Goal: Task Accomplishment & Management: Manage account settings

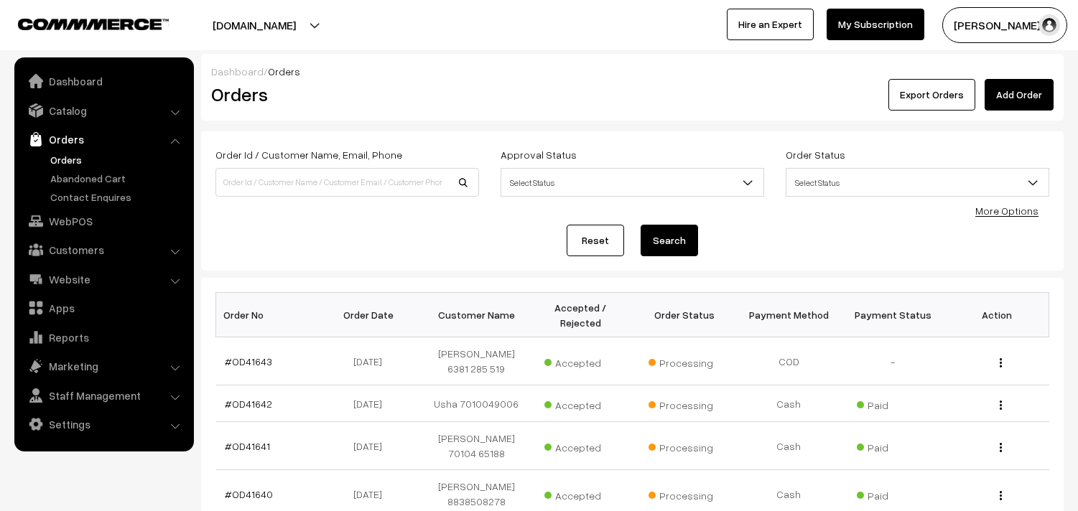
scroll to position [319, 0]
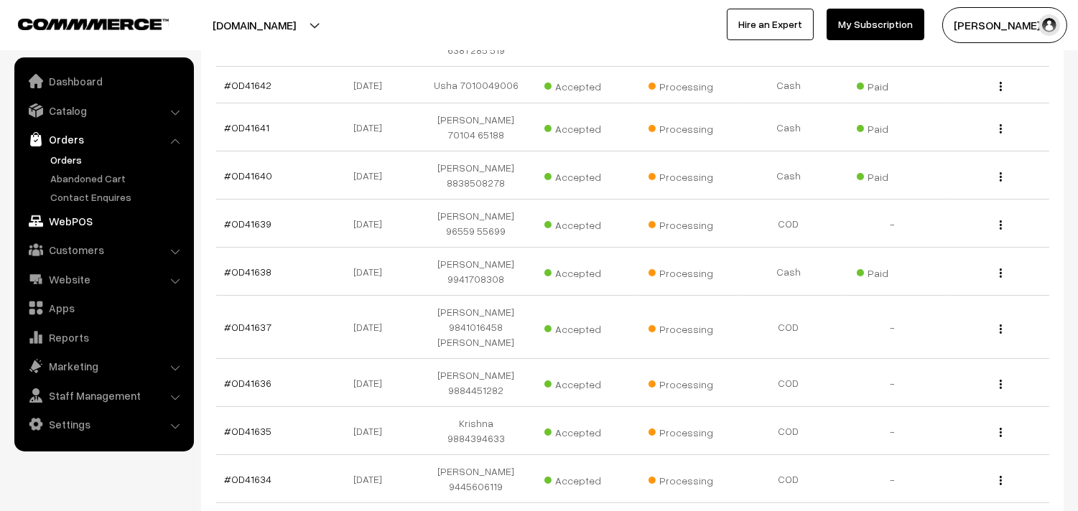
click at [88, 215] on link "WebPOS" at bounding box center [103, 221] width 171 height 26
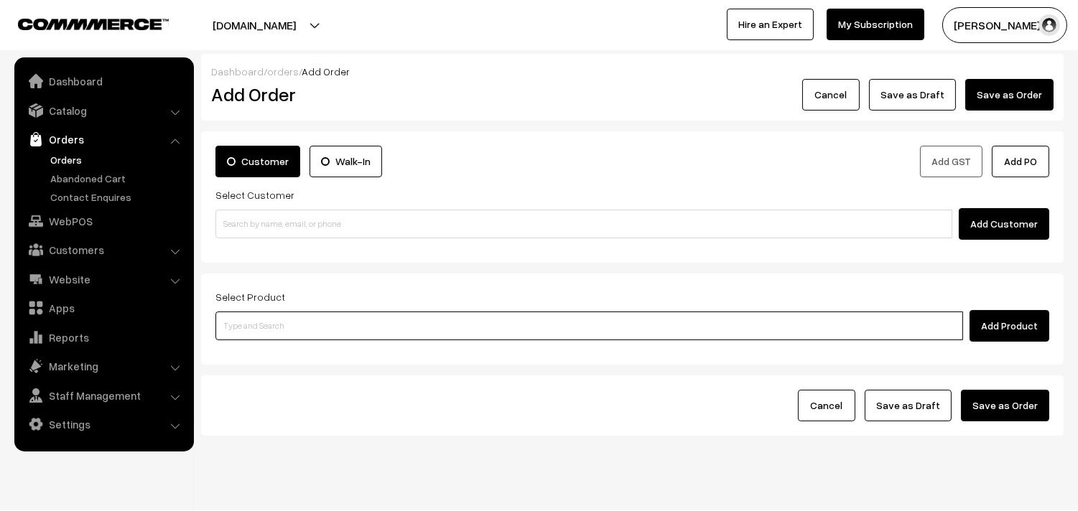
click at [336, 334] on input at bounding box center [589, 326] width 748 height 29
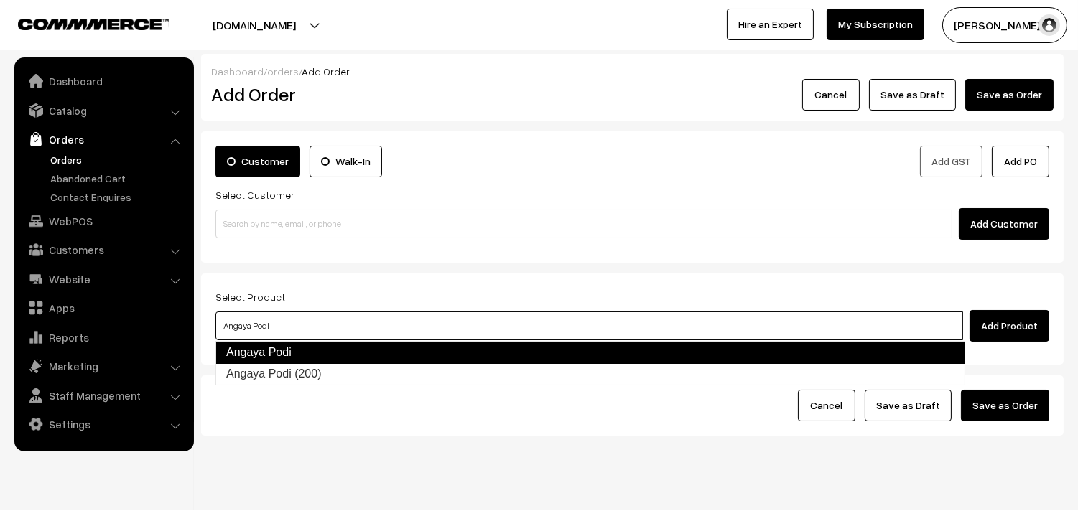
type input "Angaya Podi (200)"
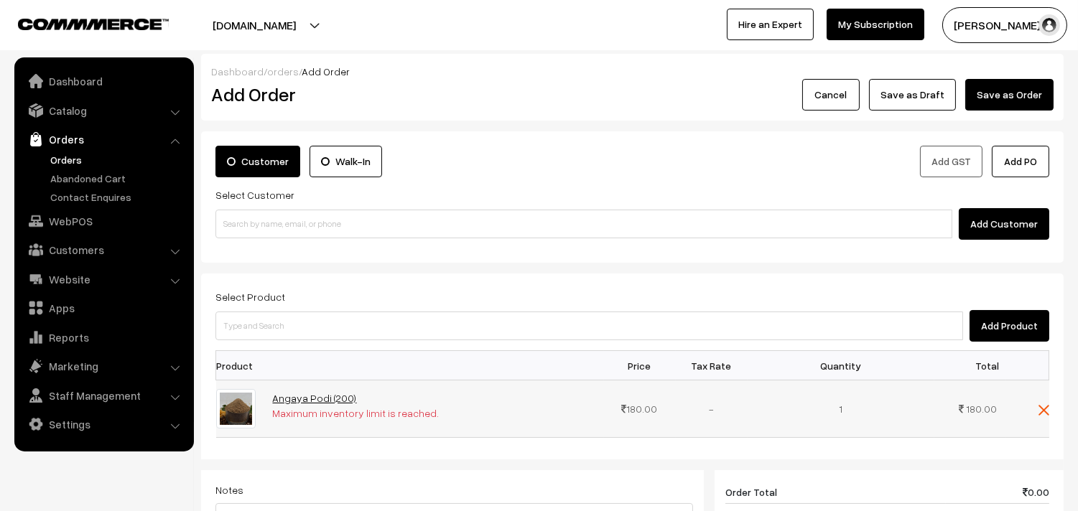
click at [327, 397] on link "Angaya Podi (200)" at bounding box center [315, 398] width 84 height 12
click at [1042, 407] on img at bounding box center [1044, 410] width 11 height 11
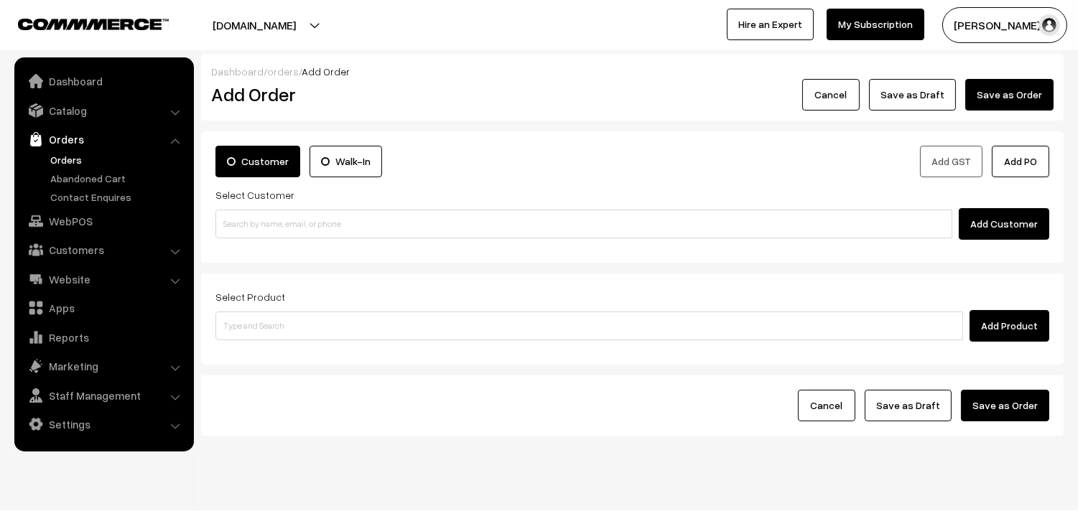
click at [70, 149] on link "Orders" at bounding box center [103, 139] width 171 height 26
click at [73, 163] on link "Orders" at bounding box center [118, 159] width 142 height 15
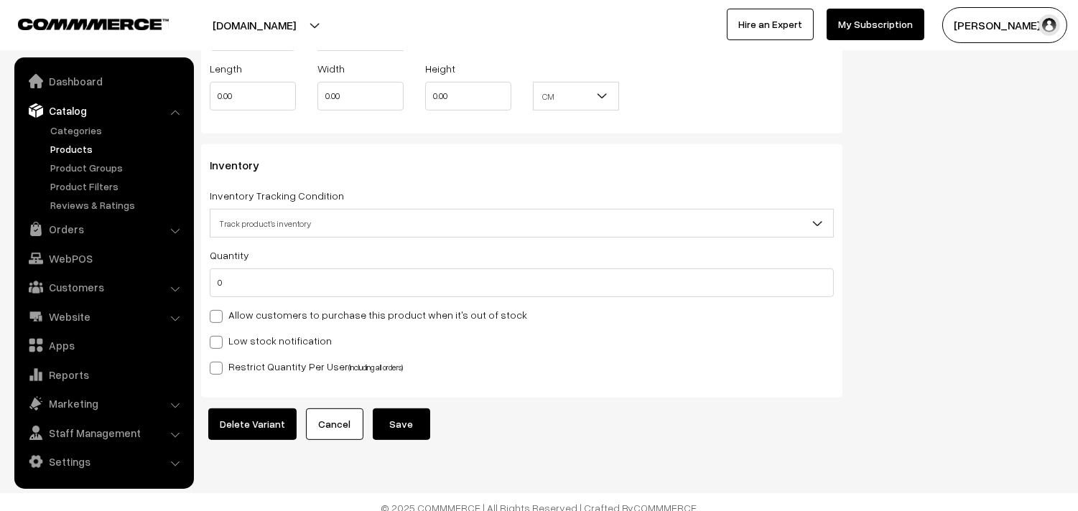
scroll to position [1248, 0]
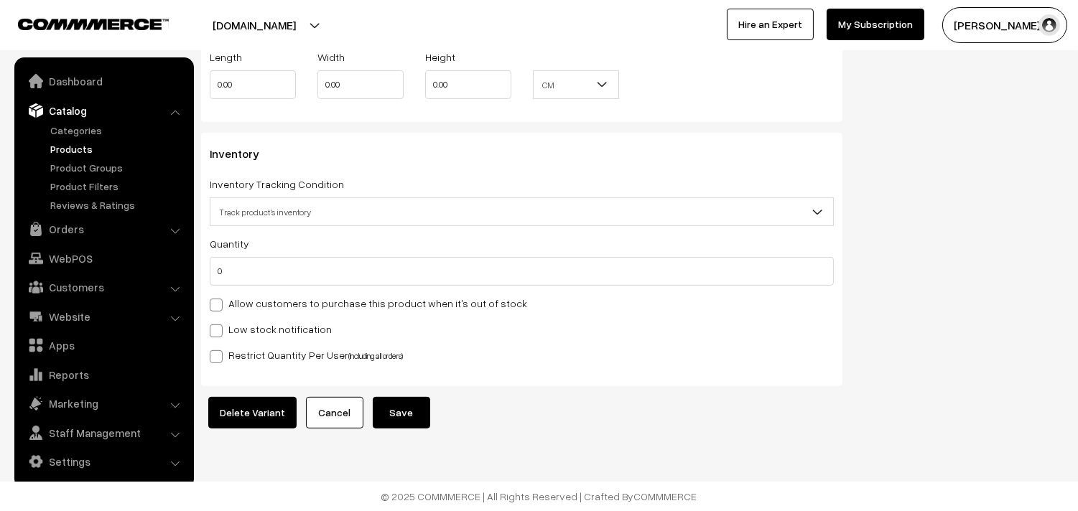
click at [259, 298] on label "Allow customers to purchase this product when it's out of stock" at bounding box center [368, 303] width 317 height 15
click at [219, 298] on input "Allow customers to purchase this product when it's out of stock" at bounding box center [214, 302] width 9 height 9
checkbox input "true"
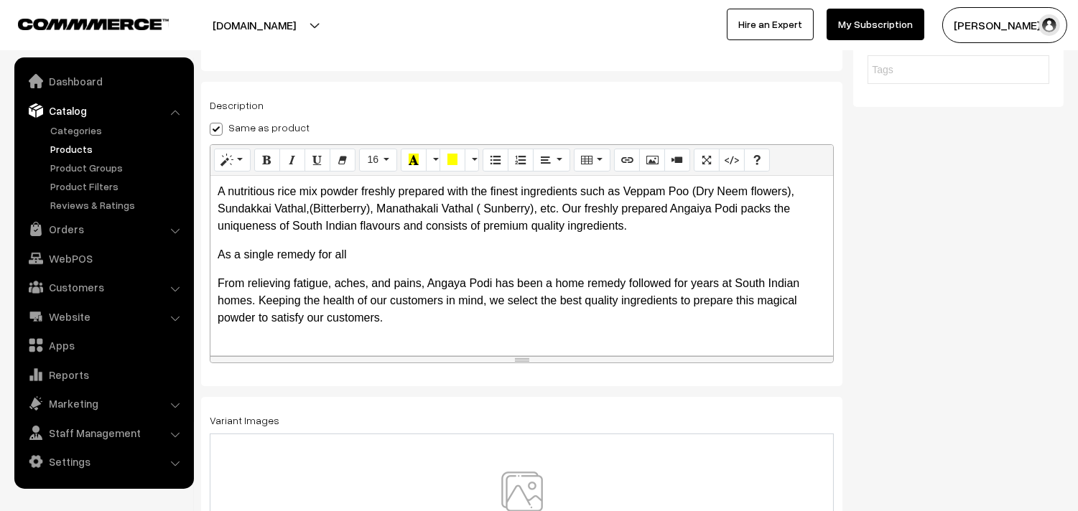
scroll to position [0, 0]
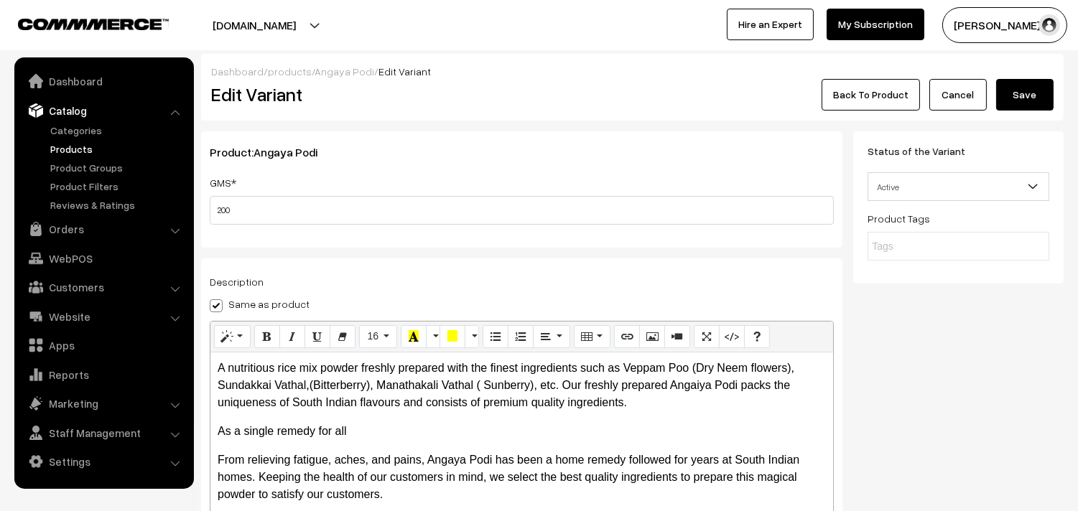
click at [1040, 99] on button "Save" at bounding box center [1024, 95] width 57 height 32
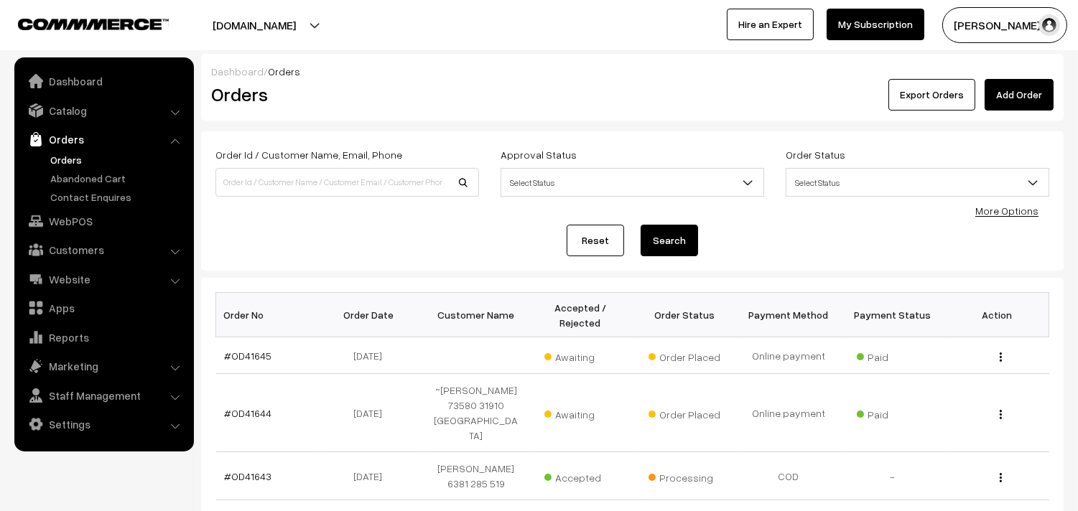
click at [61, 160] on link "Orders" at bounding box center [118, 159] width 142 height 15
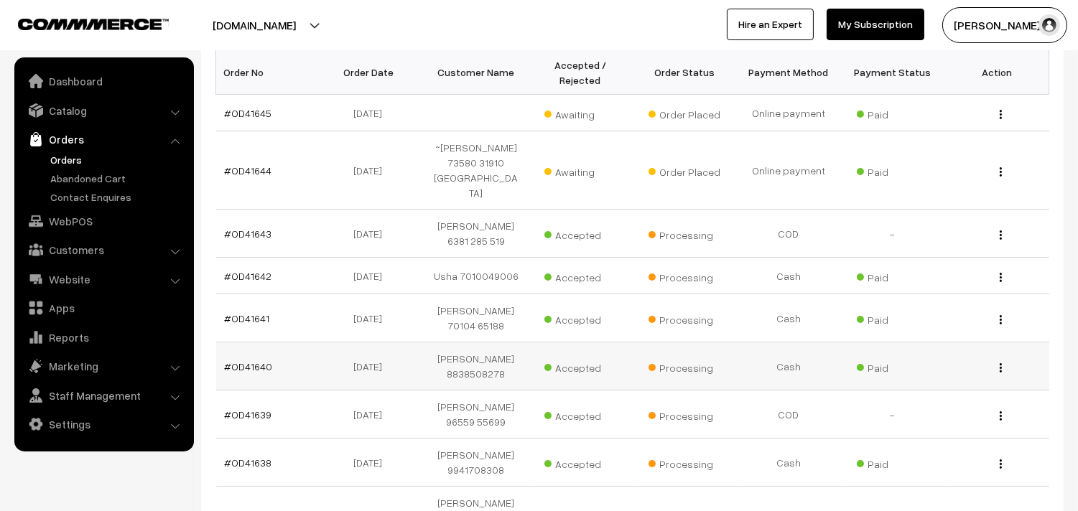
scroll to position [319, 0]
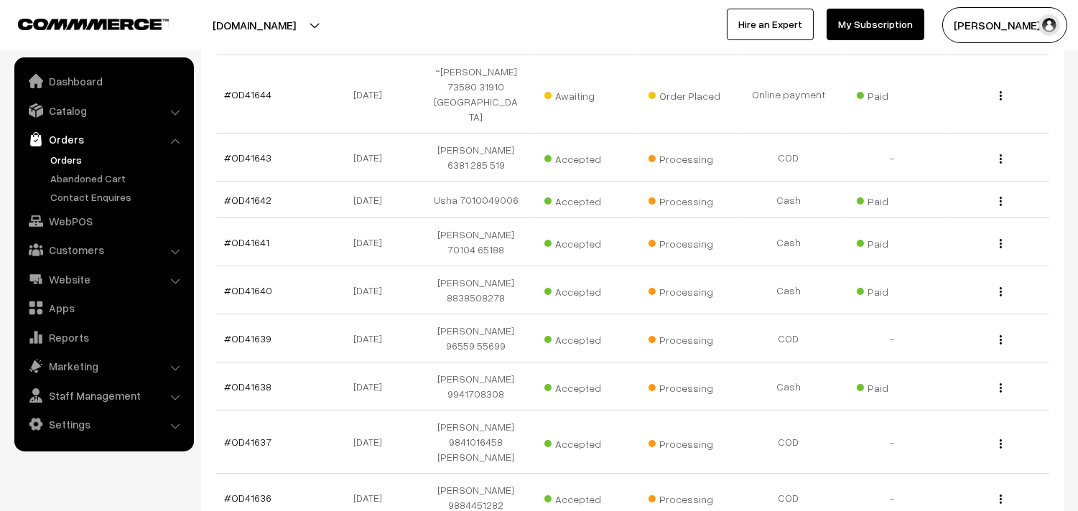
click at [70, 158] on link "Orders" at bounding box center [118, 159] width 142 height 15
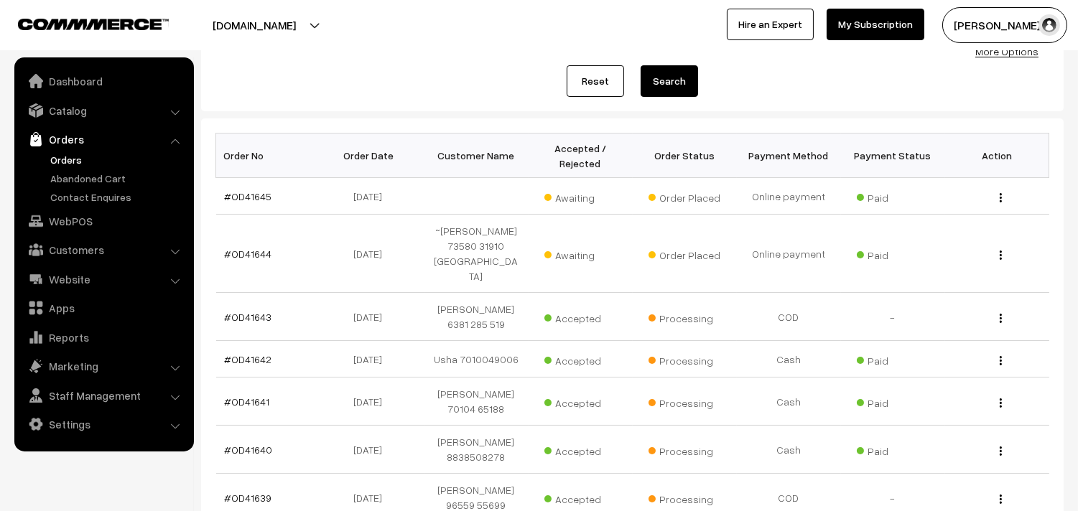
scroll to position [159, 0]
click at [246, 196] on link "#OD41645" at bounding box center [248, 196] width 47 height 12
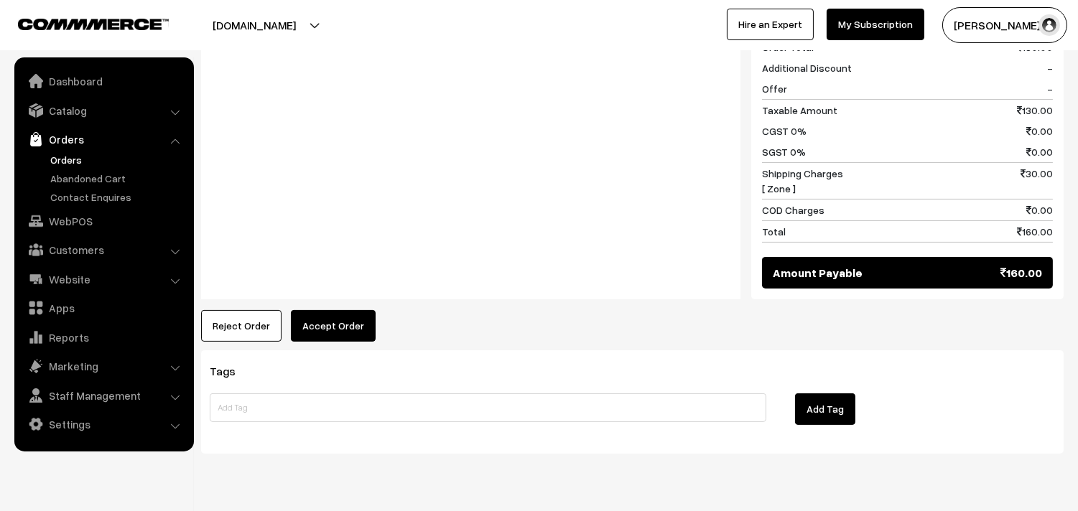
click at [333, 320] on button "Accept Order" at bounding box center [333, 326] width 85 height 32
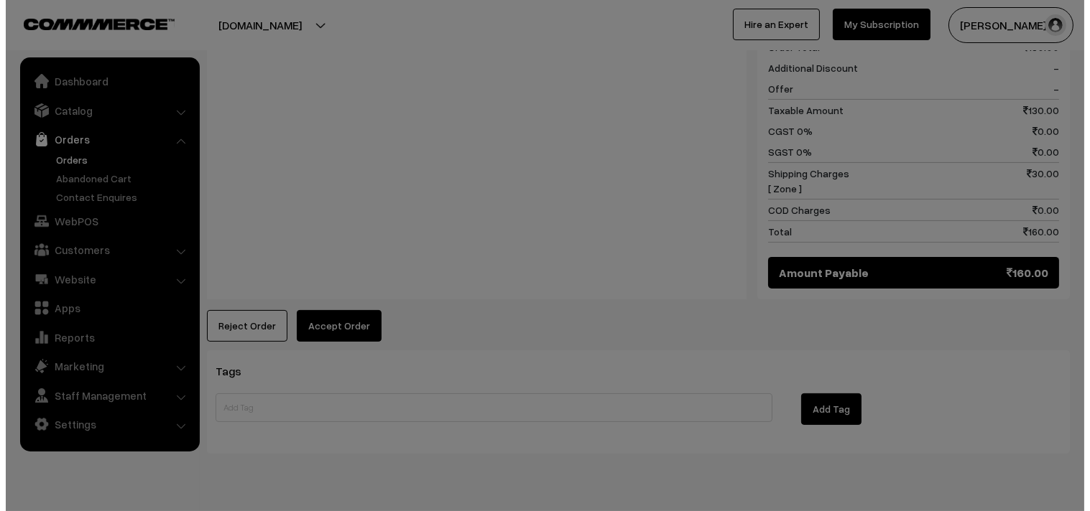
scroll to position [640, 0]
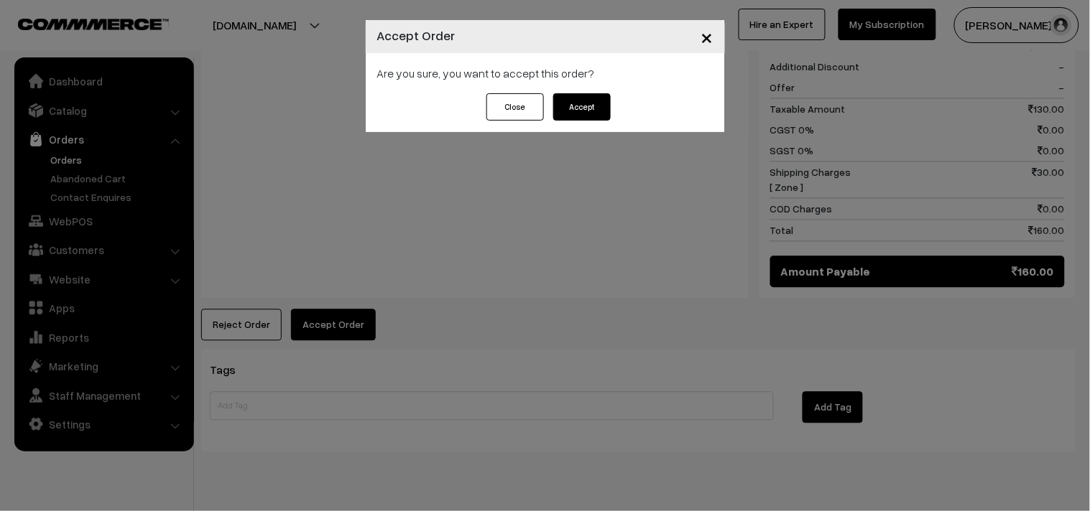
click at [578, 109] on button "Accept" at bounding box center [581, 106] width 57 height 27
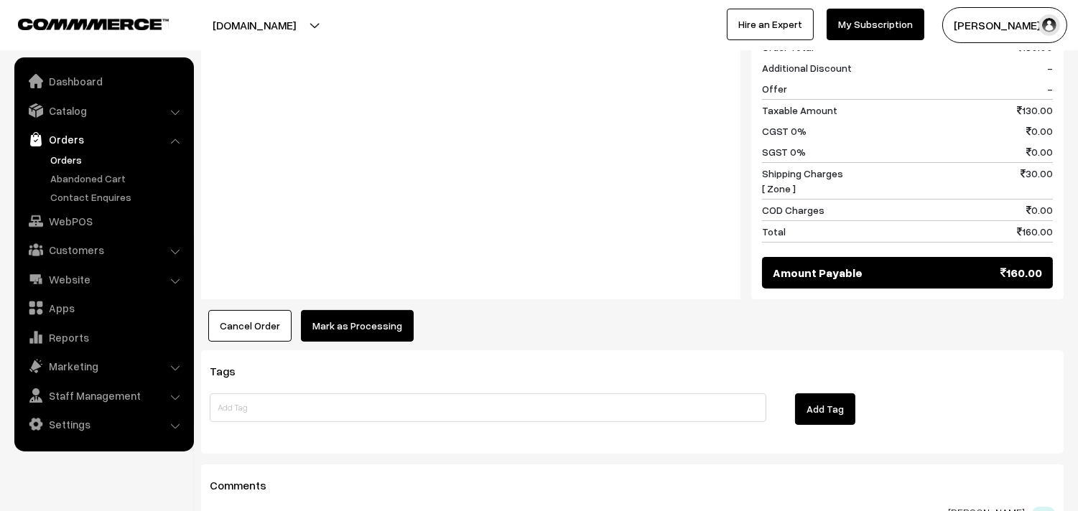
click at [351, 331] on button "Mark as Processing" at bounding box center [357, 326] width 113 height 32
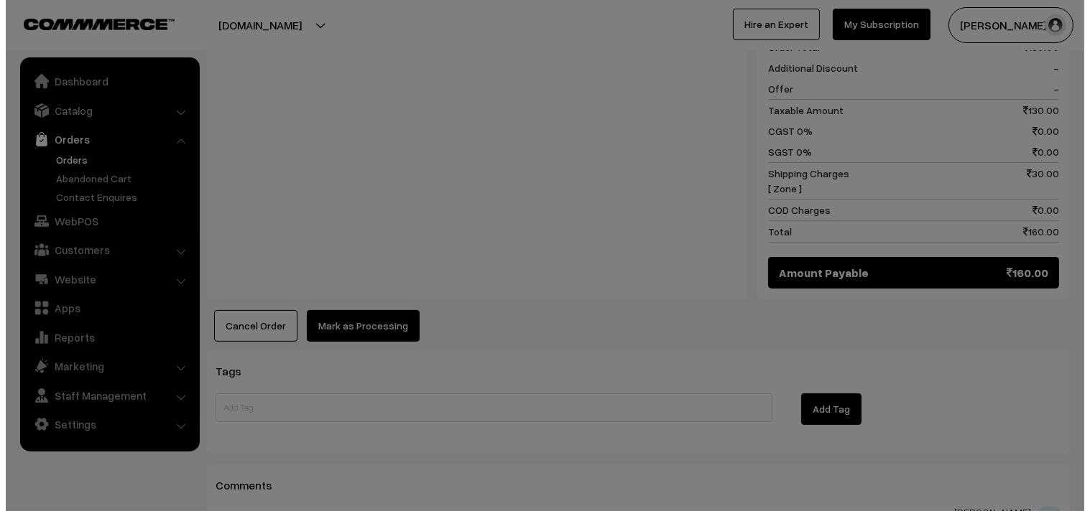
scroll to position [640, 0]
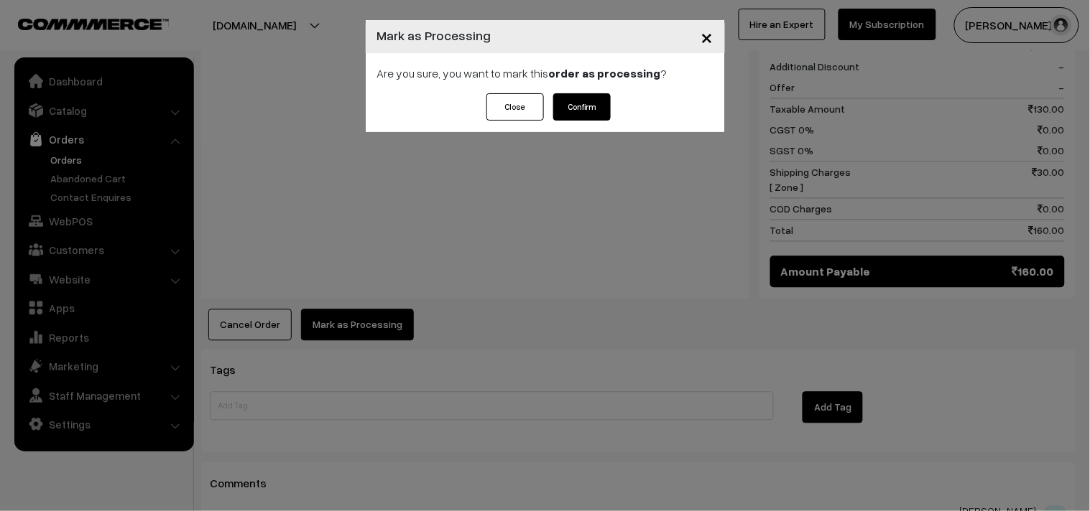
click at [604, 111] on button "Confirm" at bounding box center [581, 106] width 57 height 27
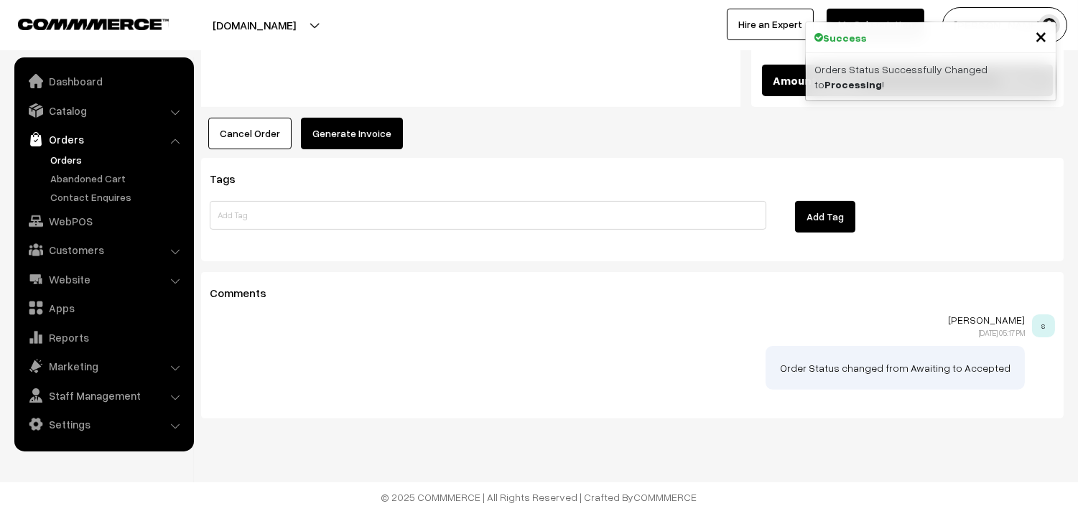
click at [384, 139] on button "Generate Invoice" at bounding box center [352, 134] width 102 height 32
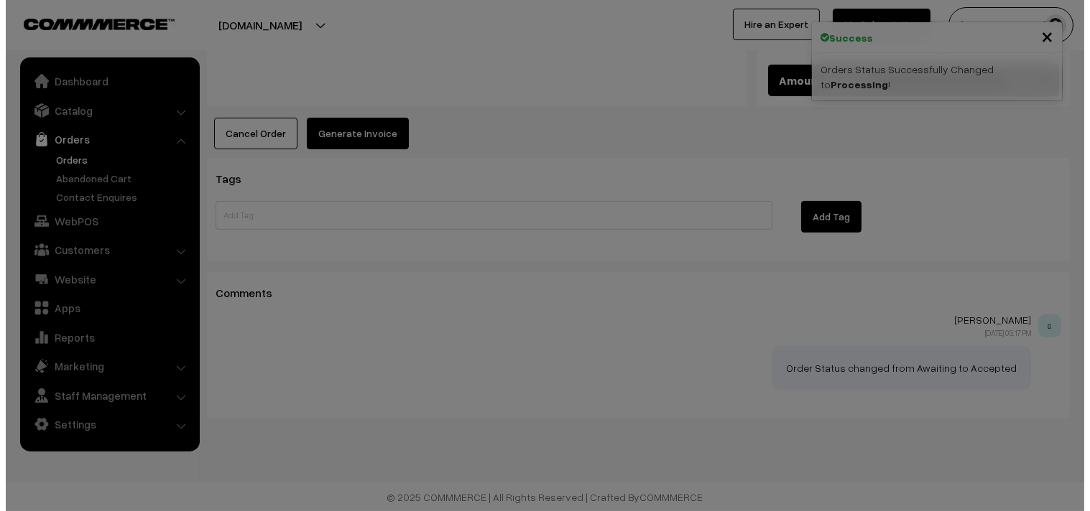
scroll to position [831, 0]
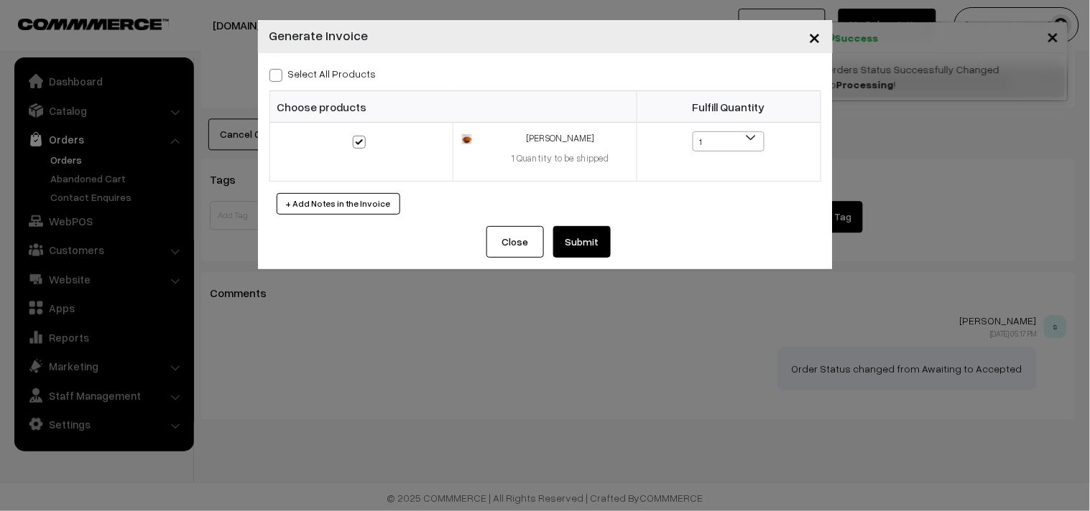
click at [340, 70] on label "Select All Products" at bounding box center [322, 73] width 107 height 15
click at [279, 70] on input "Select All Products" at bounding box center [273, 72] width 9 height 9
checkbox input "true"
click at [585, 246] on button "Submit" at bounding box center [581, 242] width 57 height 32
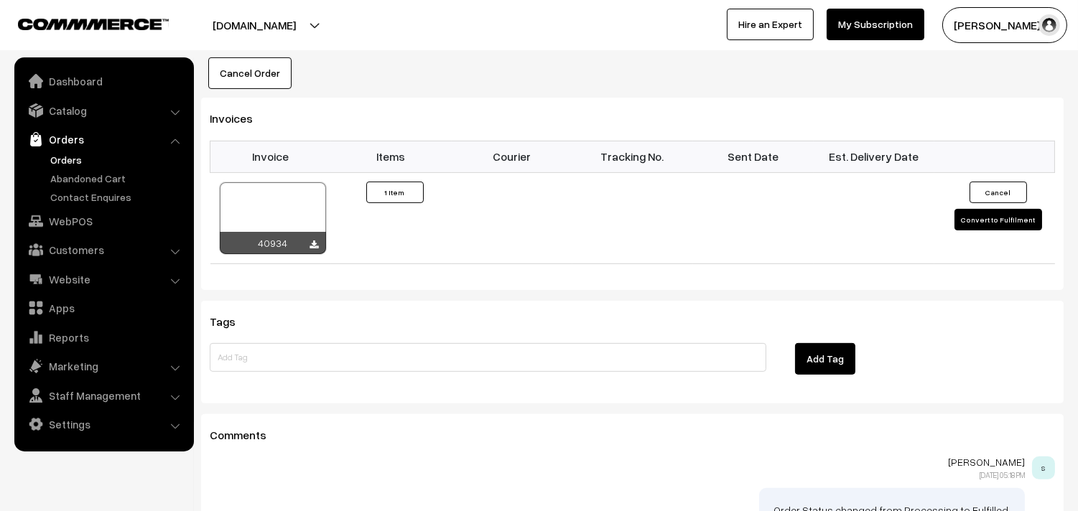
scroll to position [990, 0]
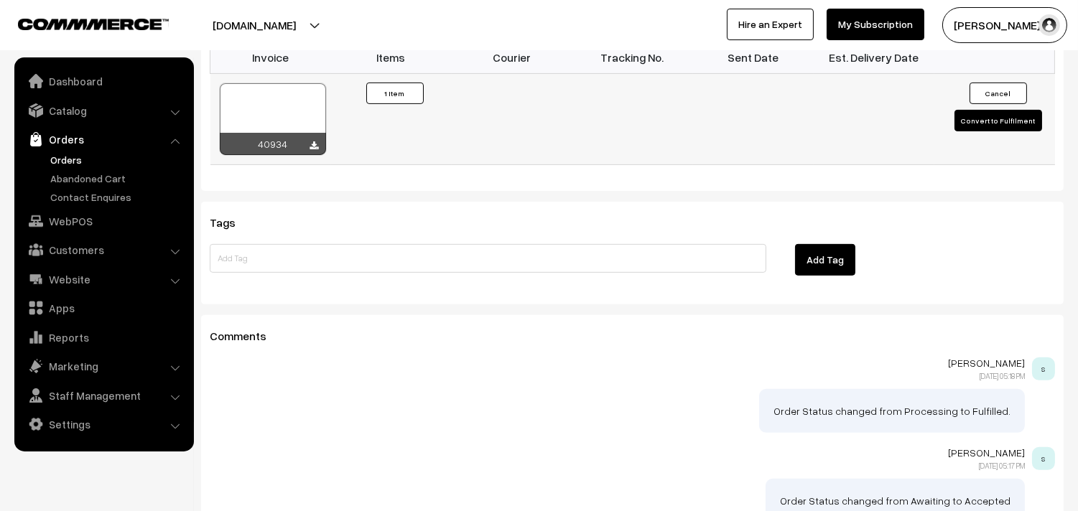
click at [235, 119] on div at bounding box center [273, 119] width 106 height 72
click at [79, 159] on link "Orders" at bounding box center [118, 159] width 142 height 15
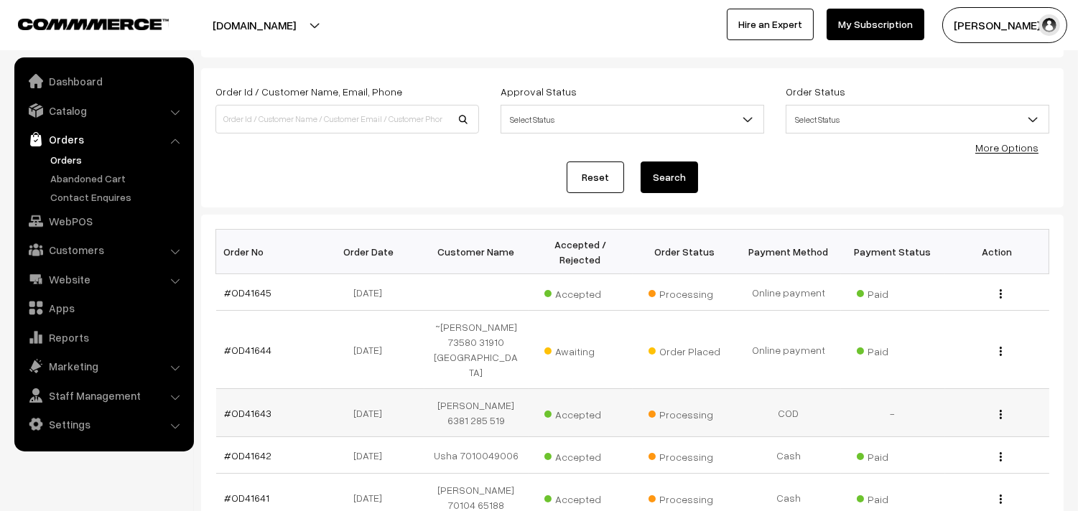
scroll to position [159, 0]
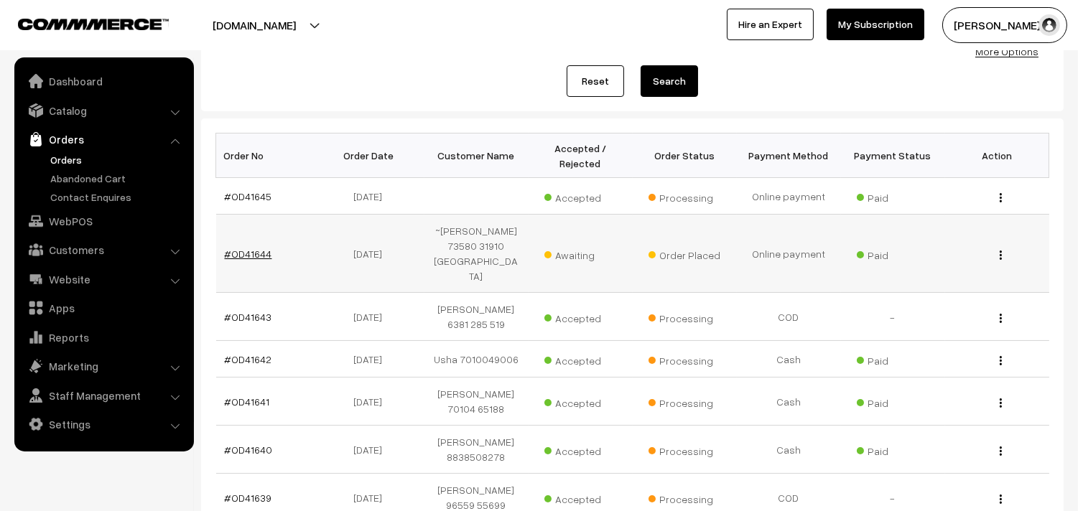
click at [249, 248] on link "#OD41644" at bounding box center [248, 254] width 47 height 12
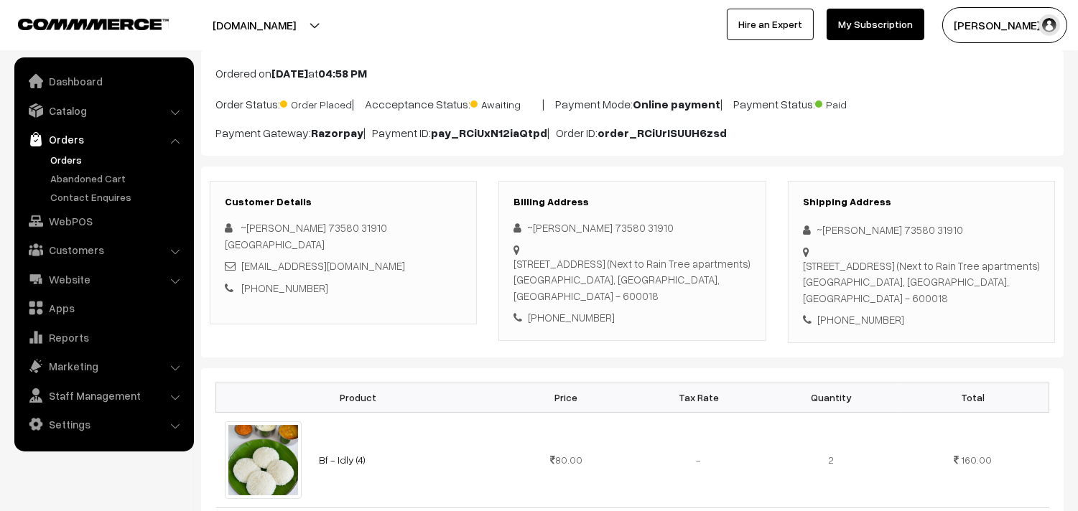
scroll to position [159, 0]
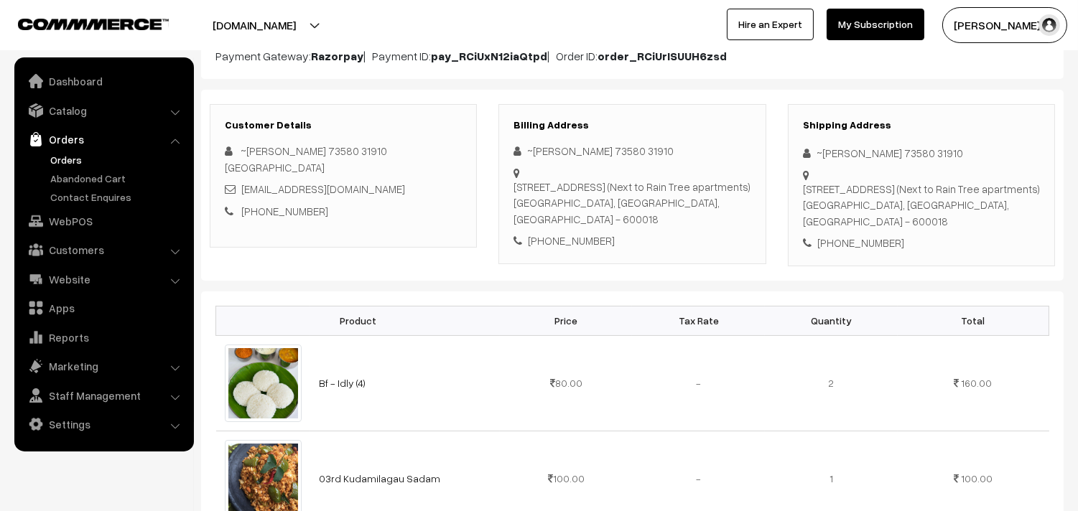
click at [579, 228] on div "~Sridhar Cadambi 73580 31910 A-7, Ashiana Flats Venus Colony, , 2nd Street Alwa…" at bounding box center [632, 196] width 237 height 106
click at [579, 241] on div "[PHONE_NUMBER]" at bounding box center [632, 241] width 237 height 17
copy div "7358031910"
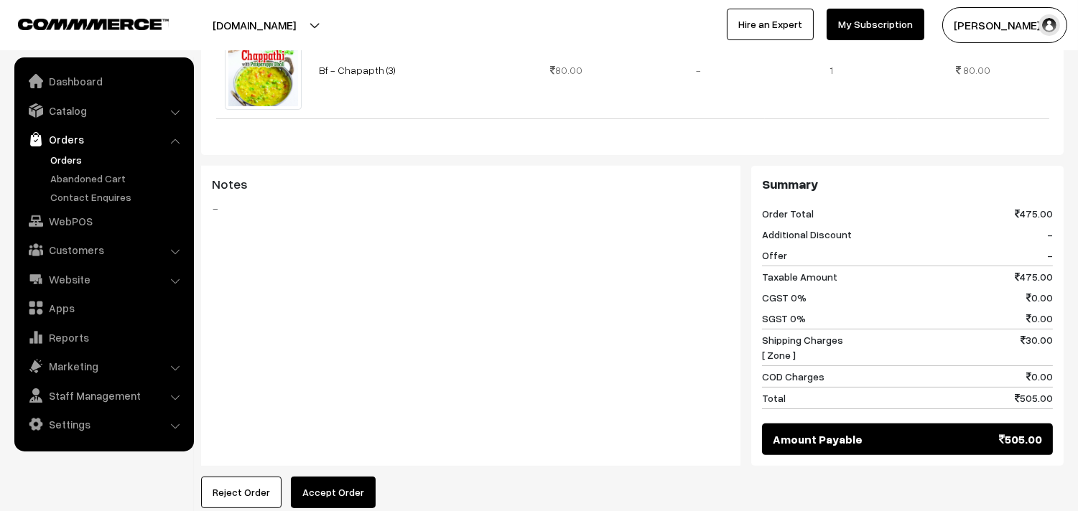
scroll to position [638, 0]
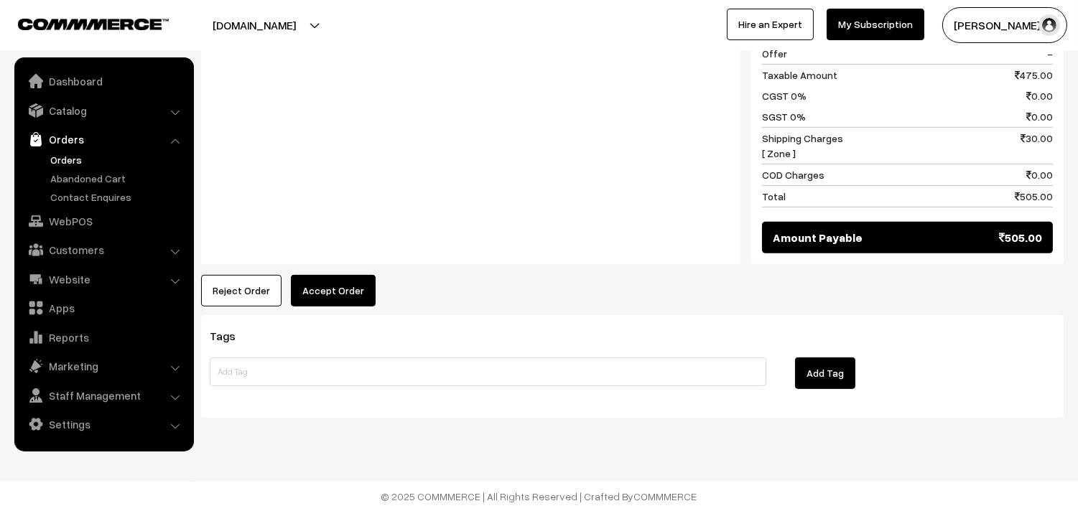
click at [274, 298] on button "Reject Order" at bounding box center [241, 291] width 80 height 32
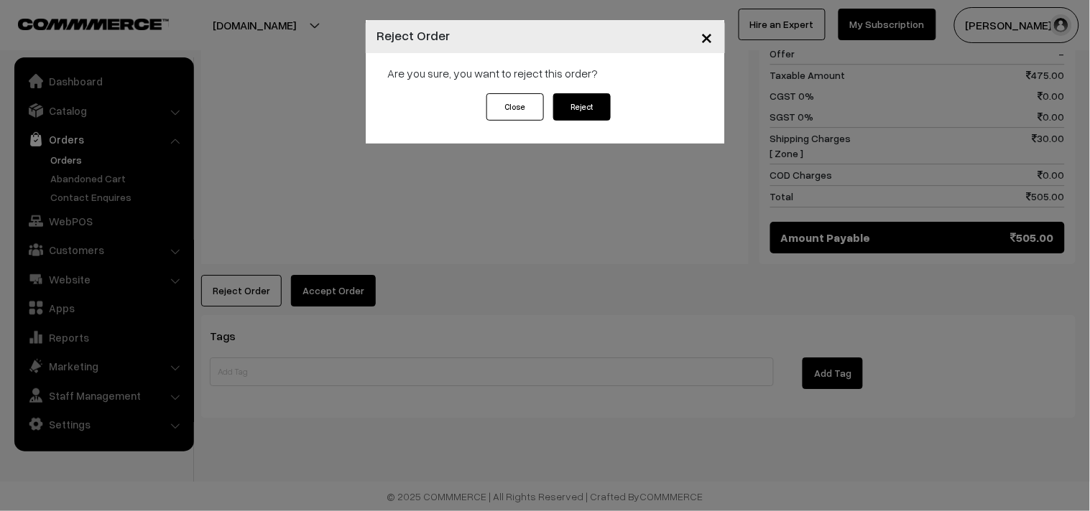
click at [371, 274] on div "× Reject Order Are you sure, you want to reject this order? Close Reject" at bounding box center [545, 255] width 1090 height 511
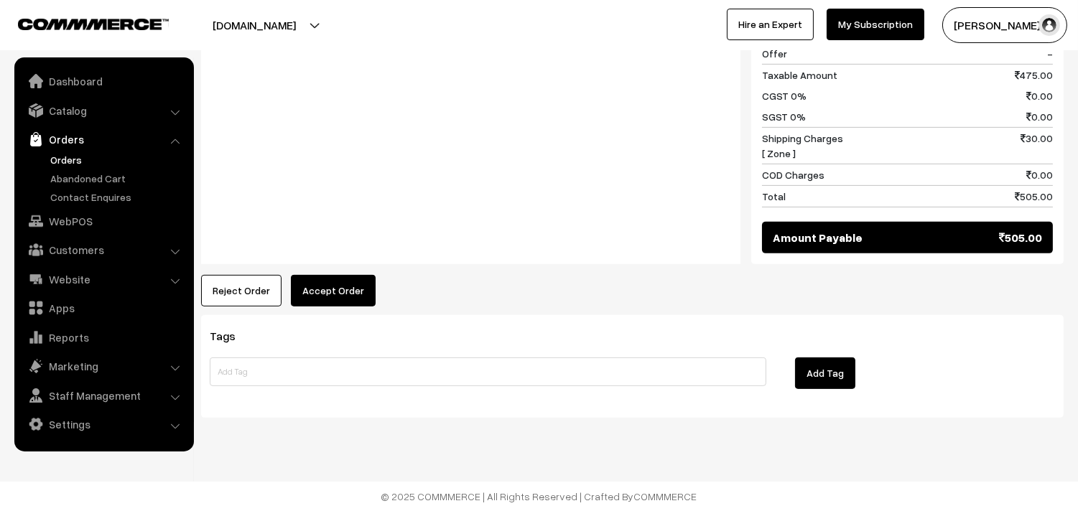
click at [341, 291] on button "Accept Order" at bounding box center [333, 291] width 85 height 32
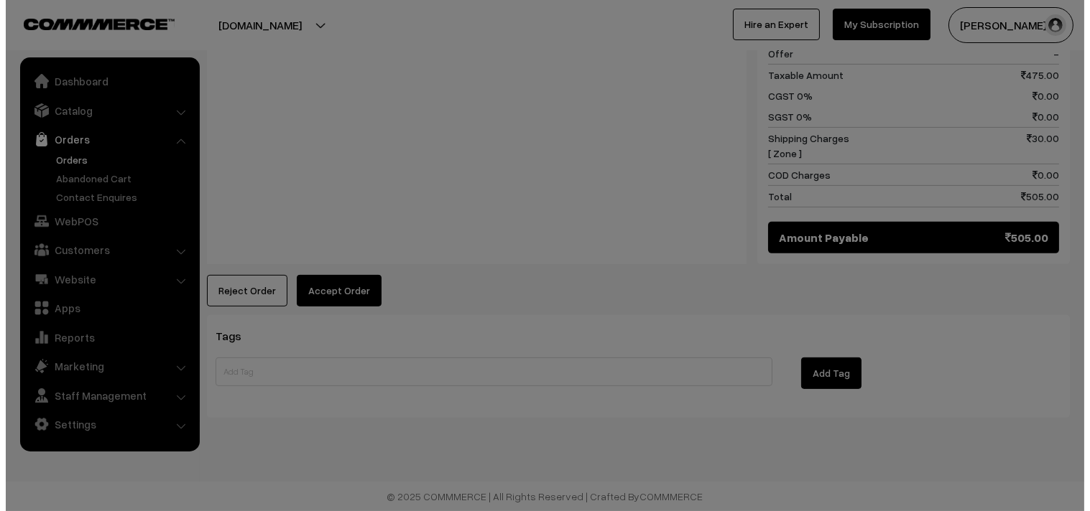
scroll to position [1065, 0]
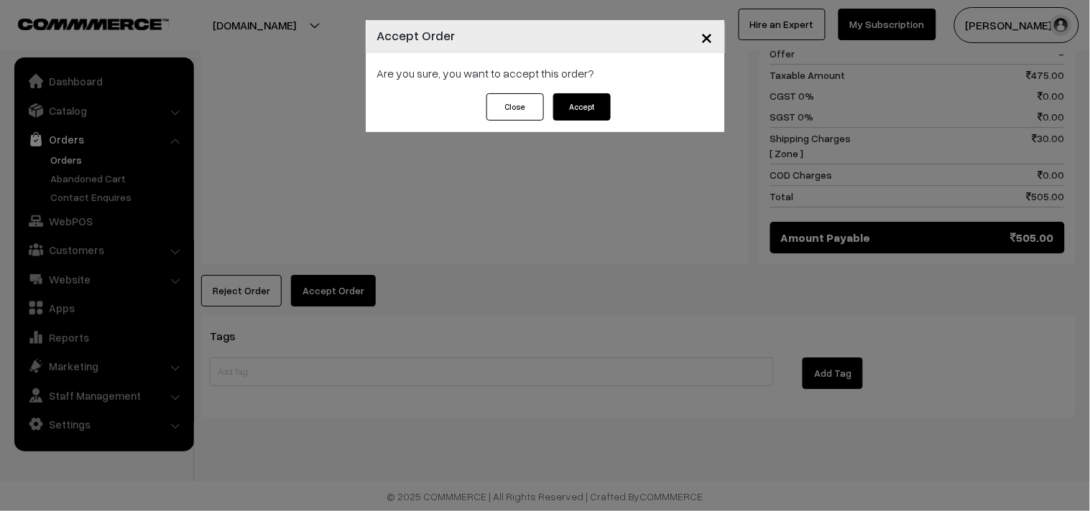
click at [582, 116] on button "Accept" at bounding box center [581, 106] width 57 height 27
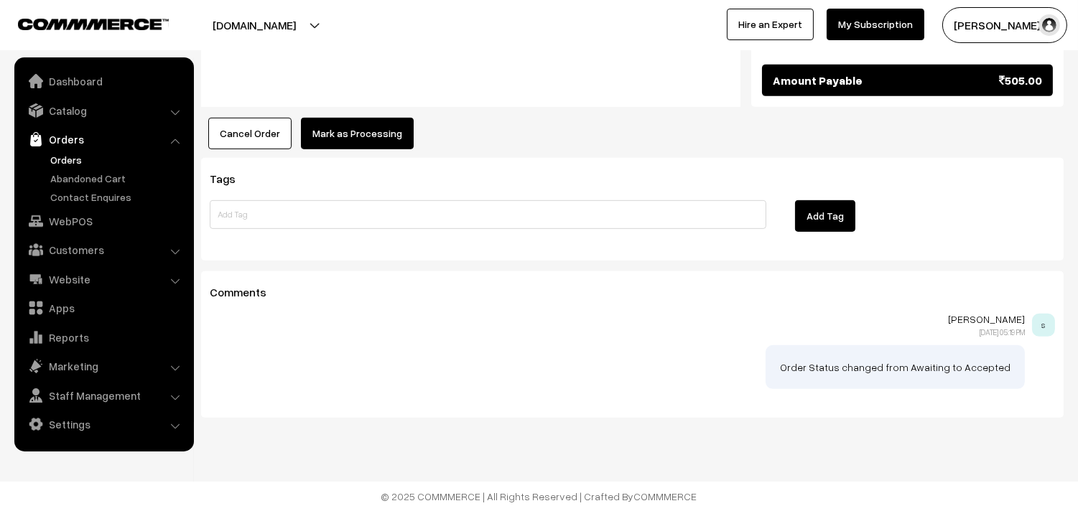
click at [381, 132] on button "Mark as Processing" at bounding box center [357, 134] width 113 height 32
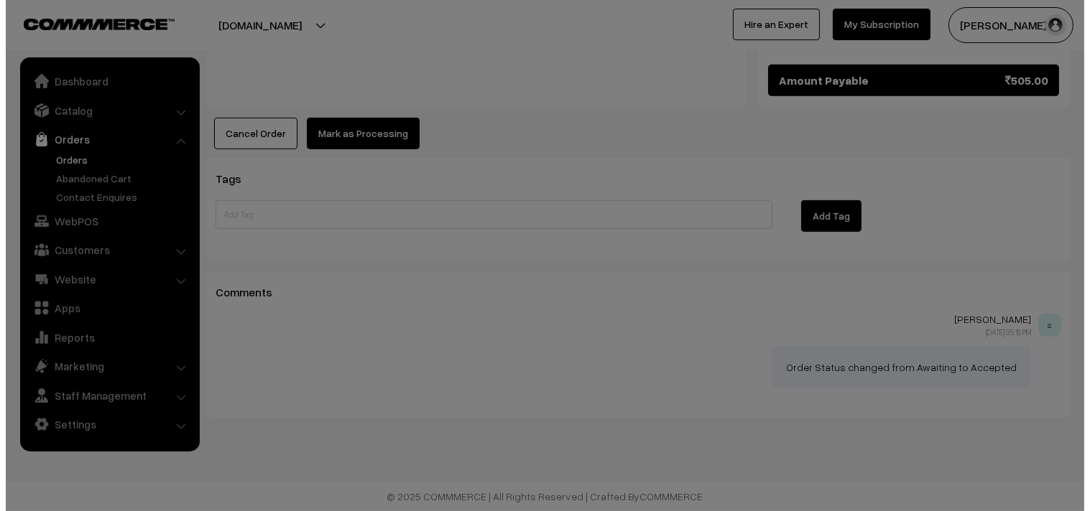
scroll to position [1223, 0]
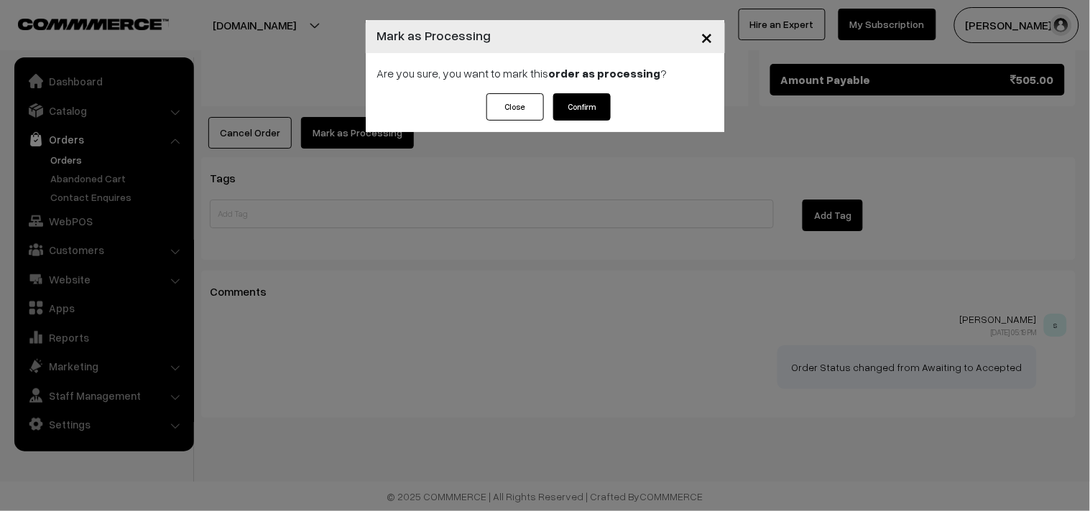
click at [576, 102] on button "Confirm" at bounding box center [581, 106] width 57 height 27
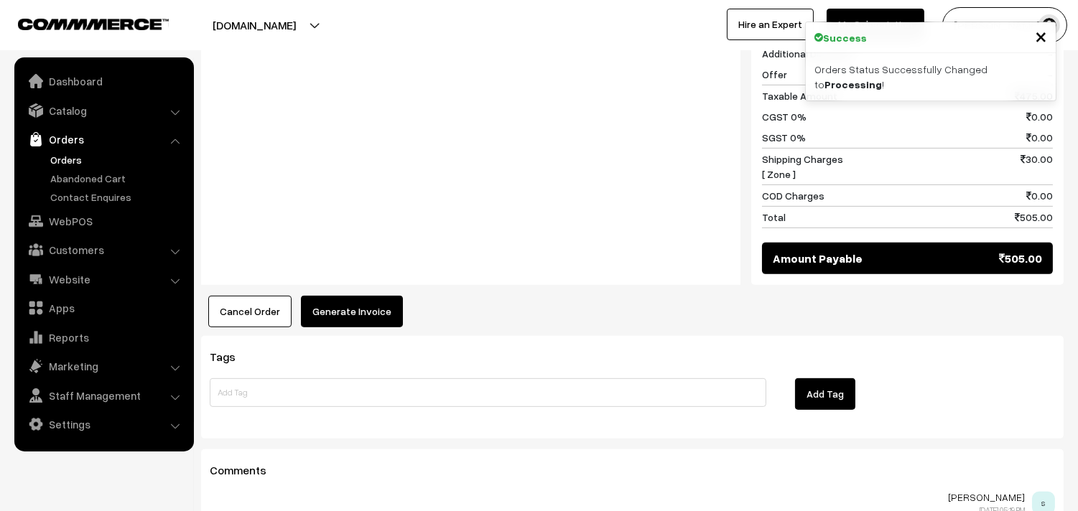
click at [361, 311] on button "Generate Invoice" at bounding box center [352, 312] width 102 height 32
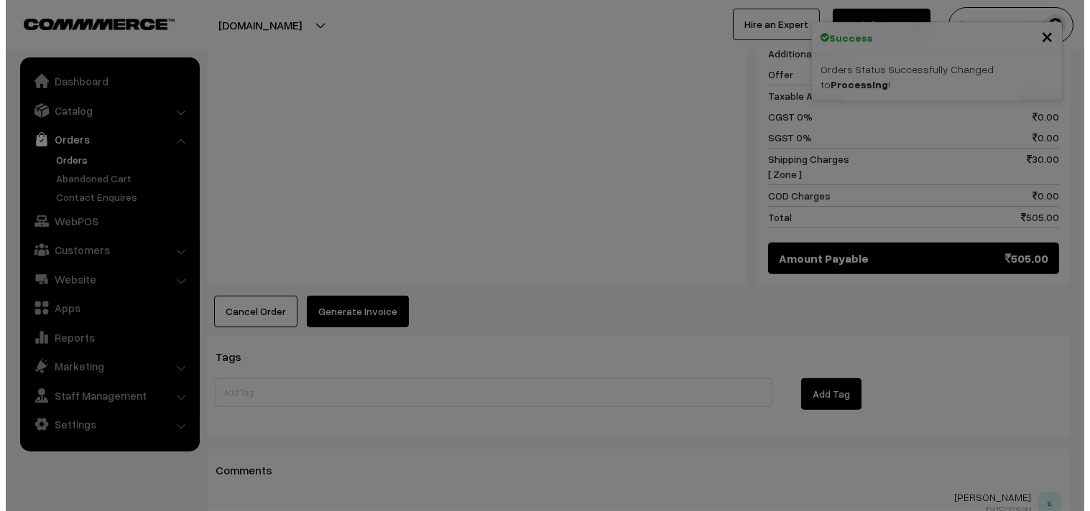
scroll to position [1044, 0]
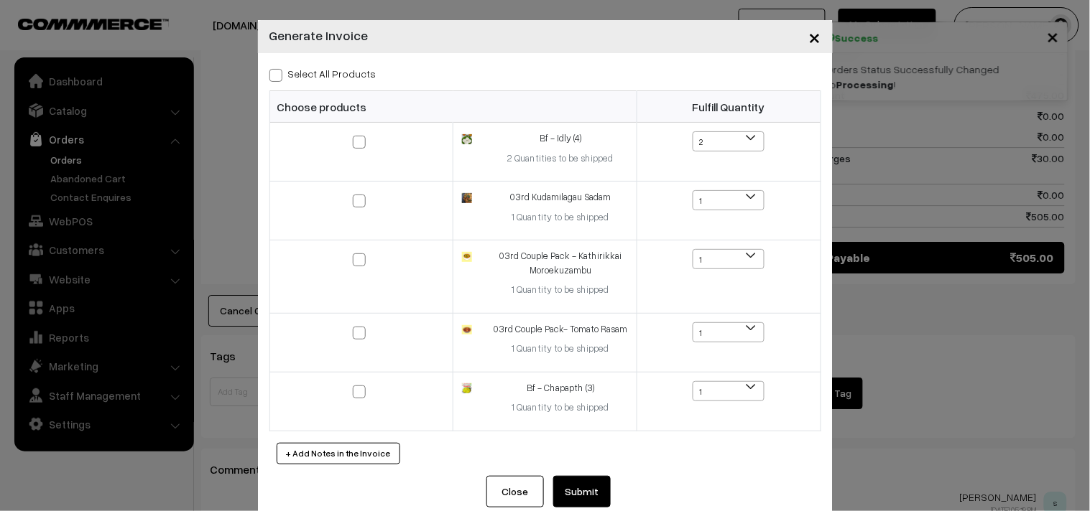
click at [352, 70] on label "Select All Products" at bounding box center [322, 73] width 107 height 15
click at [279, 70] on input "Select All Products" at bounding box center [273, 72] width 9 height 9
checkbox input "true"
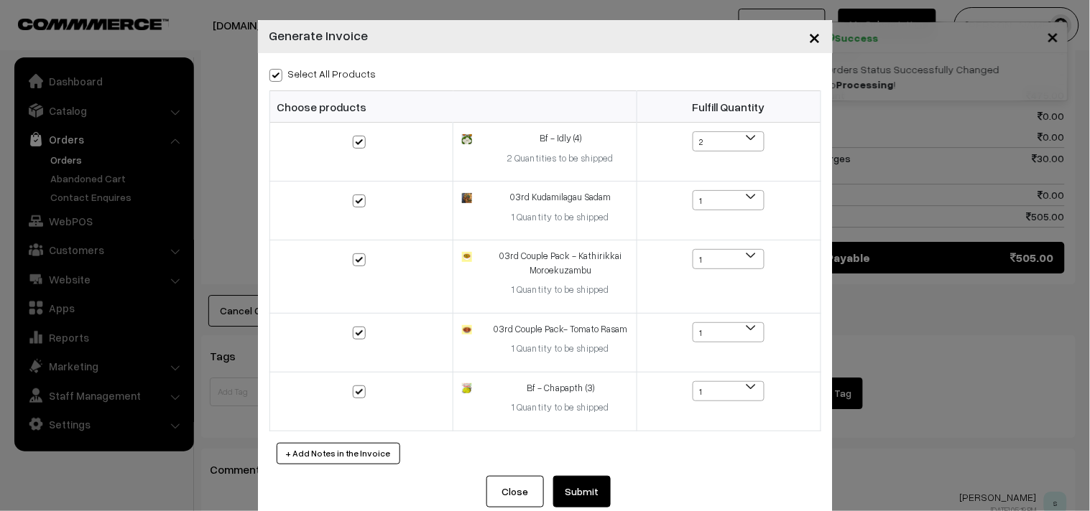
checkbox input "true"
click at [585, 486] on button "Submit" at bounding box center [581, 492] width 57 height 32
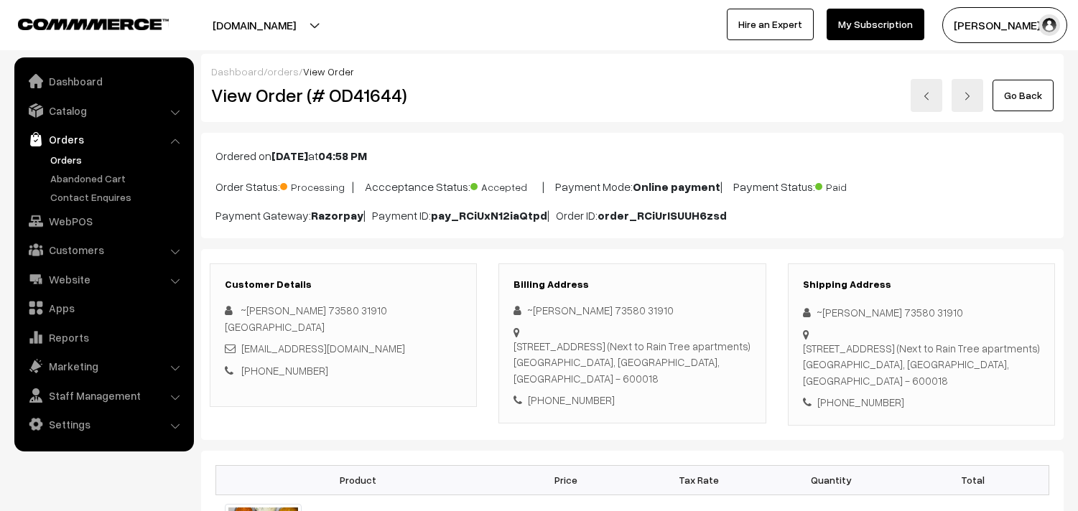
scroll to position [1358, 0]
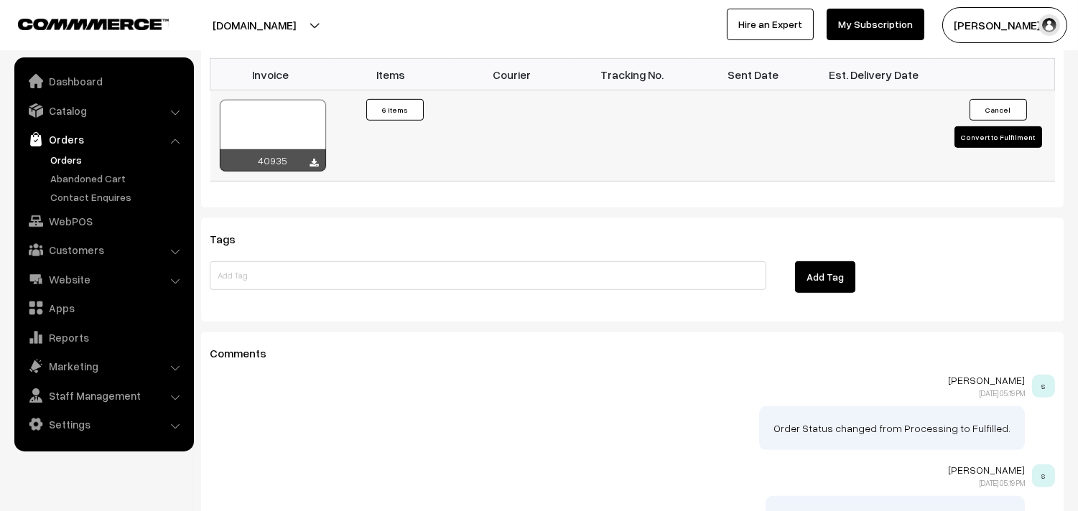
click at [267, 125] on div at bounding box center [273, 136] width 106 height 72
click at [63, 151] on link "Orders" at bounding box center [103, 139] width 171 height 26
click at [73, 149] on link "Orders" at bounding box center [103, 139] width 171 height 26
click at [69, 219] on link "WebPOS" at bounding box center [103, 221] width 171 height 26
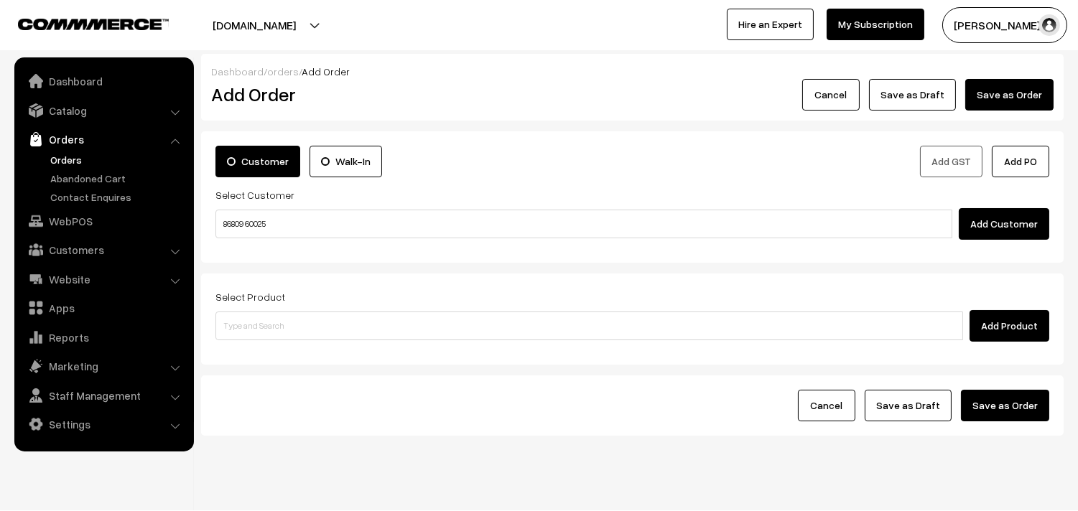
click at [254, 218] on input "86809 60025" at bounding box center [583, 224] width 737 height 29
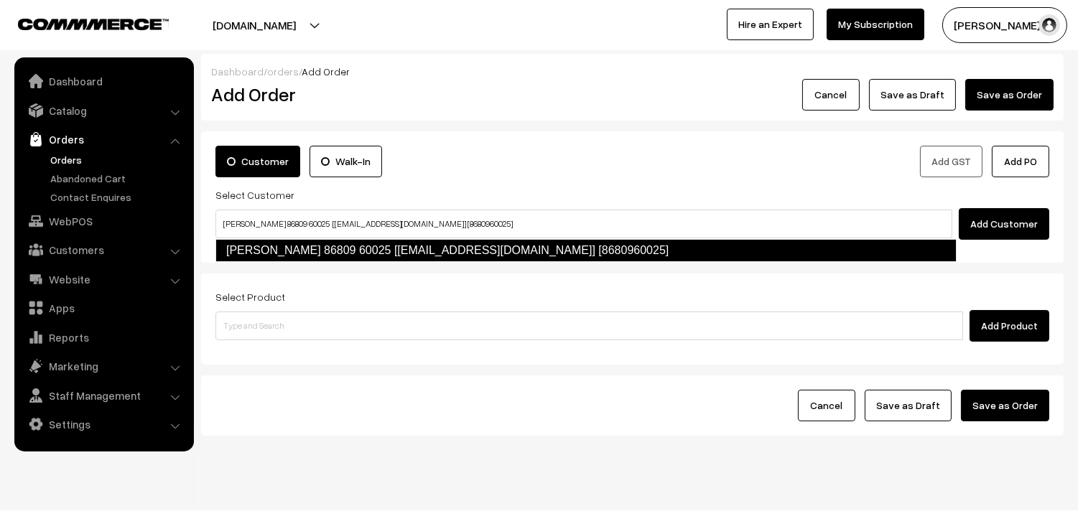
type input "Rengaswamy 86809 60025 [test434@gmail.com] [8680960025]"
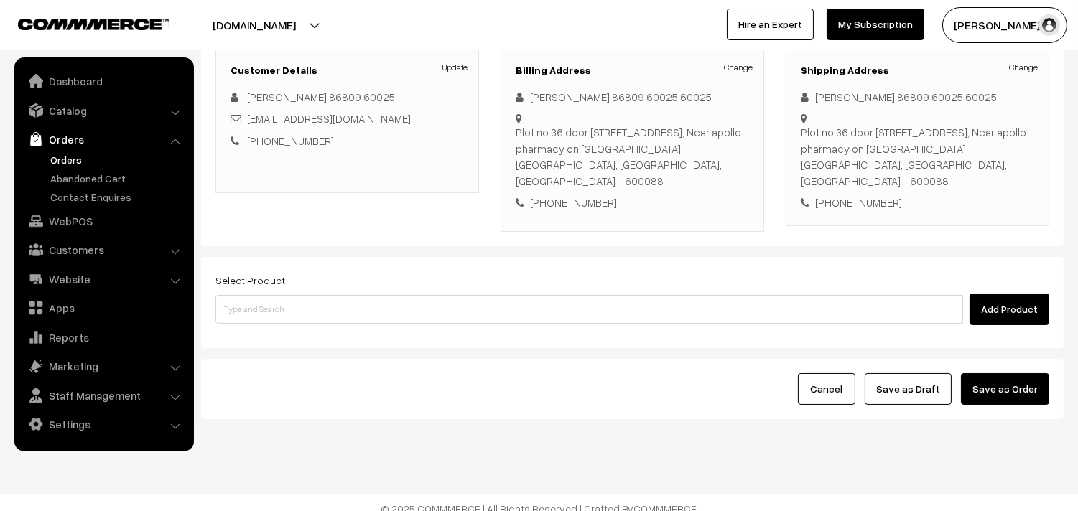
scroll to position [212, 0]
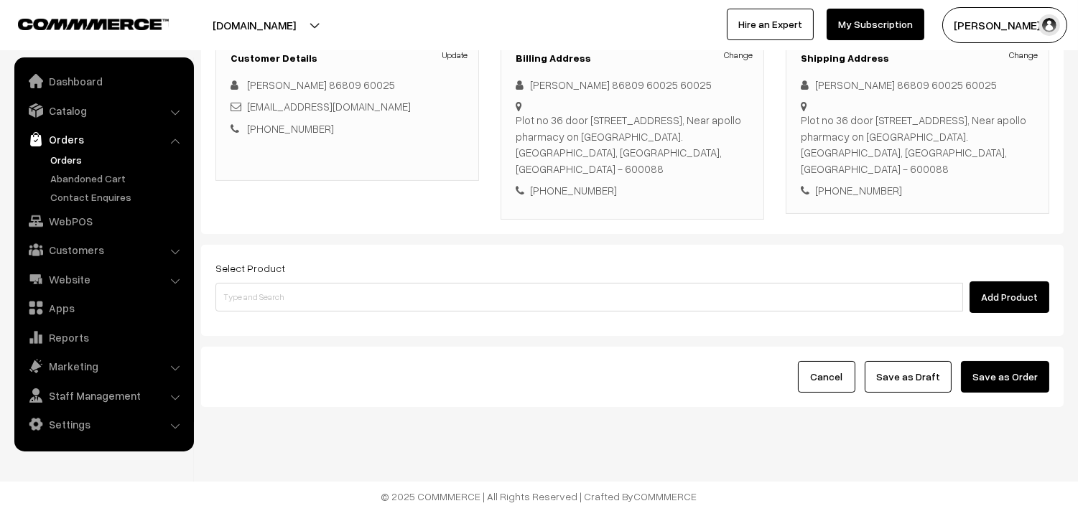
click at [305, 275] on div "Select Product Add Product" at bounding box center [632, 286] width 834 height 54
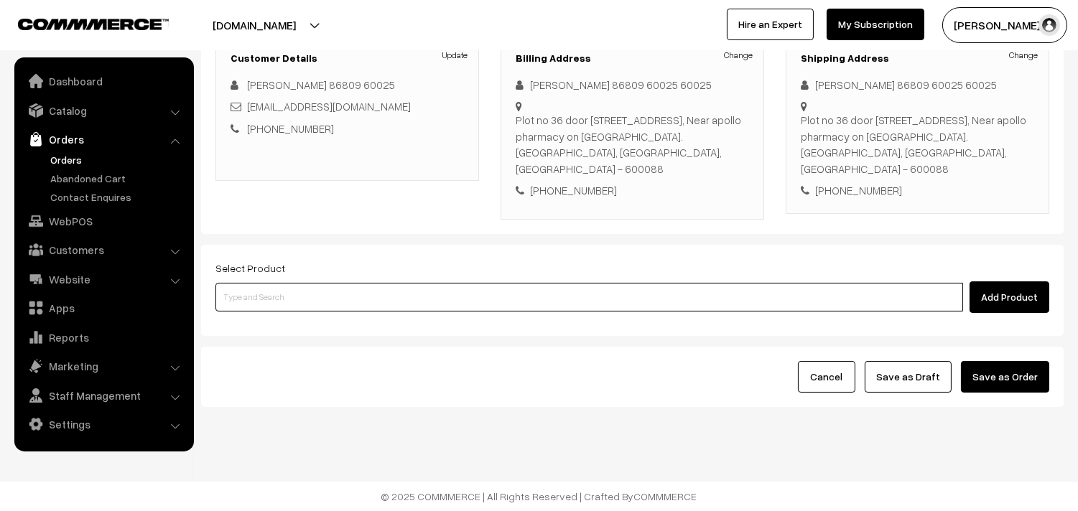
paste input "03rd Without Rice..."
click at [282, 299] on input at bounding box center [589, 297] width 748 height 29
type input "03rd Without Rice..."
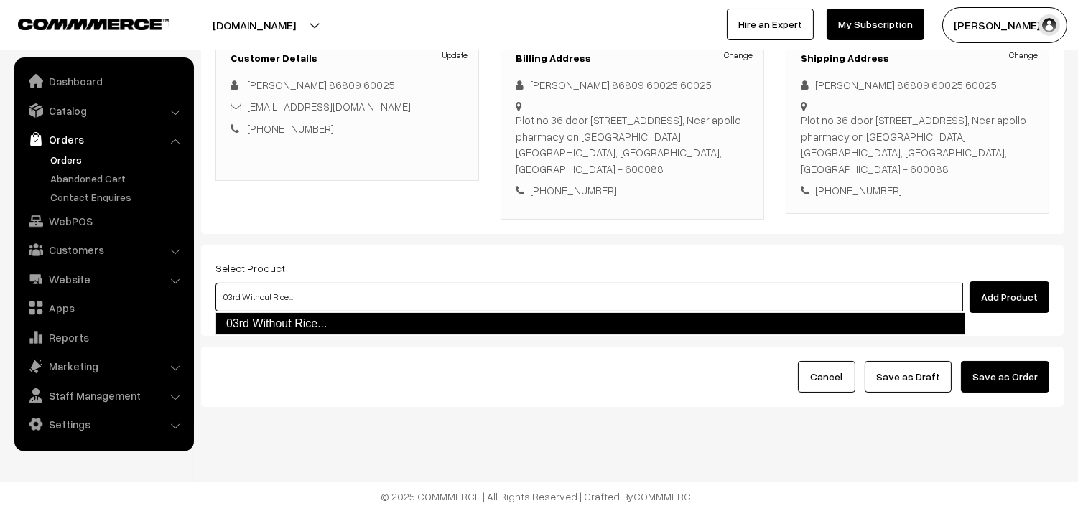
click at [275, 319] on link "03rd Without Rice..." at bounding box center [590, 323] width 750 height 23
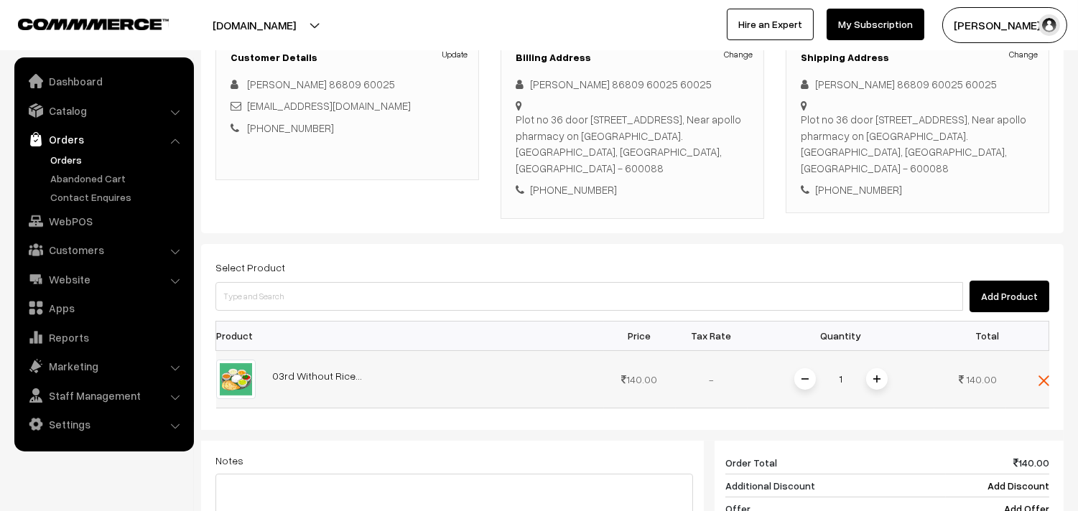
click at [881, 379] on span at bounding box center [877, 379] width 22 height 22
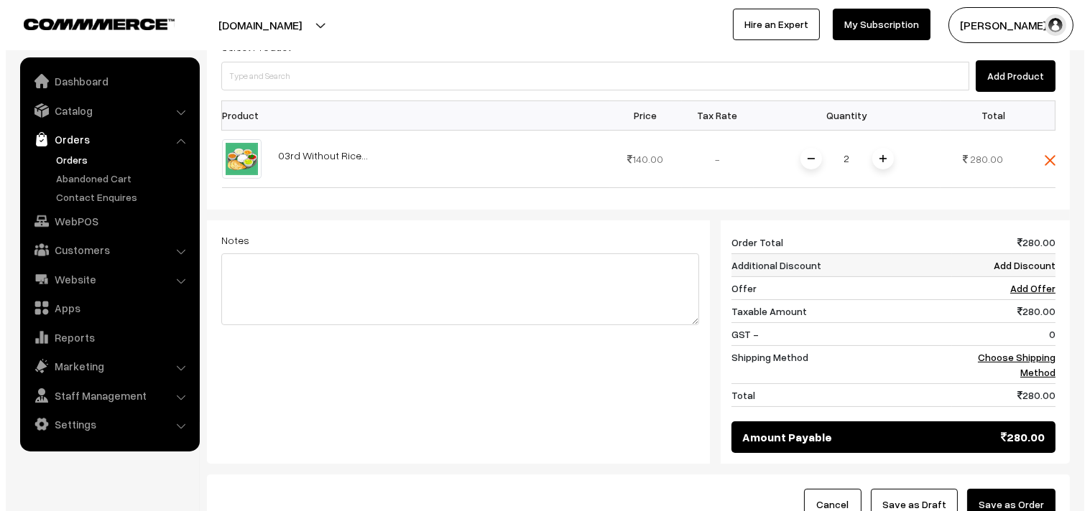
scroll to position [451, 0]
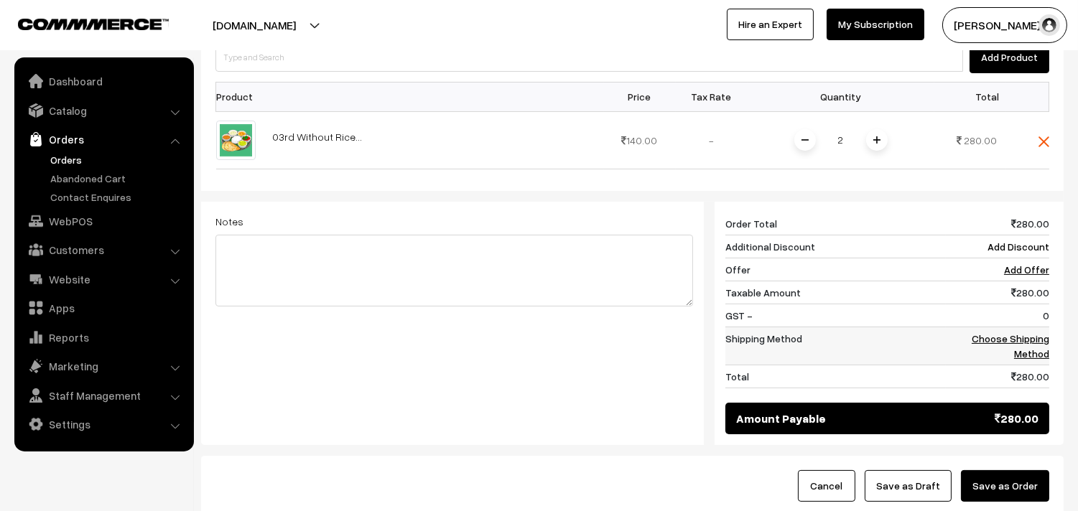
click at [1047, 336] on link "Choose Shipping Method" at bounding box center [1011, 346] width 78 height 27
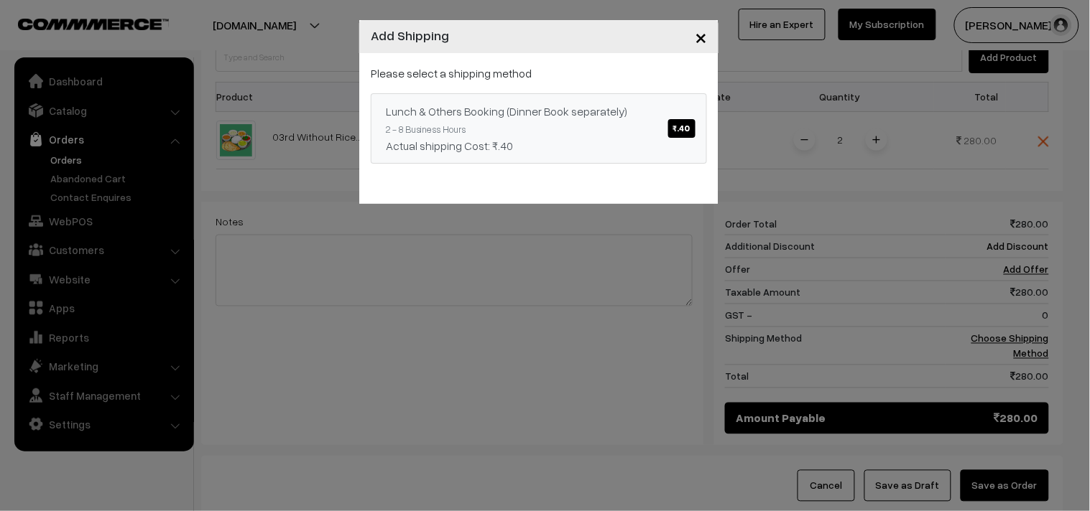
click at [579, 138] on div "Actual shipping Cost: ₹.40" at bounding box center [539, 145] width 306 height 17
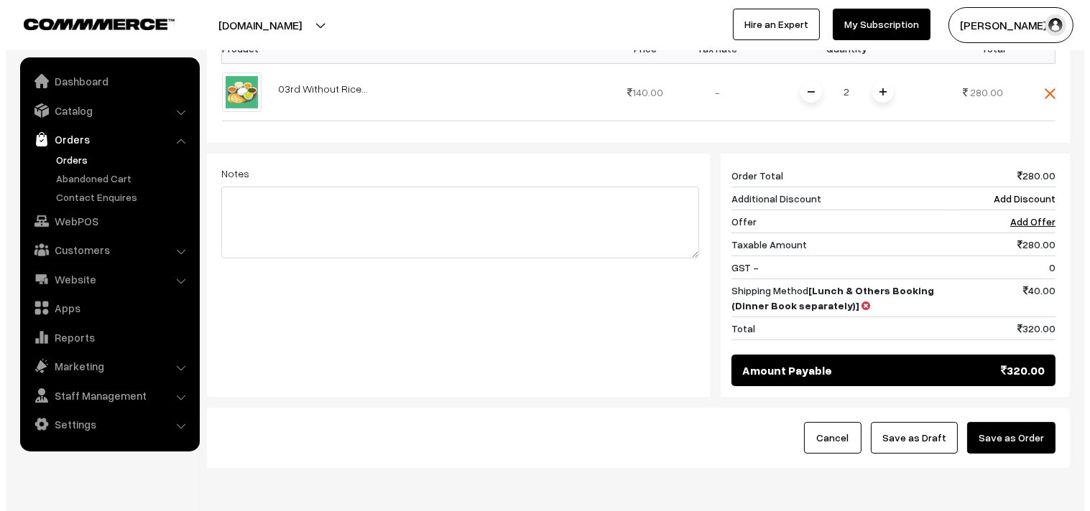
scroll to position [562, 0]
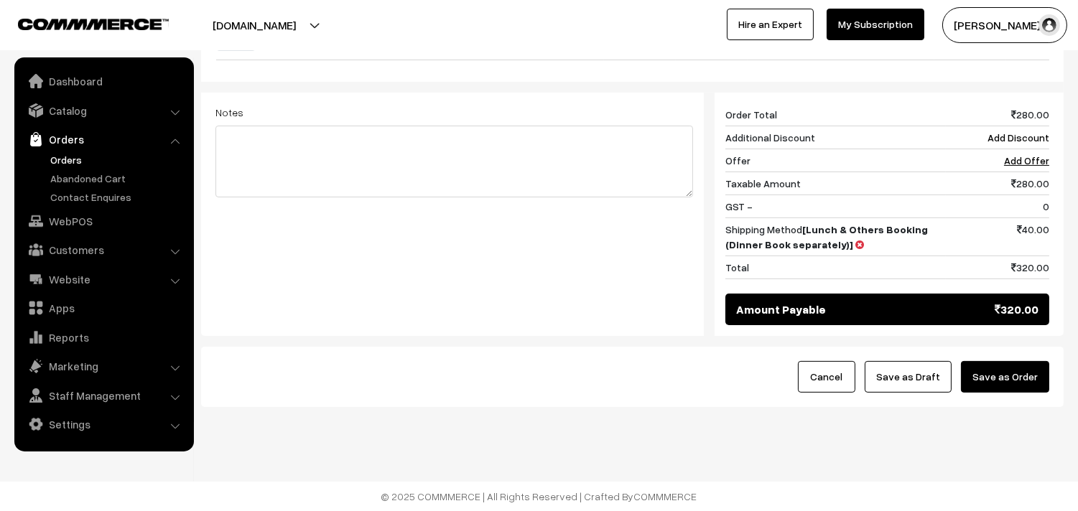
click at [1006, 370] on button "Save as Order" at bounding box center [1005, 377] width 88 height 32
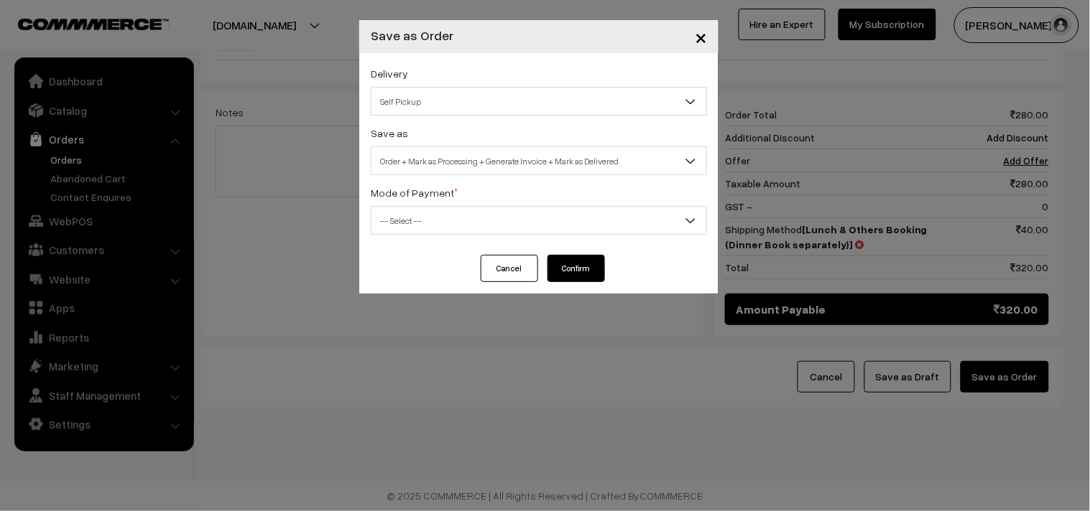
click at [494, 284] on div "Cancel Confirm" at bounding box center [538, 274] width 359 height 39
click at [494, 277] on button "Cancel" at bounding box center [509, 268] width 57 height 27
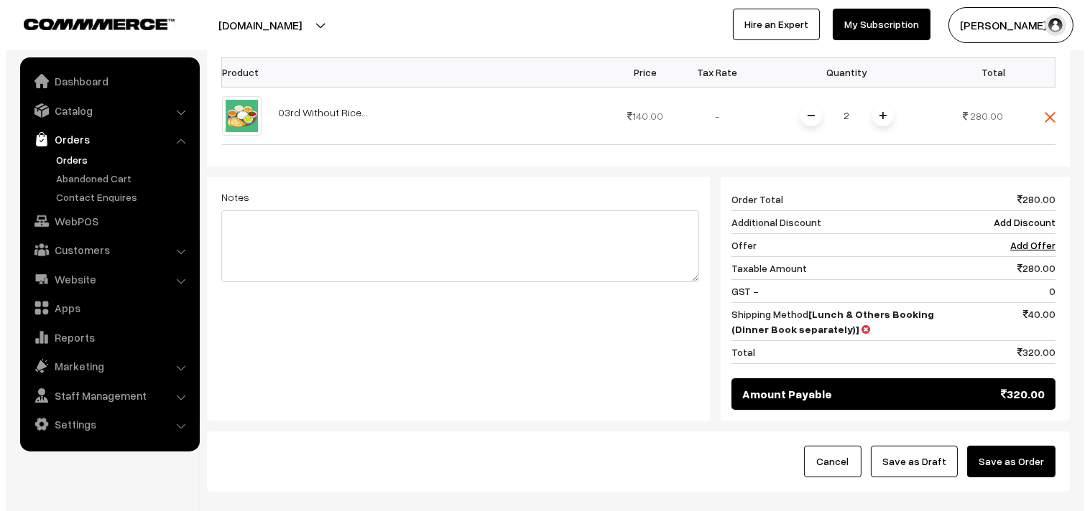
scroll to position [478, 0]
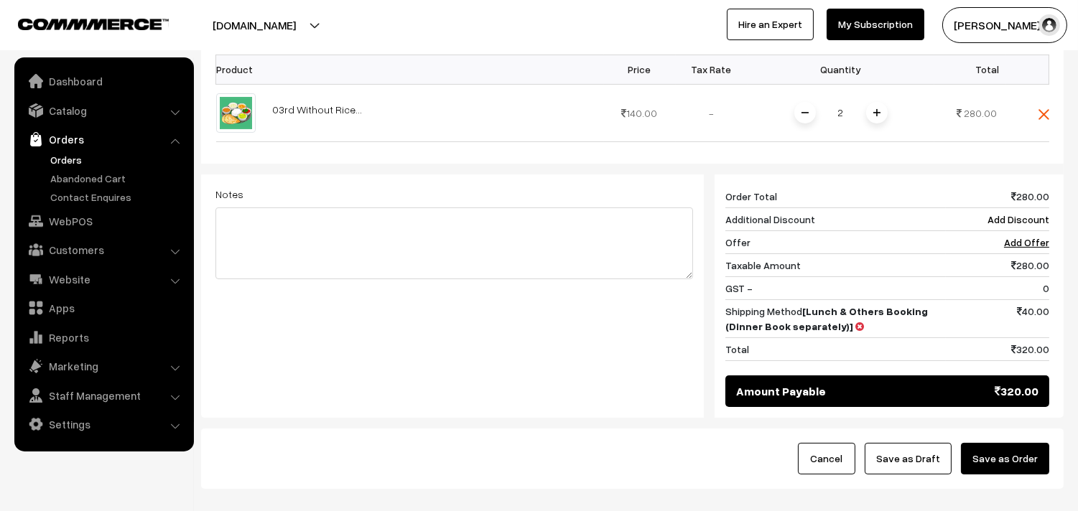
click at [1018, 457] on button "Save as Order" at bounding box center [1005, 459] width 88 height 32
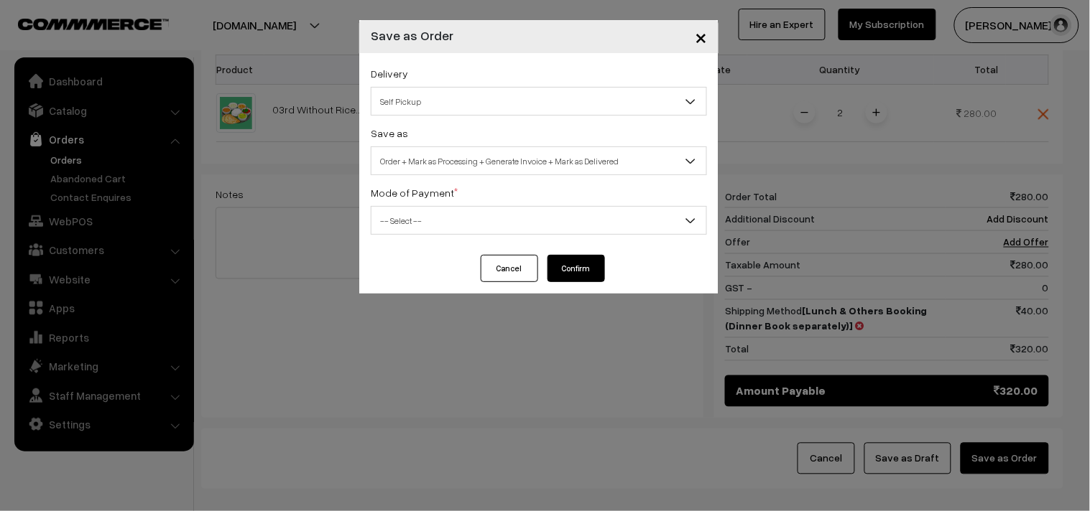
click at [465, 156] on span "Order + Mark as Processing + Generate Invoice + Mark as Delivered" at bounding box center [538, 161] width 335 height 25
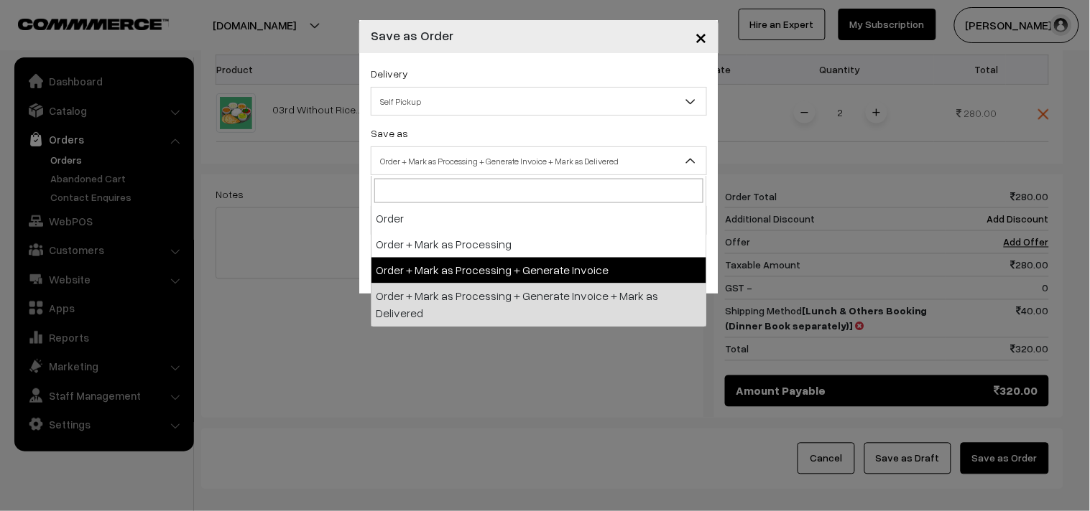
select select "3"
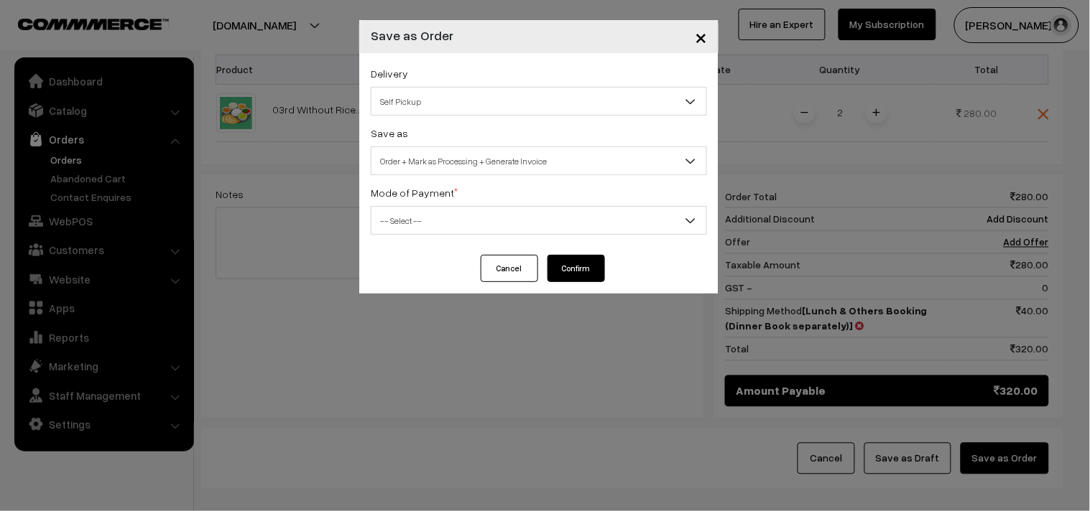
click at [455, 221] on span "-- Select --" at bounding box center [538, 220] width 335 height 25
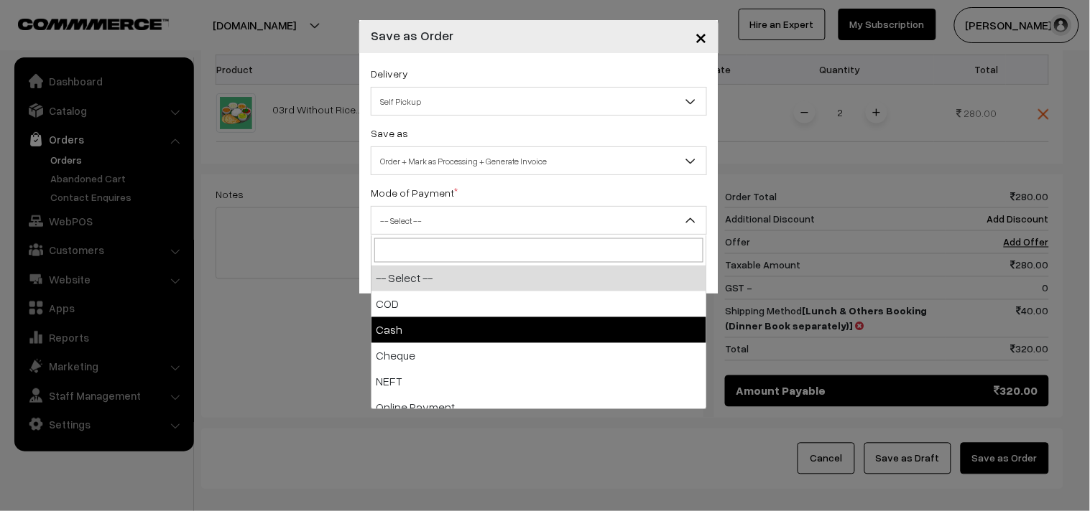
select select "2"
checkbox input "true"
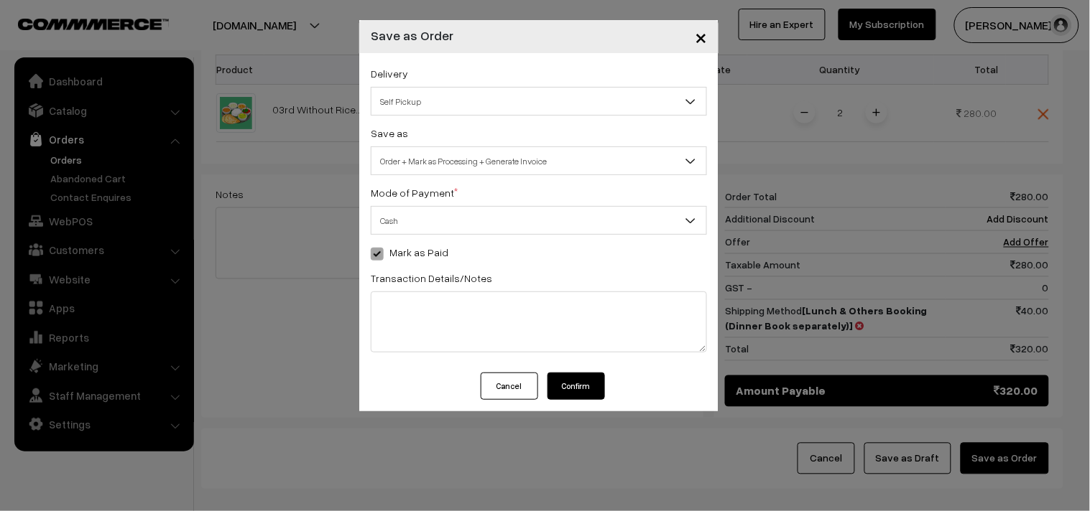
click at [575, 385] on button "Confirm" at bounding box center [575, 386] width 57 height 27
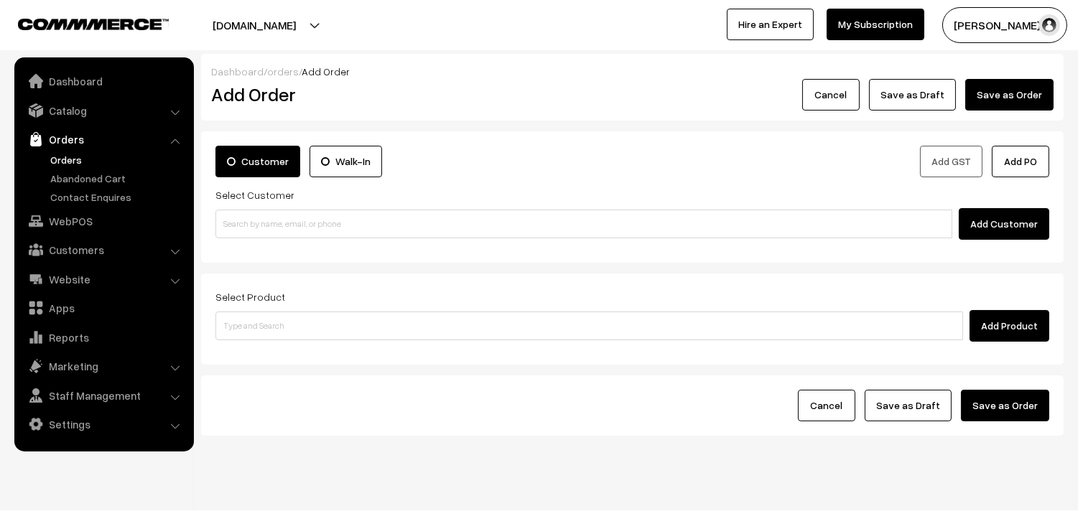
click at [291, 193] on div "Select Customer Add Customer" at bounding box center [632, 213] width 834 height 54
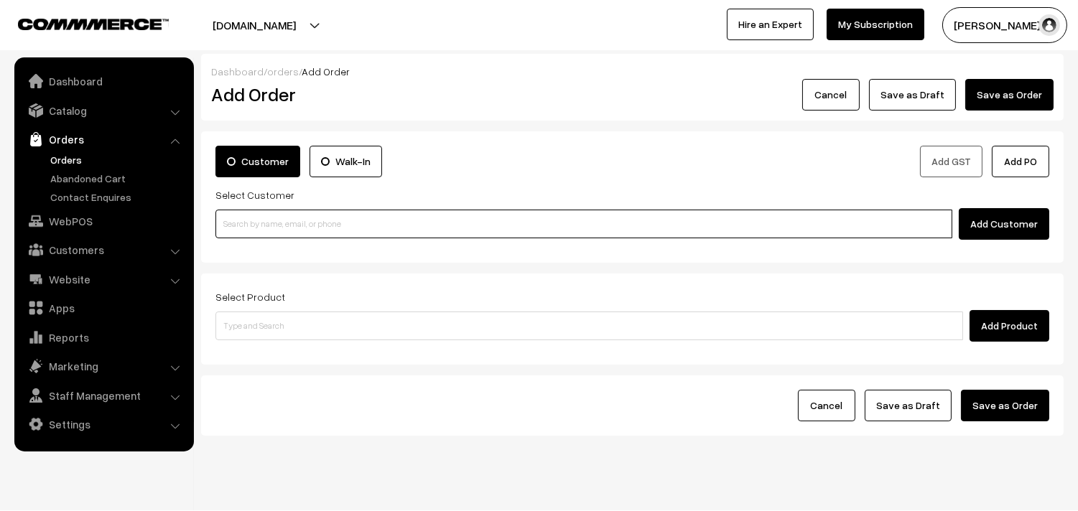
click at [300, 210] on input at bounding box center [583, 224] width 737 height 29
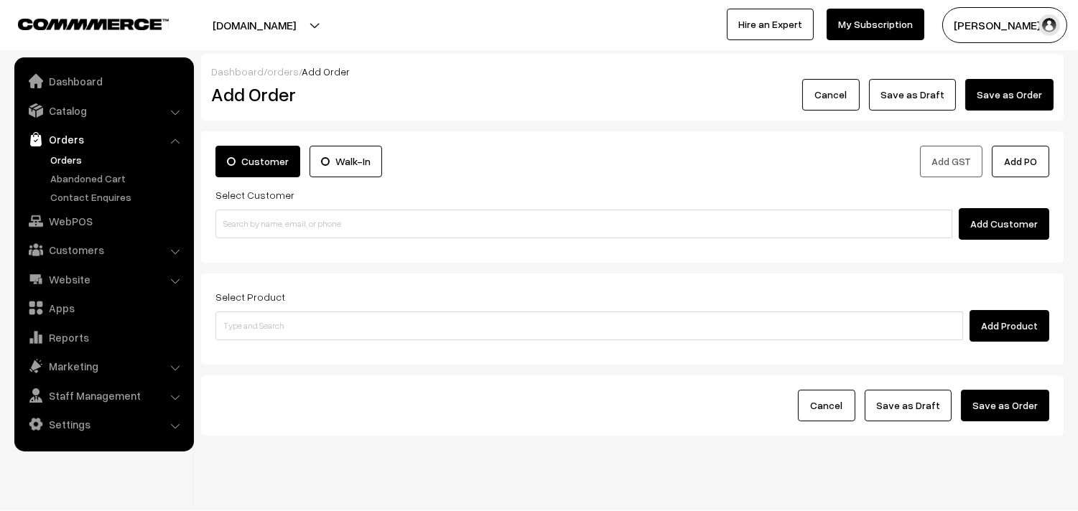
click at [81, 163] on link "Orders" at bounding box center [118, 159] width 142 height 15
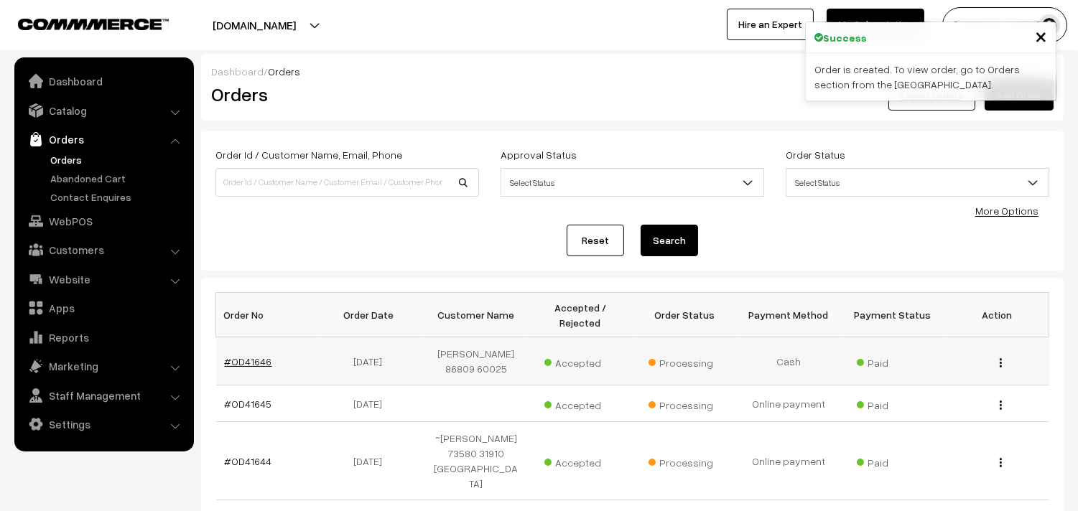
click at [255, 363] on link "#OD41646" at bounding box center [248, 362] width 47 height 12
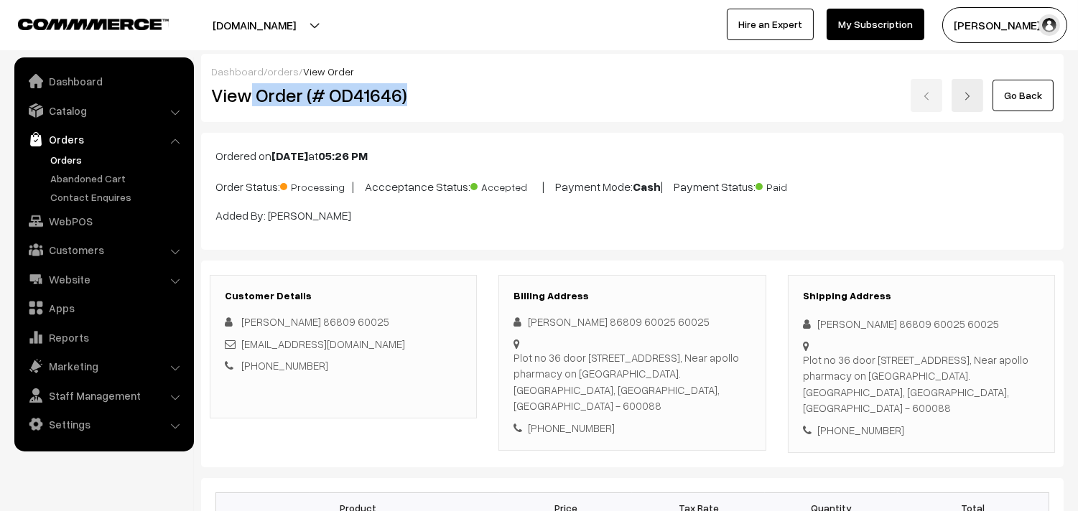
drag, startPoint x: 248, startPoint y: 98, endPoint x: 473, endPoint y: 105, distance: 224.9
click at [473, 105] on h2 "View Order (# OD41646)" at bounding box center [344, 95] width 266 height 22
copy h2 "Order (# OD41646)"
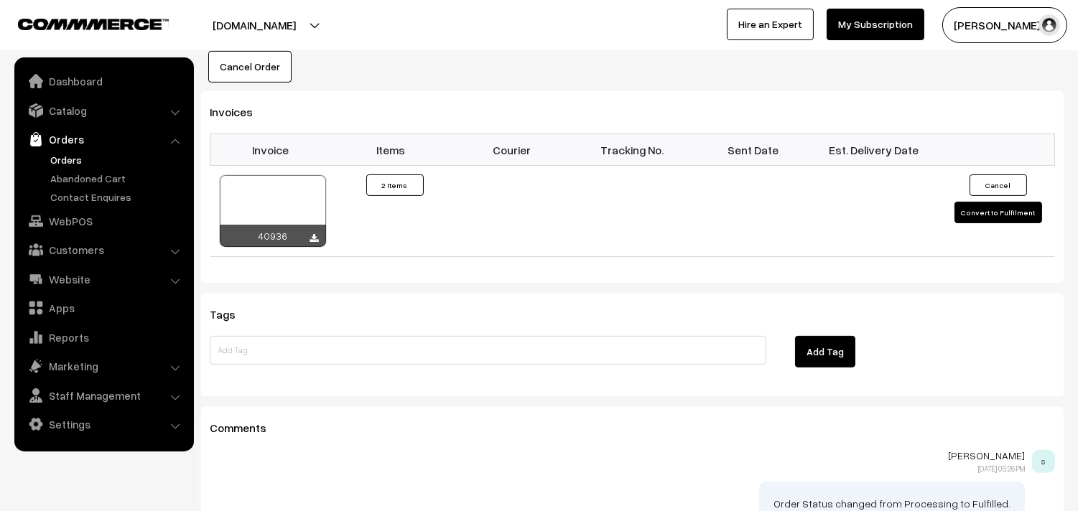
scroll to position [958, 0]
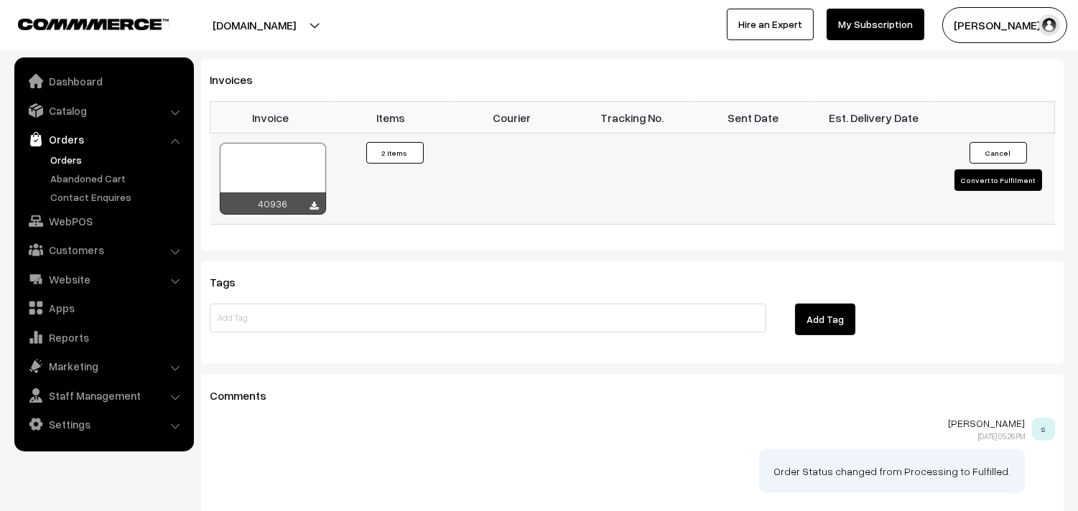
click at [285, 165] on div at bounding box center [273, 179] width 106 height 72
click at [259, 152] on div at bounding box center [273, 179] width 106 height 72
click at [74, 223] on link "WebPOS" at bounding box center [103, 221] width 171 height 26
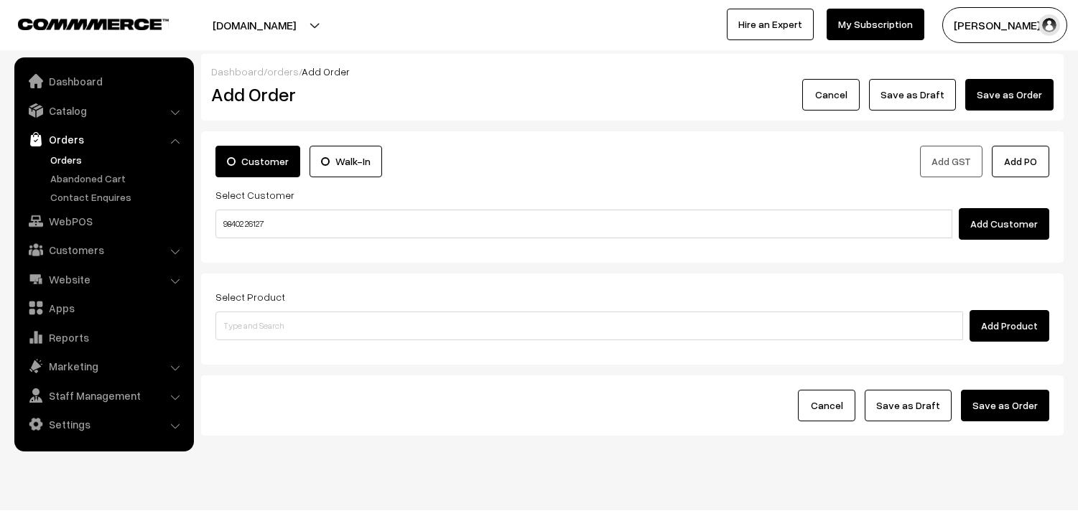
click at [241, 221] on input "98402 26127" at bounding box center [583, 224] width 737 height 29
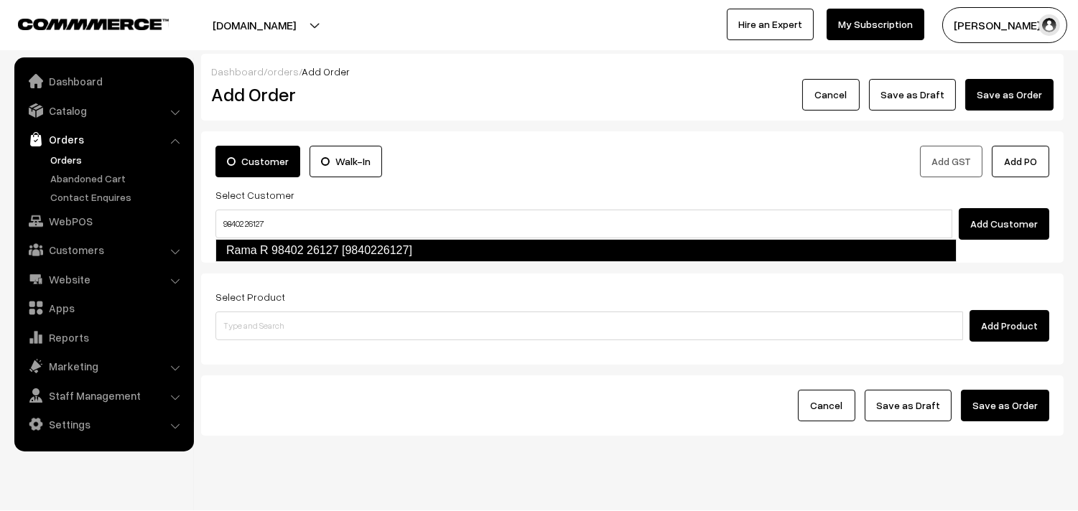
click at [263, 248] on link "Rama R 98402 26127 [9840226127]" at bounding box center [585, 250] width 741 height 23
type input "98402 26127"
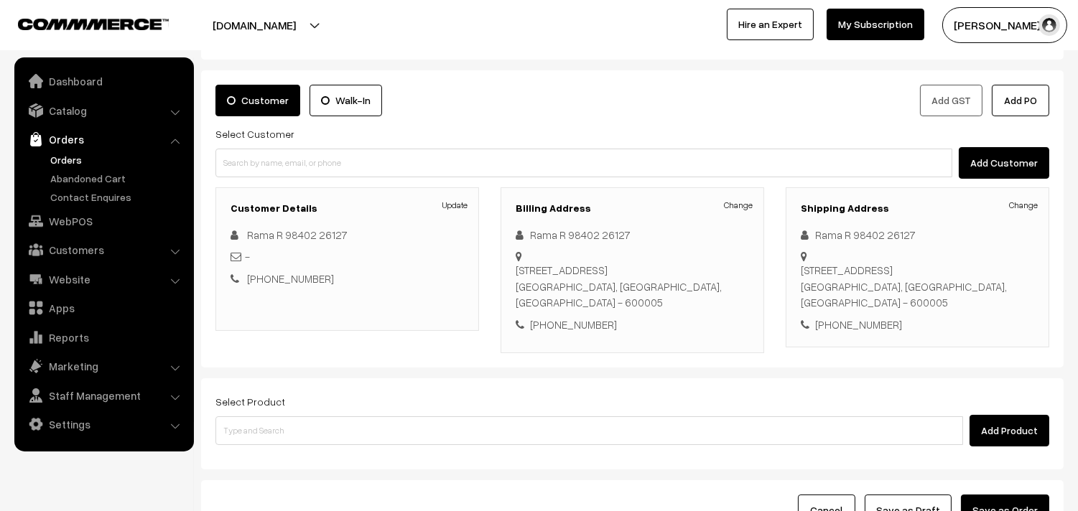
scroll to position [80, 0]
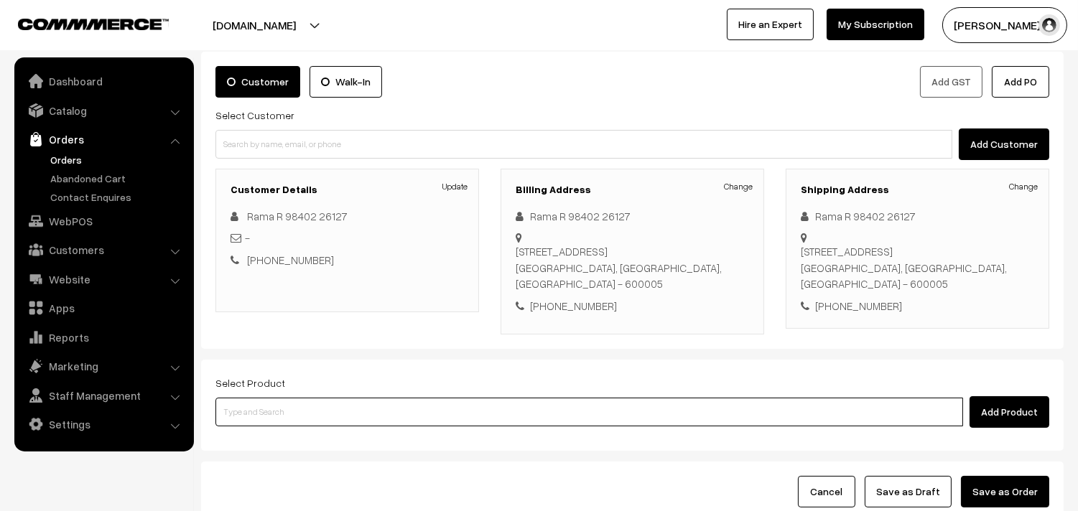
click at [383, 417] on input at bounding box center [589, 412] width 748 height 29
type input "bf c"
paste input "Bf - Chapapth (3)"
type input "Bf - Chapapth (3)"
click at [310, 426] on input "Bf - Chapapth (3)" at bounding box center [589, 412] width 748 height 29
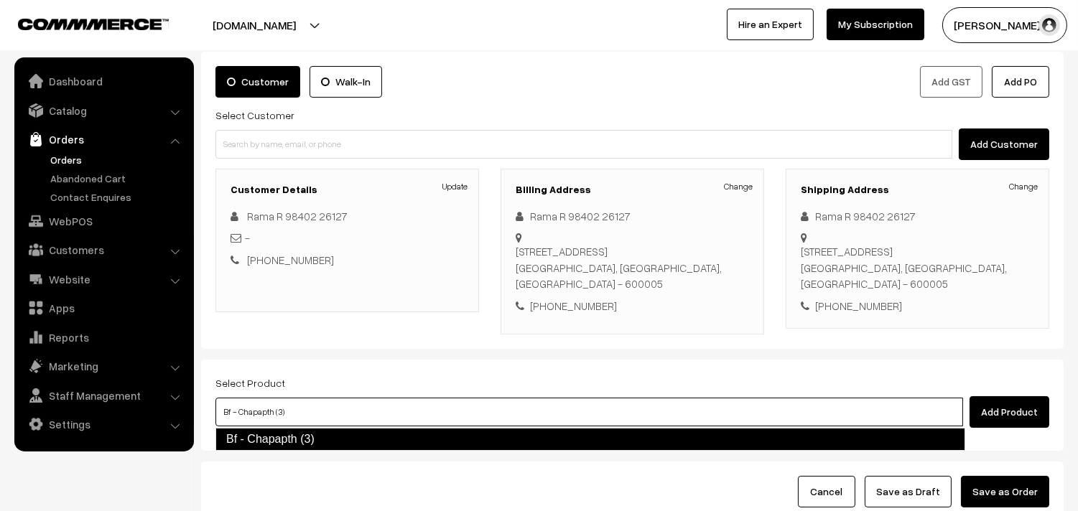
click at [307, 434] on link "Bf - Chapapth (3)" at bounding box center [590, 439] width 750 height 23
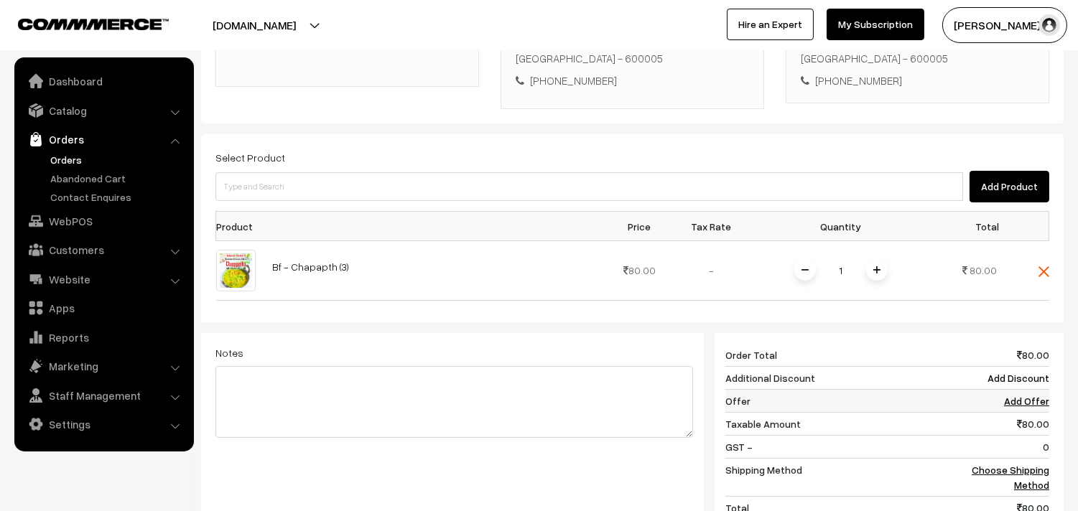
scroll to position [399, 0]
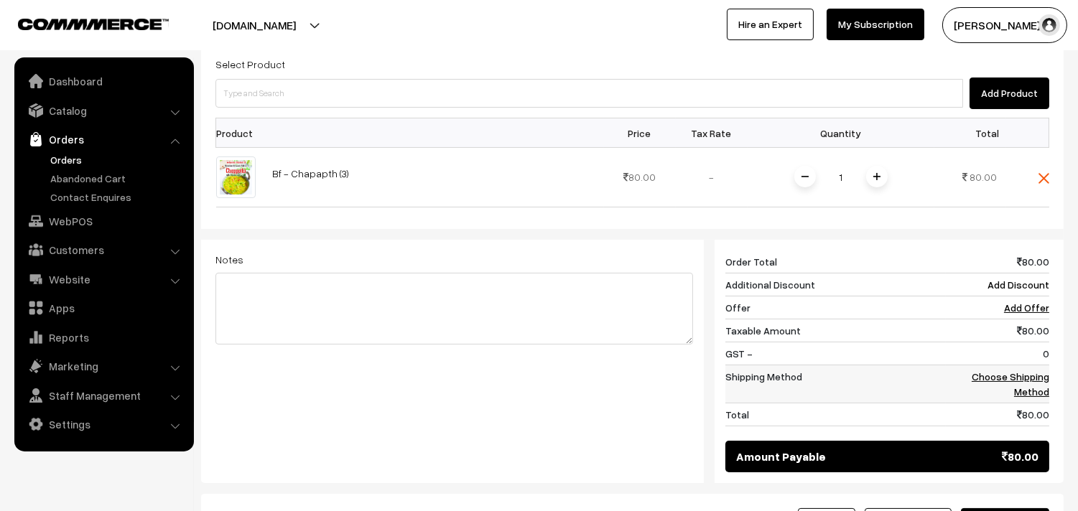
click at [1045, 391] on link "Choose Shipping Method" at bounding box center [1011, 384] width 78 height 27
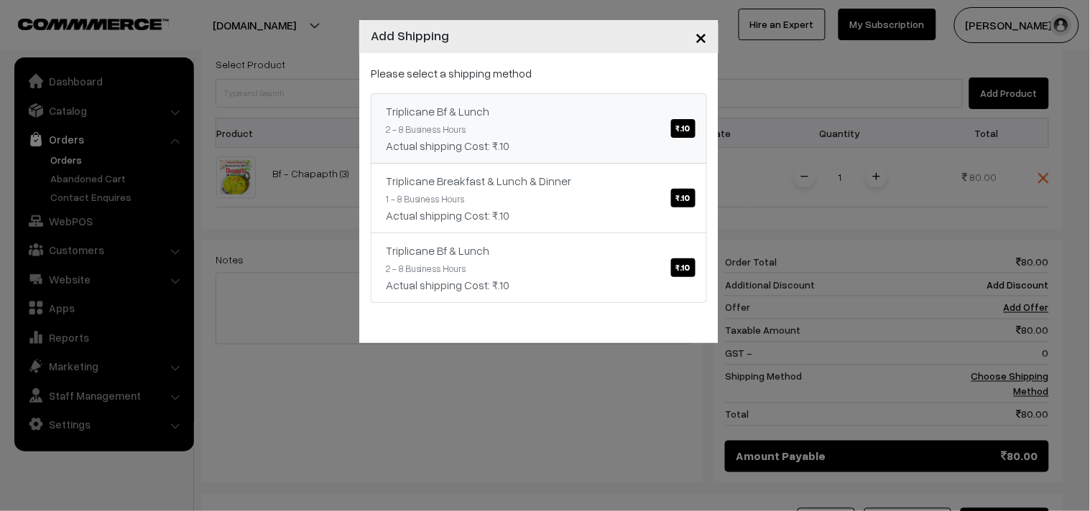
click at [569, 116] on div "Triplicane Bf & Lunch ₹.10" at bounding box center [539, 111] width 306 height 17
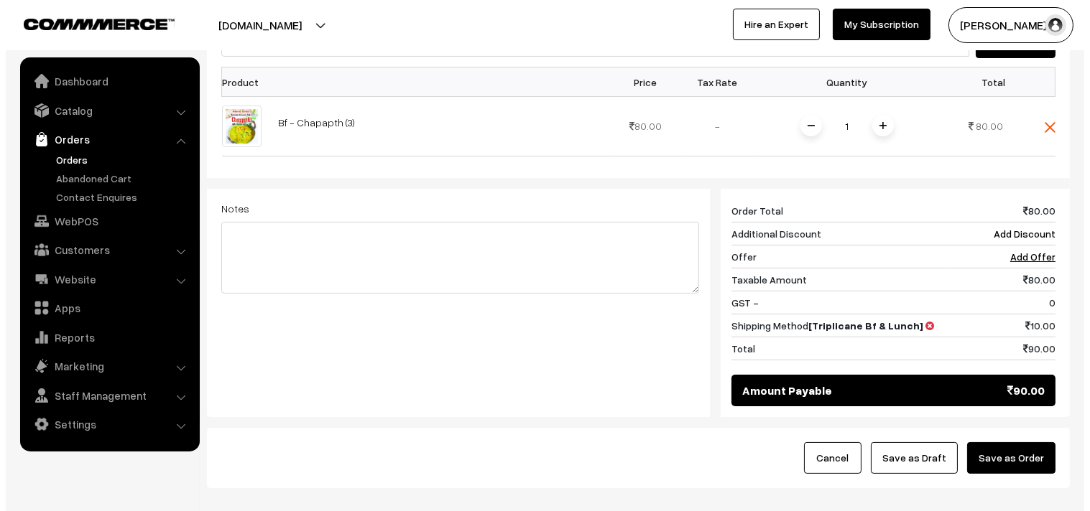
scroll to position [478, 0]
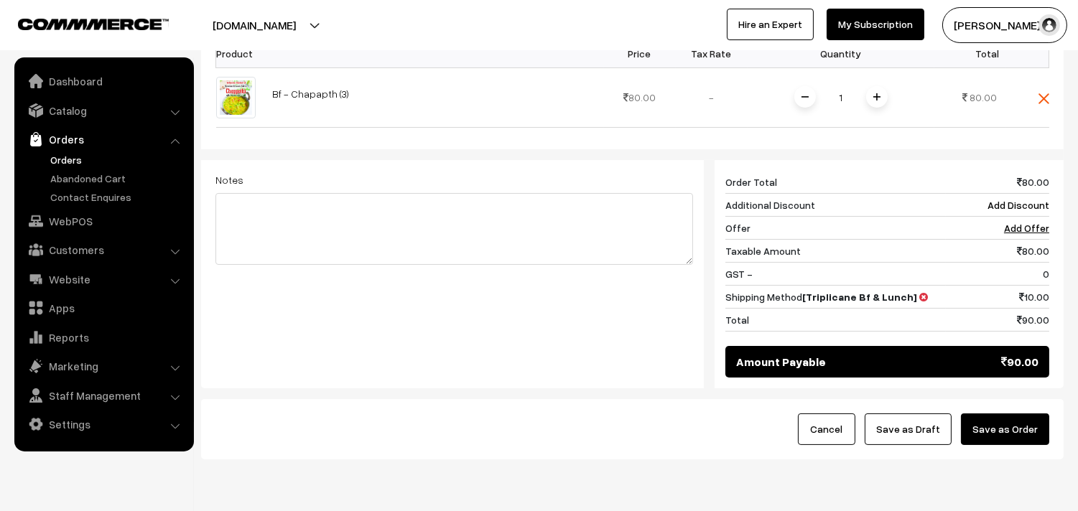
click at [1009, 431] on button "Save as Order" at bounding box center [1005, 430] width 88 height 32
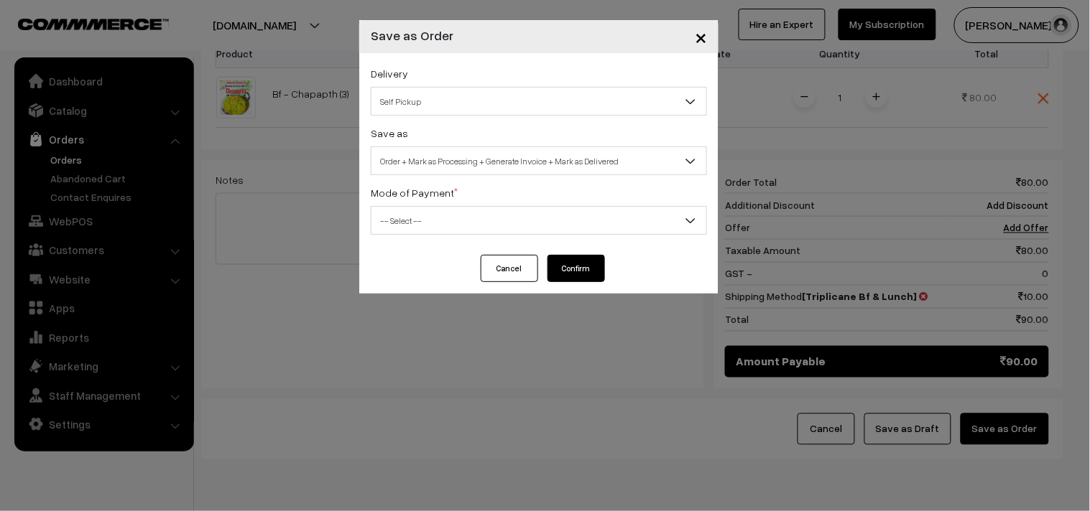
click at [547, 169] on span "Order + Mark as Processing + Generate Invoice + Mark as Delivered" at bounding box center [538, 161] width 335 height 25
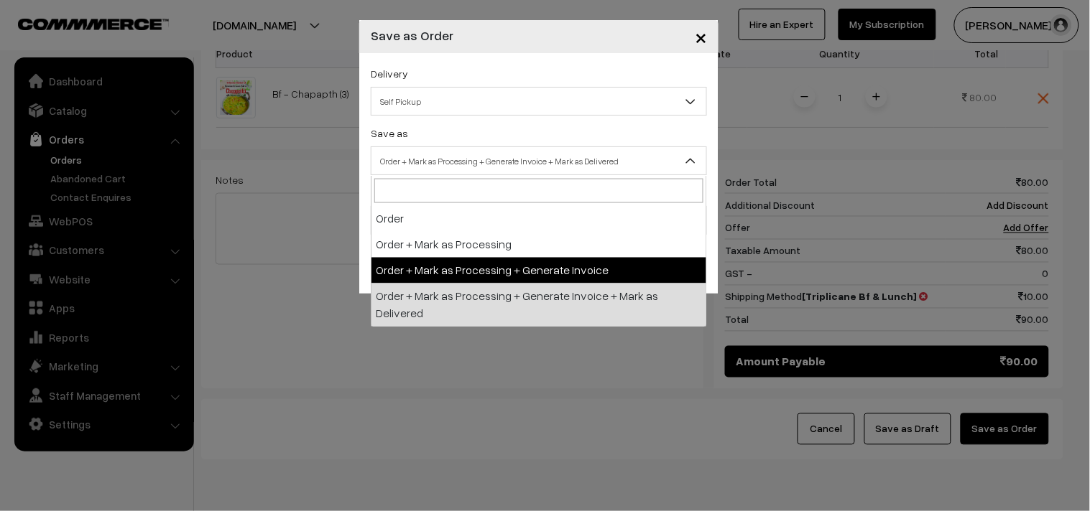
select select "3"
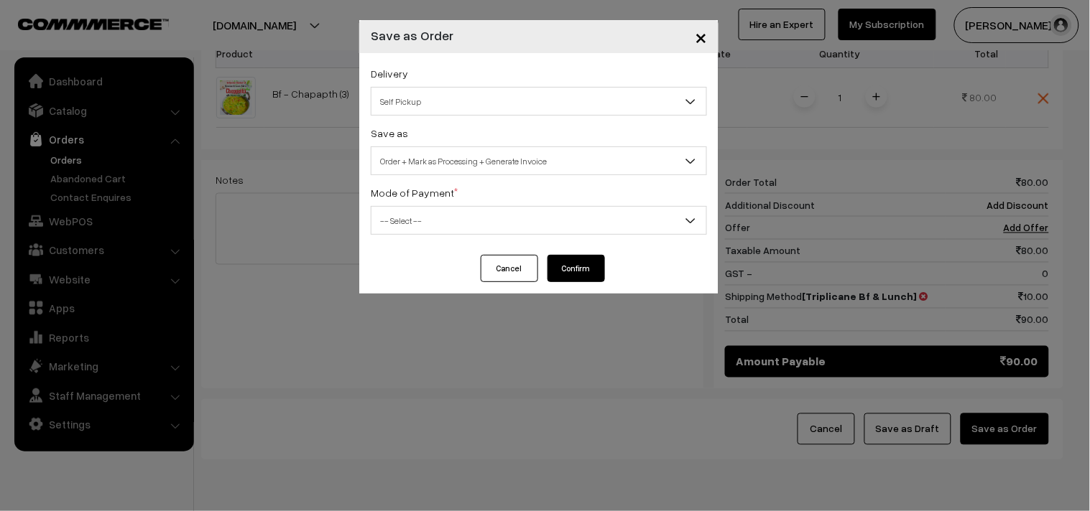
click at [422, 237] on div "Delivery Self Pickup Triplicane Bf & Lunch (₹10) (2 - 8 Business Hours) Triplic…" at bounding box center [538, 154] width 359 height 202
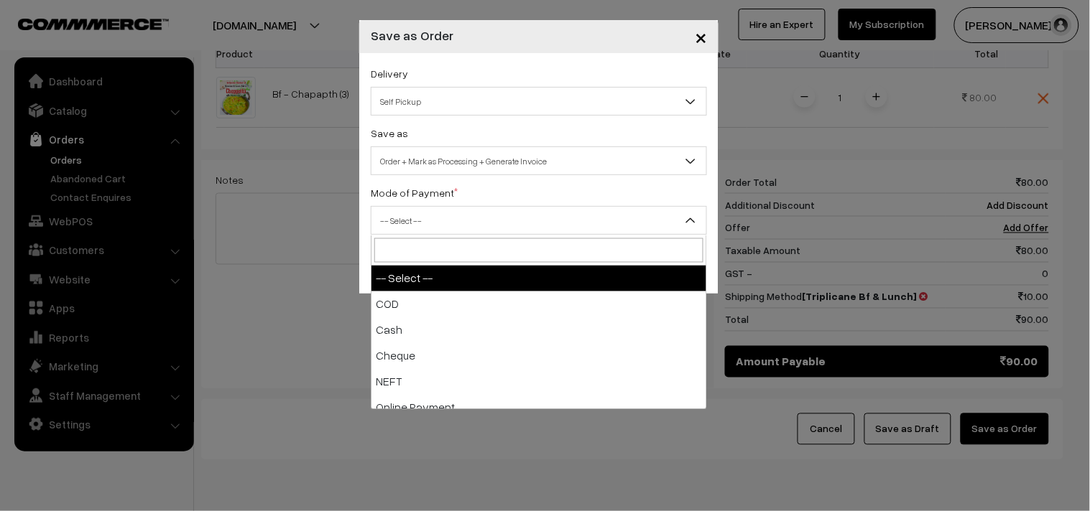
click at [417, 218] on span "-- Select --" at bounding box center [538, 220] width 335 height 25
select select "1"
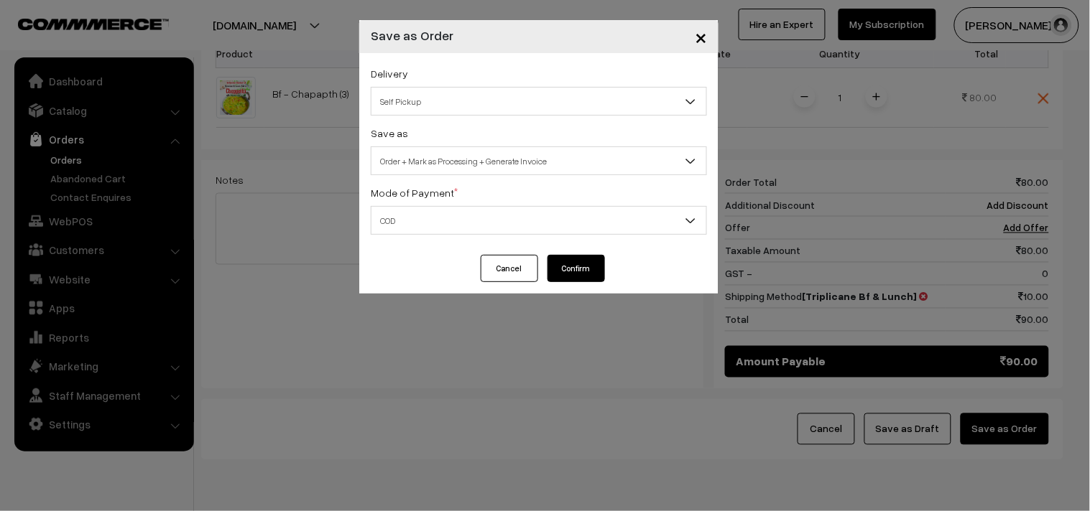
click at [583, 270] on button "Confirm" at bounding box center [575, 268] width 57 height 27
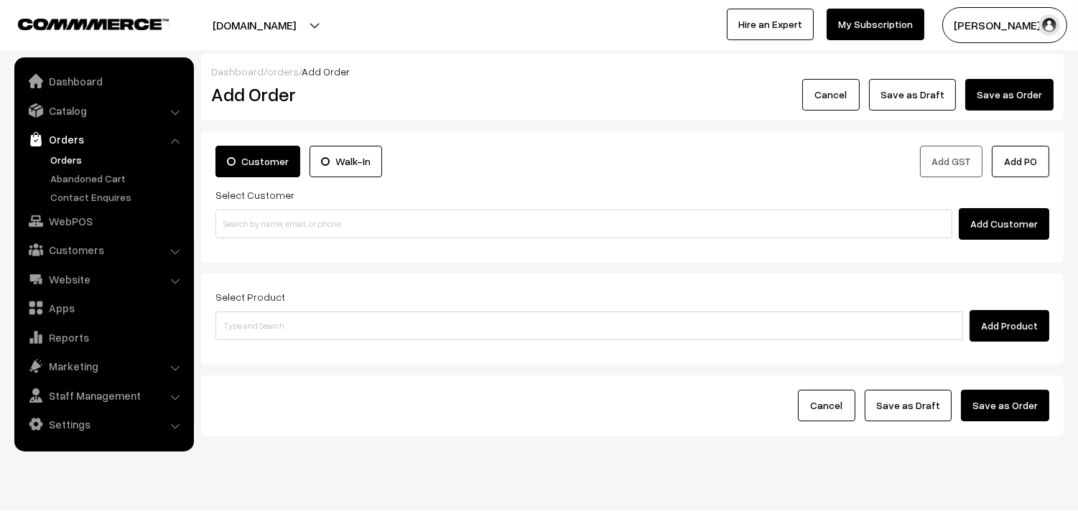
click at [66, 162] on link "Orders" at bounding box center [118, 159] width 142 height 15
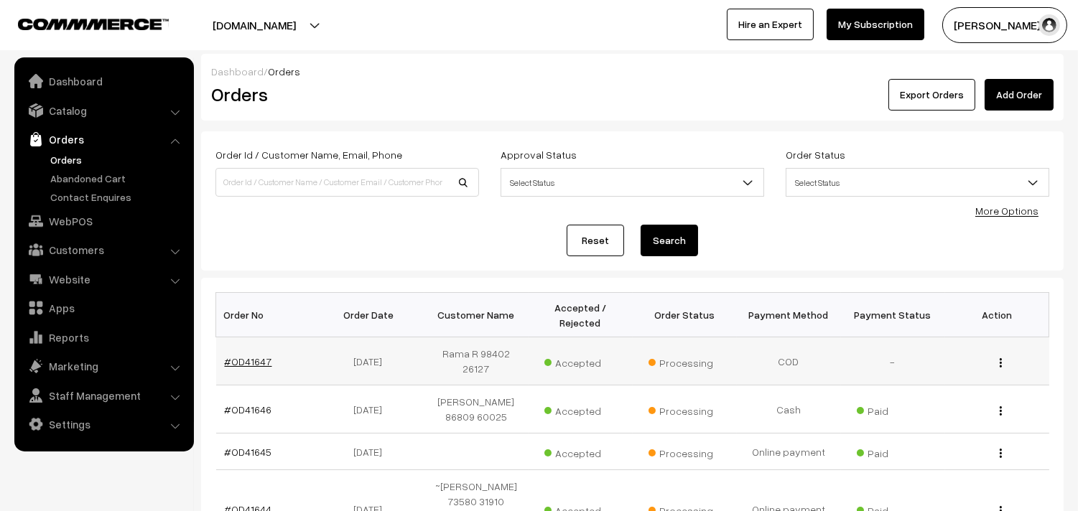
click at [252, 356] on link "#OD41647" at bounding box center [248, 362] width 47 height 12
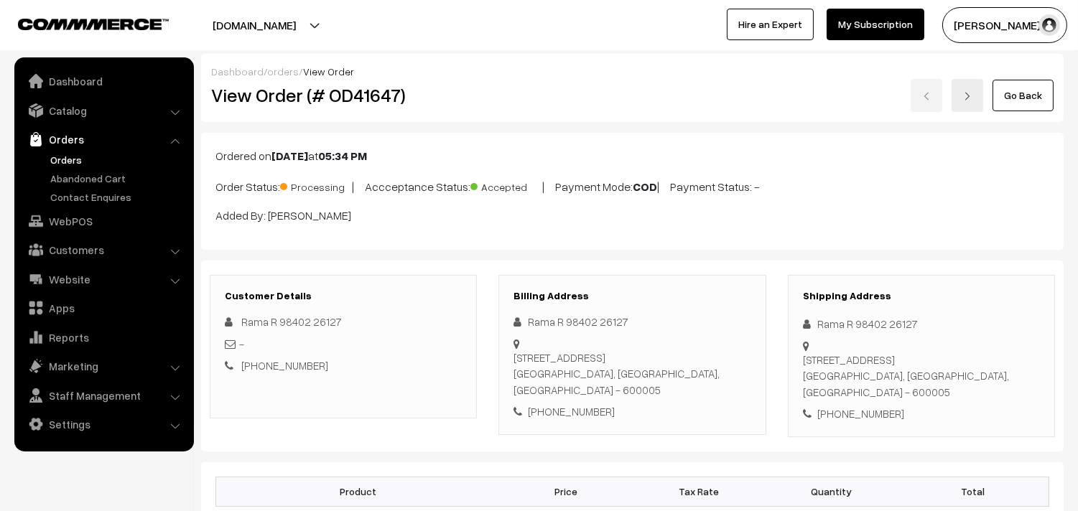
drag, startPoint x: 253, startPoint y: 85, endPoint x: 426, endPoint y: 119, distance: 176.4
click at [469, 115] on div "Dashboard / orders / View Order View Order (# OD41647) Go Back" at bounding box center [632, 88] width 863 height 68
copy h2 "Order (# OD41647)"
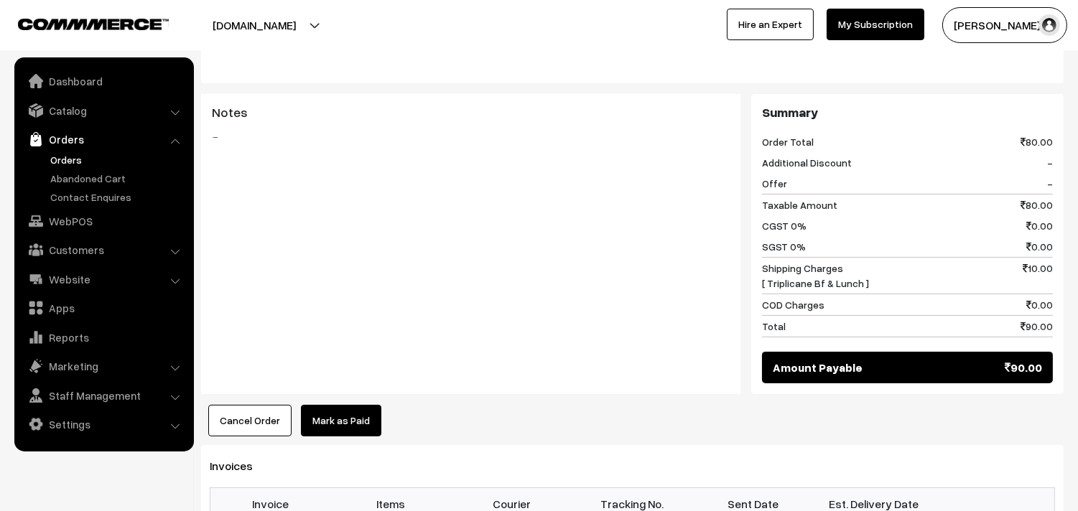
scroll to position [638, 0]
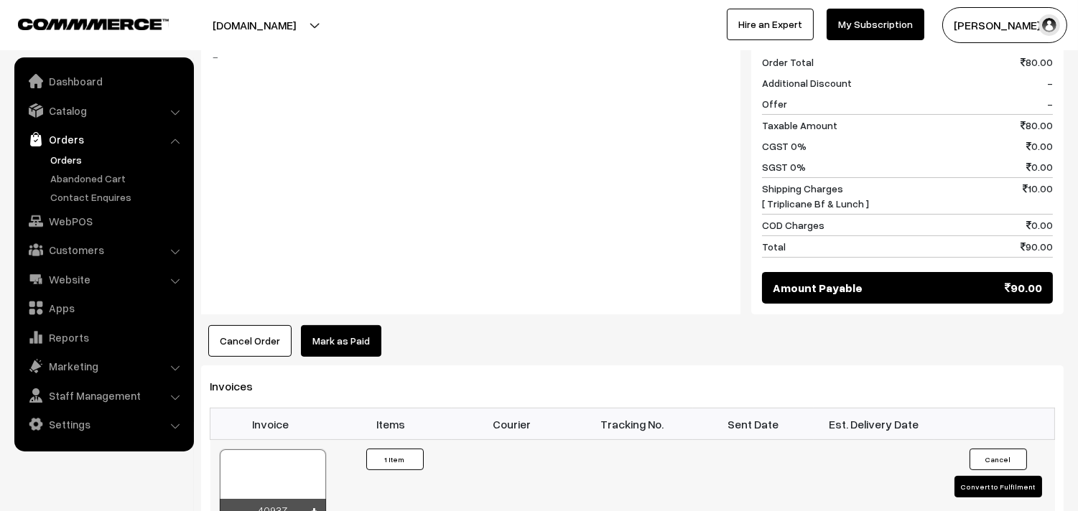
click at [311, 478] on div at bounding box center [273, 486] width 106 height 72
click at [72, 226] on link "WebPOS" at bounding box center [103, 221] width 171 height 26
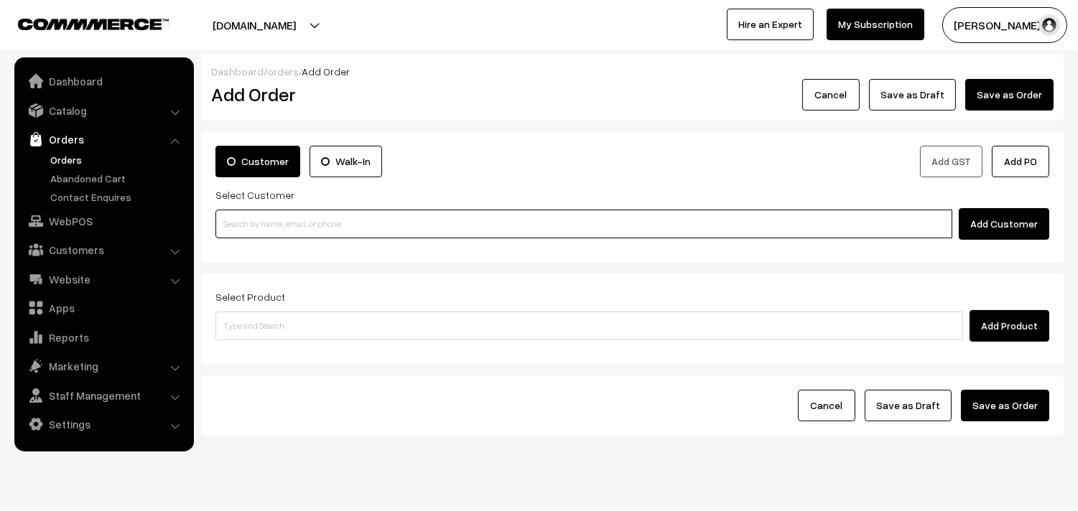
click at [381, 233] on input at bounding box center [583, 224] width 737 height 29
paste input "98402 26127"
click at [268, 220] on input "98402 26127" at bounding box center [583, 224] width 737 height 29
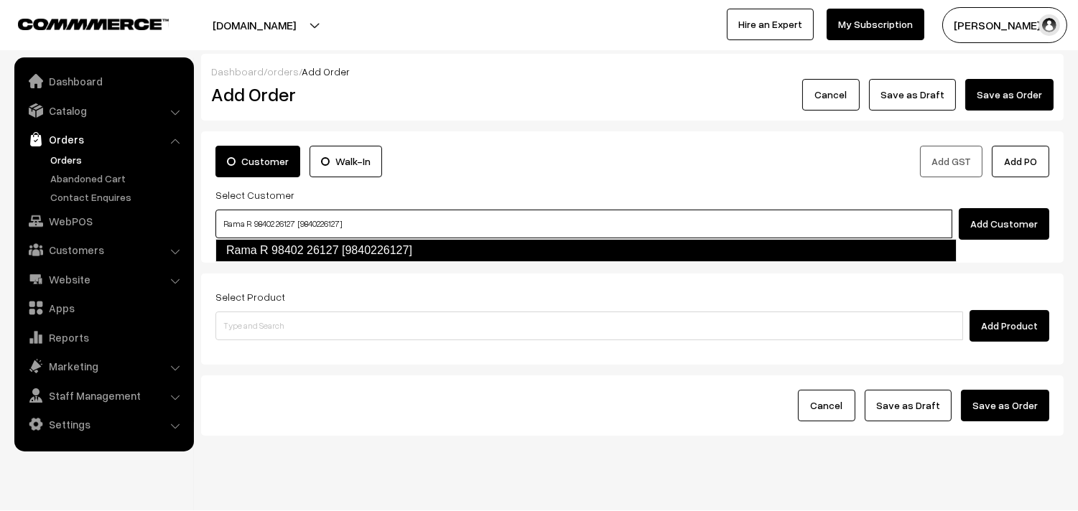
type input "Rama R 98402 26127 [9840226127]"
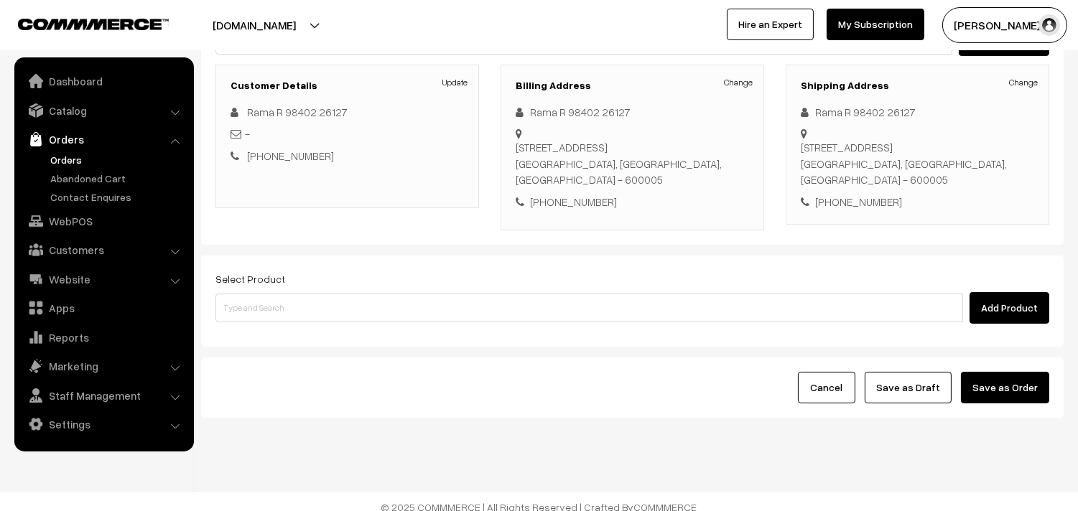
scroll to position [195, 0]
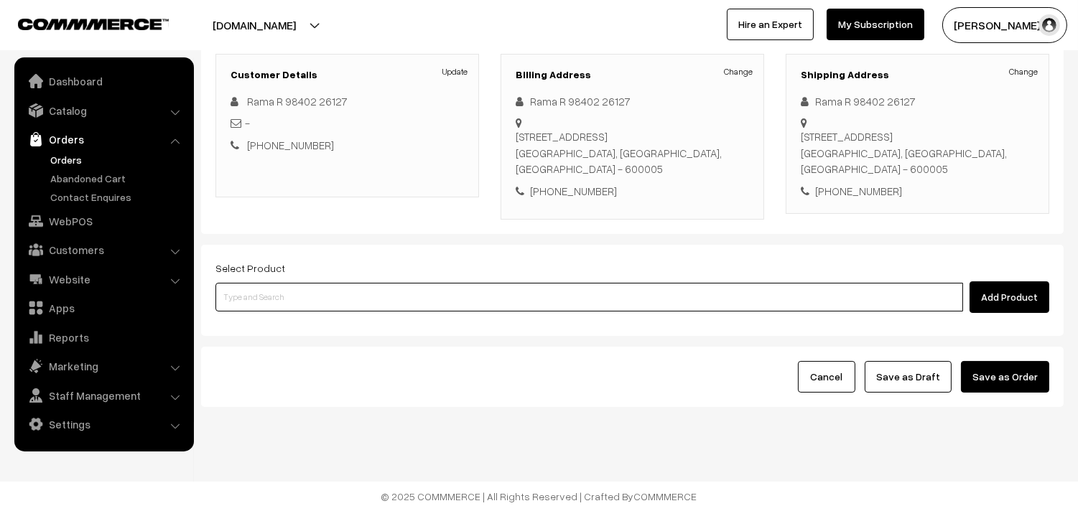
click at [445, 296] on input at bounding box center [589, 297] width 748 height 29
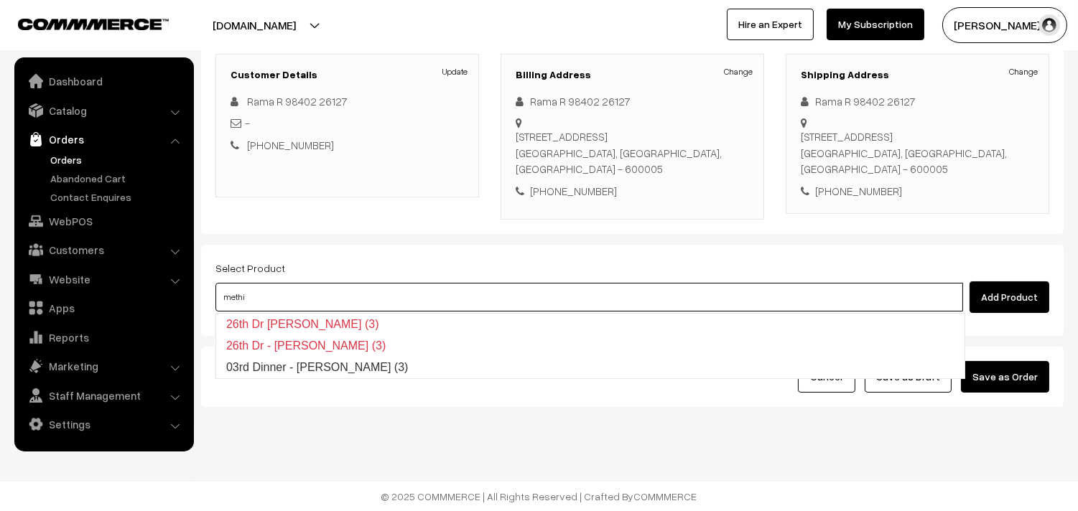
type input "03rd Dinner - Methi Chapapthi (3)"
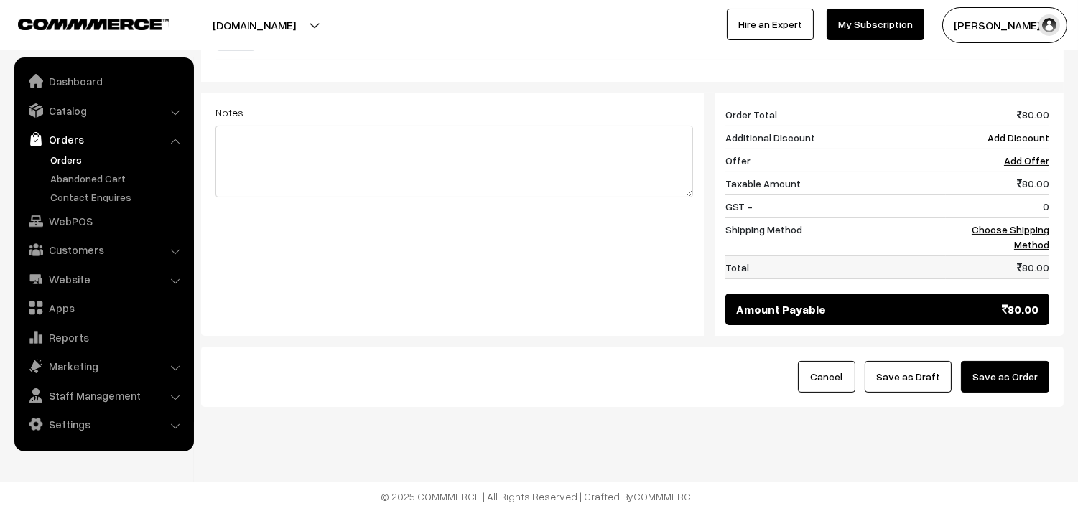
scroll to position [546, 0]
click at [1036, 226] on link "Choose Shipping Method" at bounding box center [1011, 236] width 78 height 27
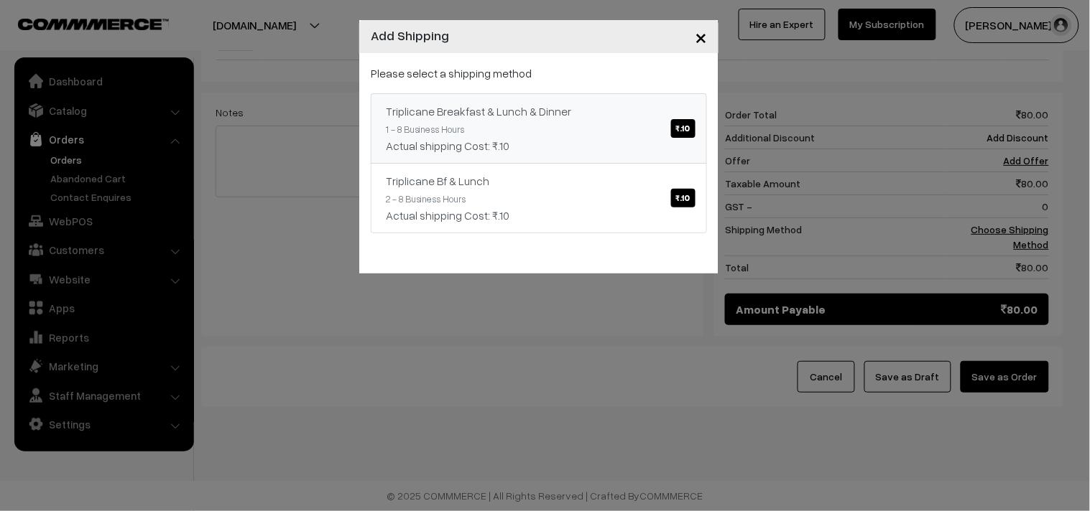
click at [550, 137] on div "Actual shipping Cost: ₹.10" at bounding box center [539, 145] width 306 height 17
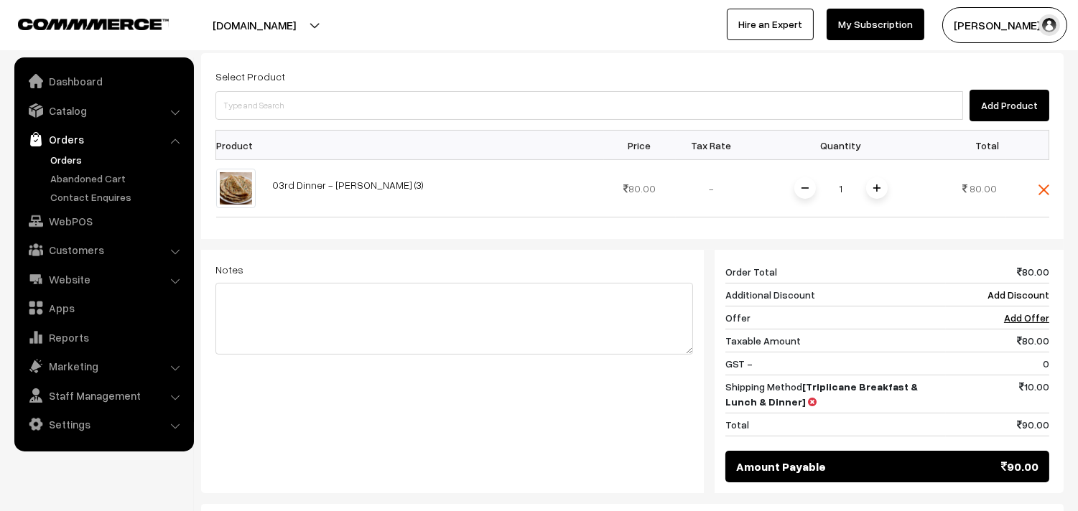
scroll to position [386, 0]
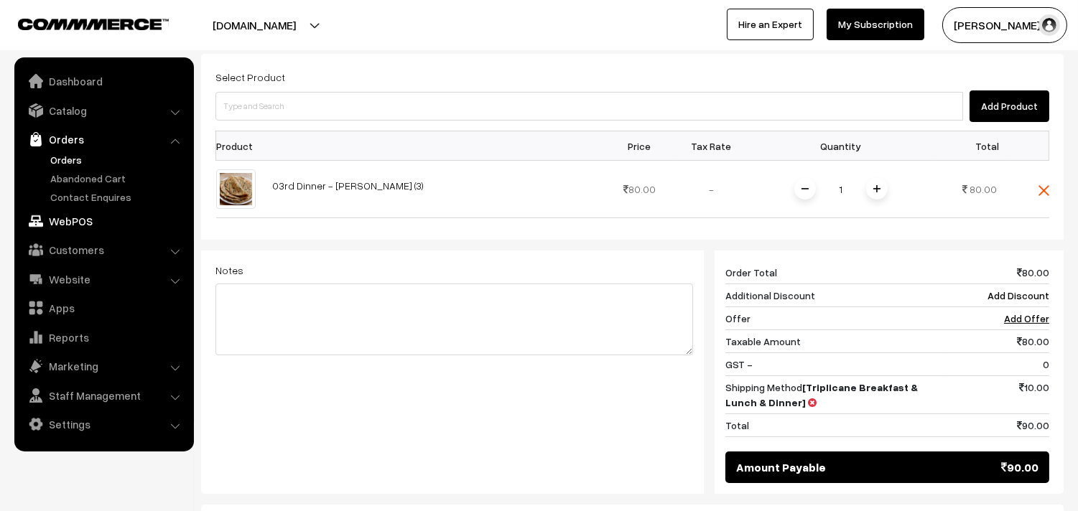
click at [75, 220] on link "WebPOS" at bounding box center [103, 221] width 171 height 26
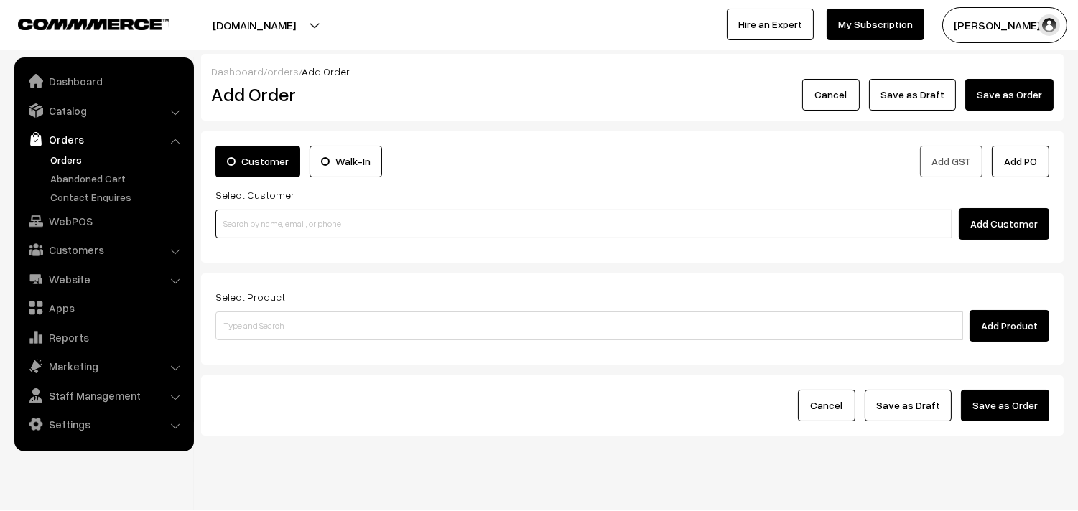
paste input "99629 59466"
click at [263, 226] on input "99629 59466" at bounding box center [583, 224] width 737 height 29
click at [255, 244] on ul "No customers found." at bounding box center [585, 248] width 741 height 19
click at [253, 230] on input "99629 59466" at bounding box center [583, 224] width 737 height 29
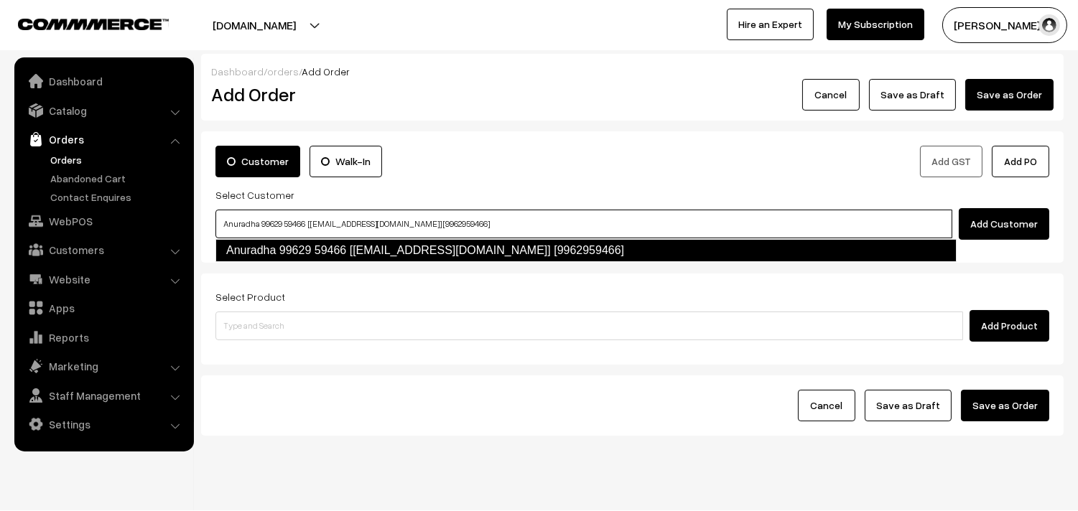
type input "Anuradha 99629 59466 [Annams21@gmail.com] [9962959466]"
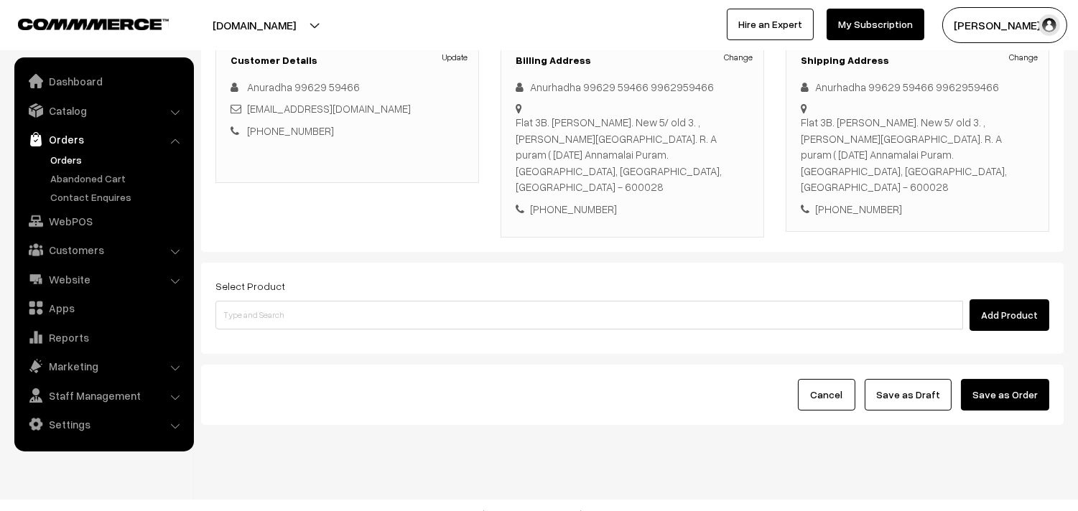
scroll to position [212, 0]
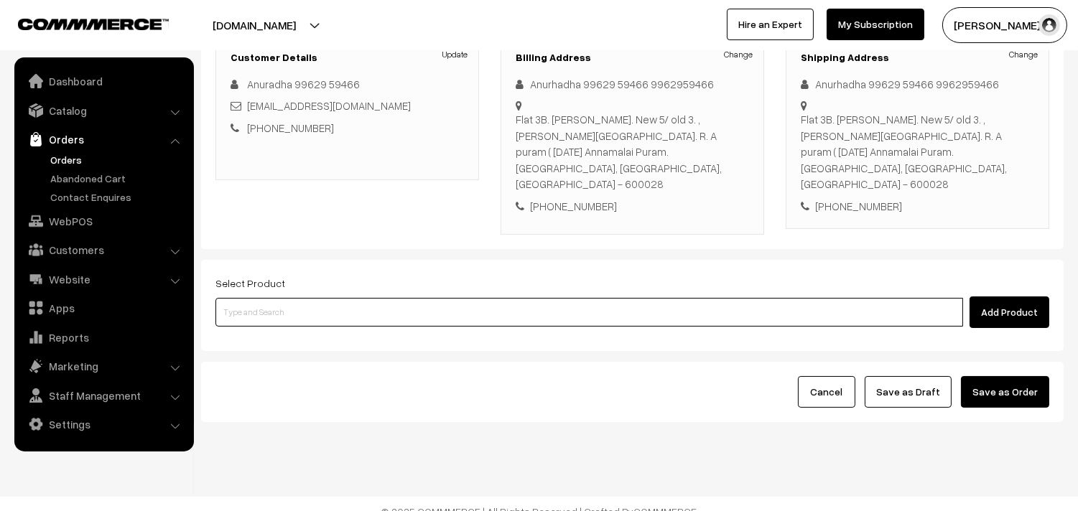
click at [341, 298] on input at bounding box center [589, 312] width 748 height 29
paste input "Bf - Chapapth (3)"
type input "Bf - Chapapth (3)"
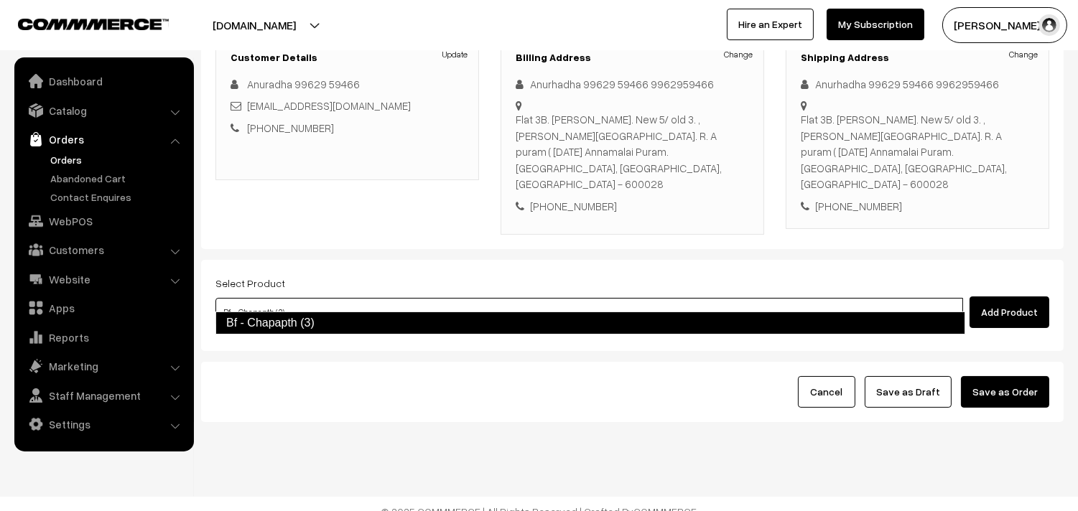
click at [285, 325] on link "Bf - Chapapth (3)" at bounding box center [590, 323] width 750 height 23
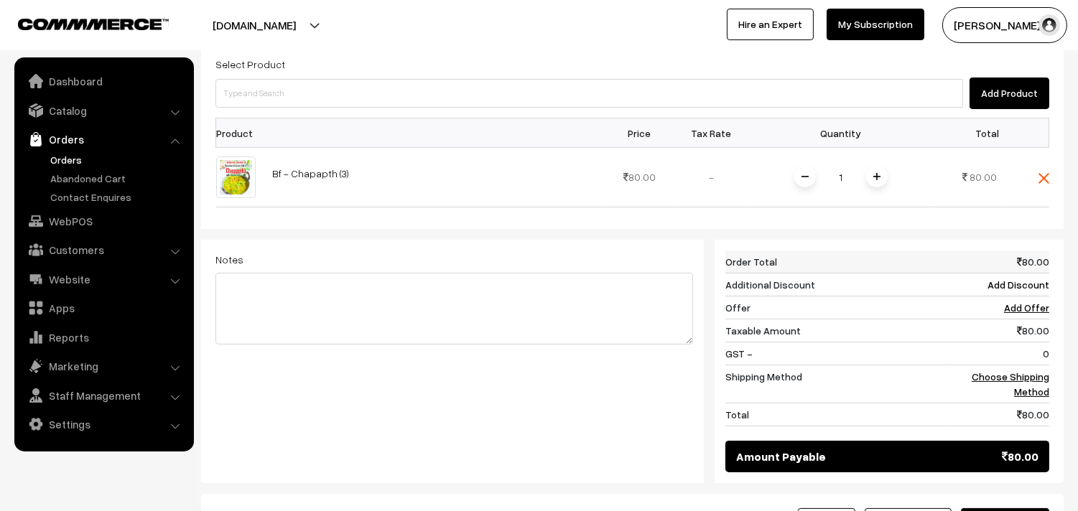
scroll to position [451, 0]
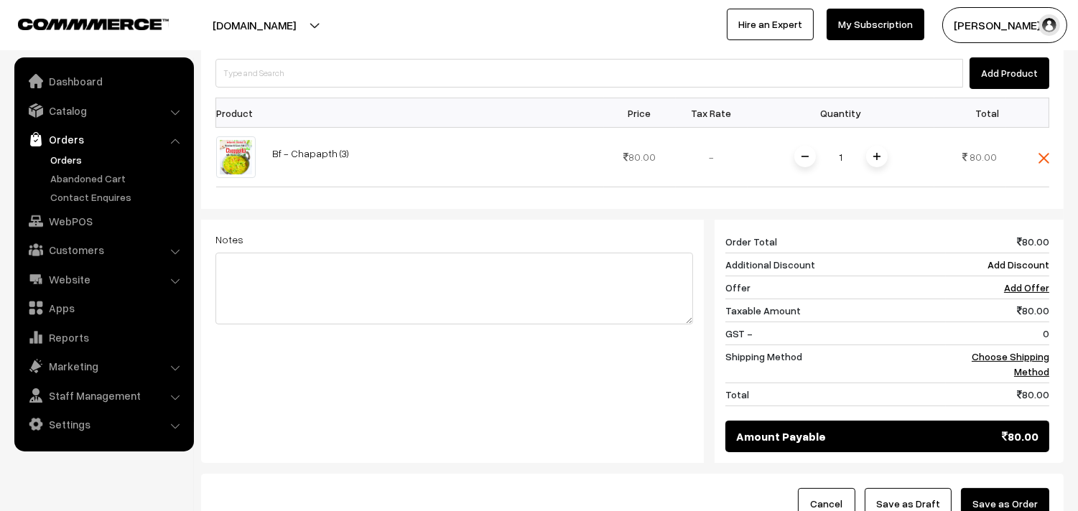
click at [1052, 349] on div "80 Order Total 80.00 Additional Discount Add Discount Offer Add Offer Taxable A…" at bounding box center [882, 342] width 356 height 244
click at [1032, 351] on link "Choose Shipping Method" at bounding box center [1011, 364] width 78 height 27
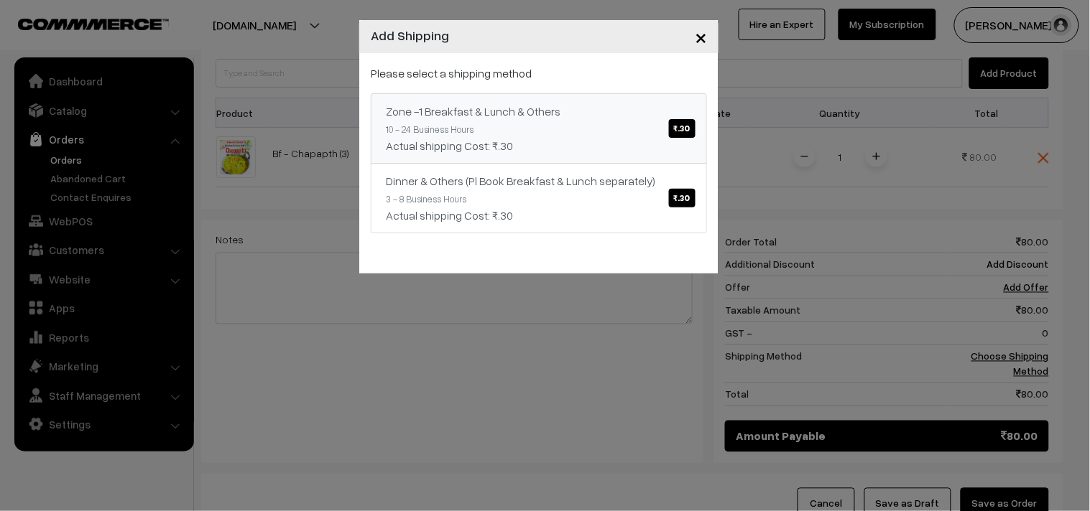
click at [519, 147] on div "Actual shipping Cost: ₹.30" at bounding box center [539, 145] width 306 height 17
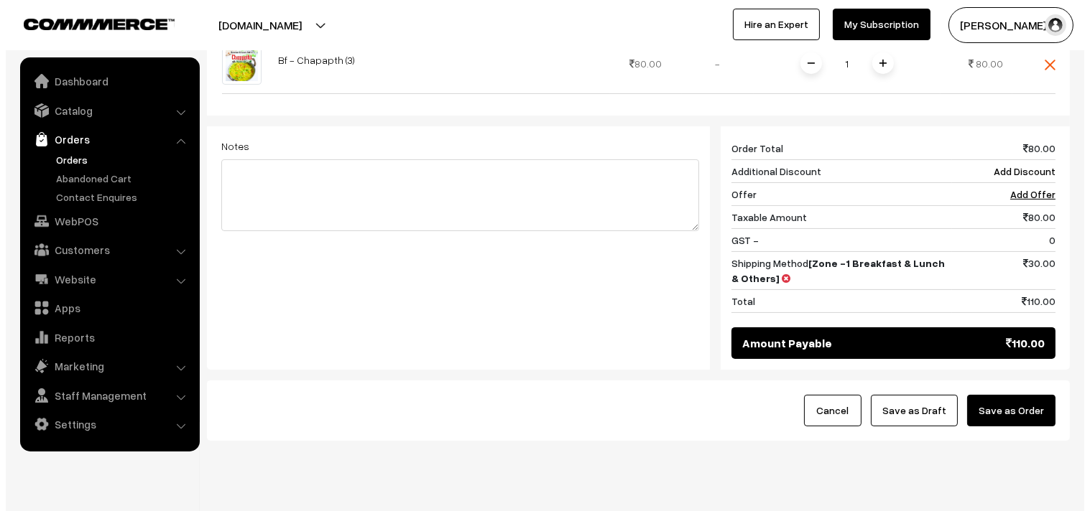
scroll to position [563, 0]
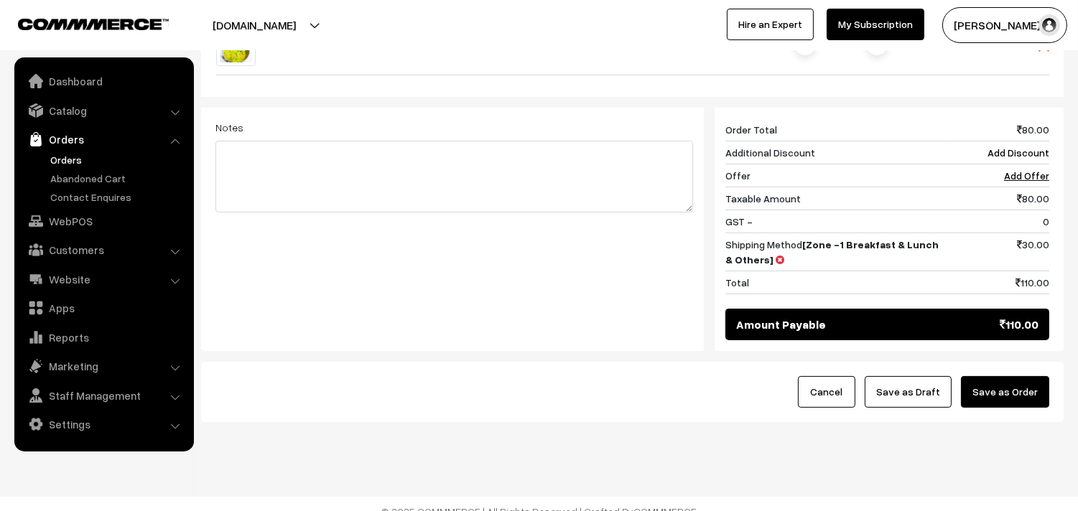
click at [1036, 389] on button "Save as Order" at bounding box center [1005, 392] width 88 height 32
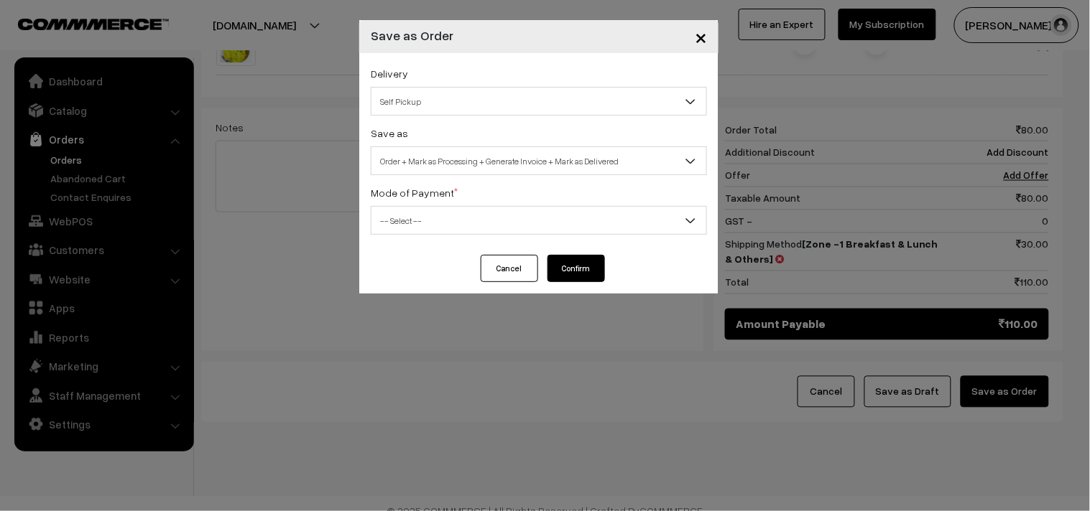
click at [492, 158] on span "Order + Mark as Processing + Generate Invoice + Mark as Delivered" at bounding box center [538, 161] width 335 height 25
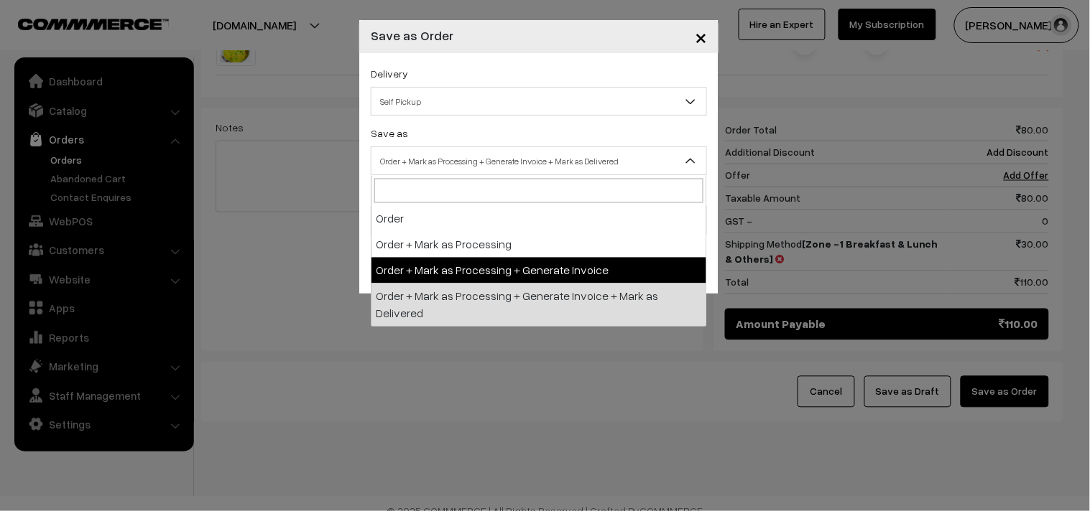
select select "3"
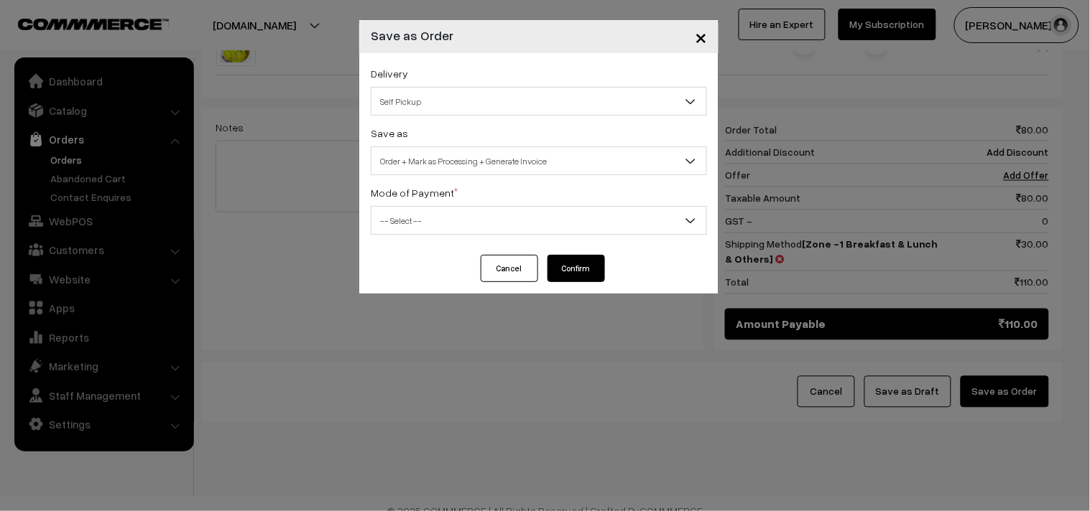
click at [402, 227] on span "-- Select --" at bounding box center [538, 220] width 335 height 25
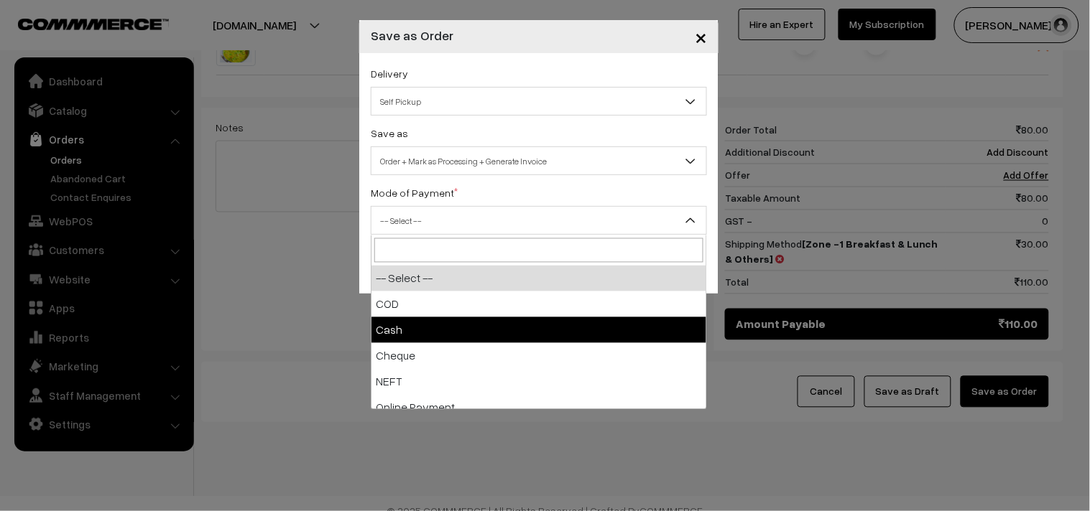
select select "2"
checkbox input "true"
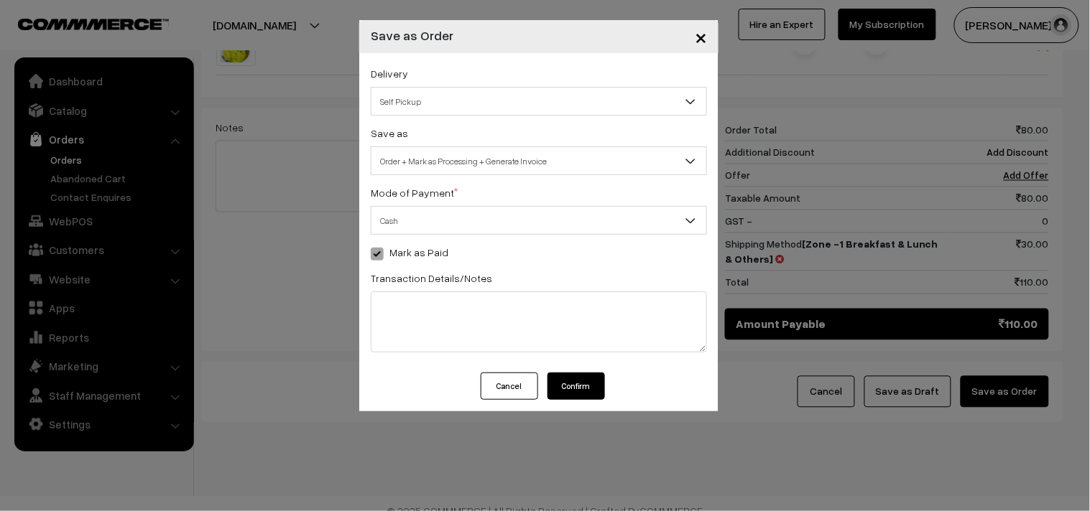
click at [571, 388] on button "Confirm" at bounding box center [575, 386] width 57 height 27
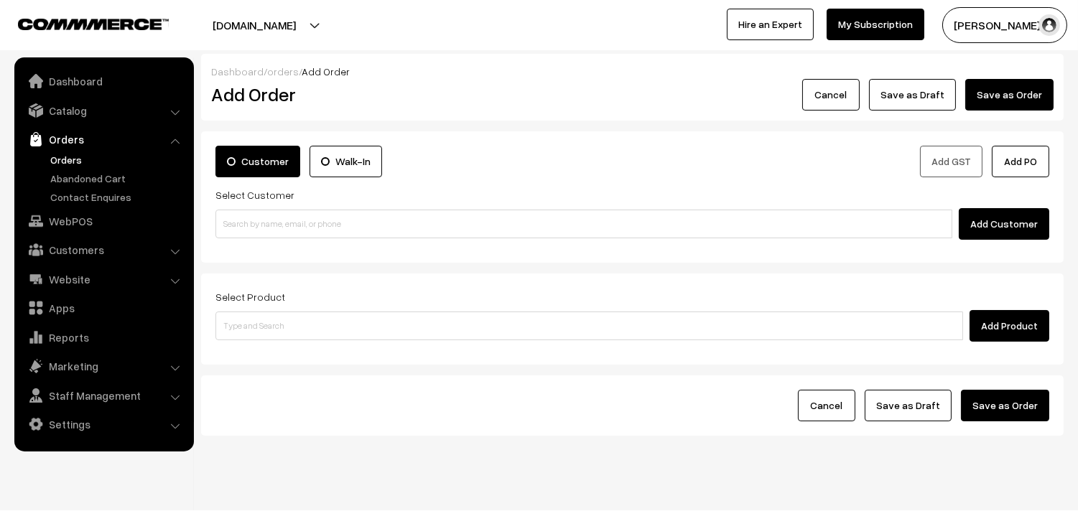
click at [68, 163] on link "Orders" at bounding box center [118, 159] width 142 height 15
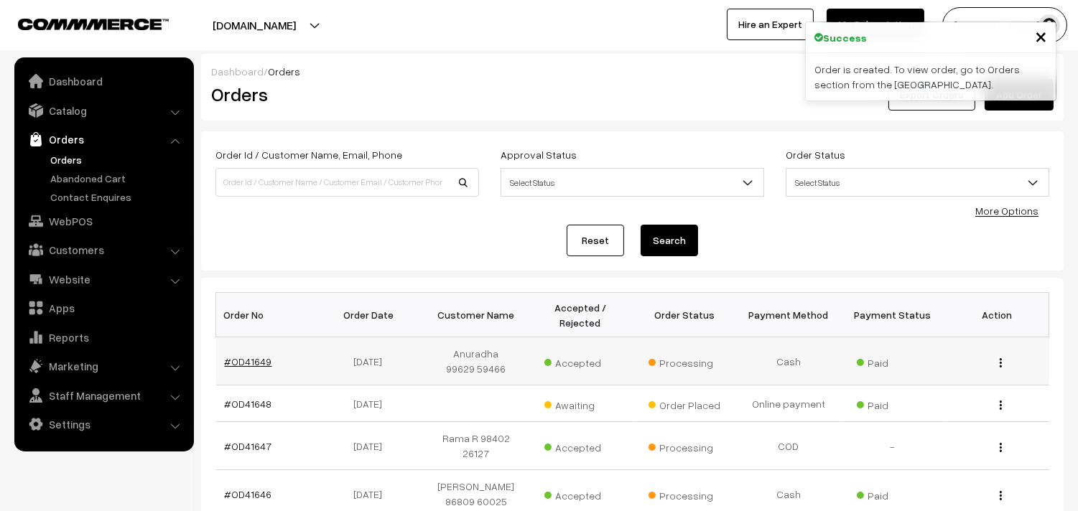
click at [249, 365] on link "#OD41649" at bounding box center [248, 362] width 47 height 12
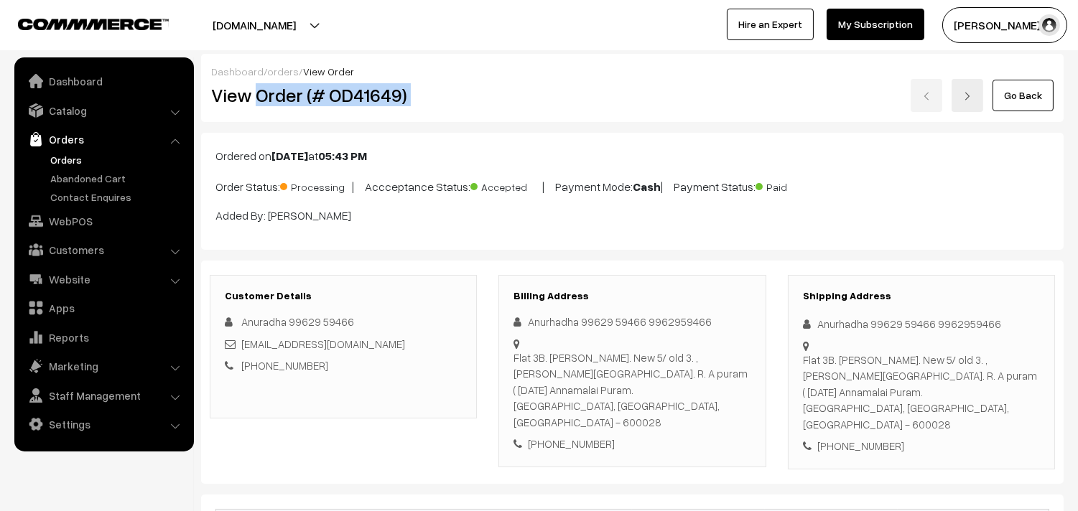
drag, startPoint x: 259, startPoint y: 96, endPoint x: 491, endPoint y: 141, distance: 236.4
click at [514, 95] on div "View Order (# OD41649) Go Back" at bounding box center [632, 95] width 864 height 33
copy div "Order (# OD41649)"
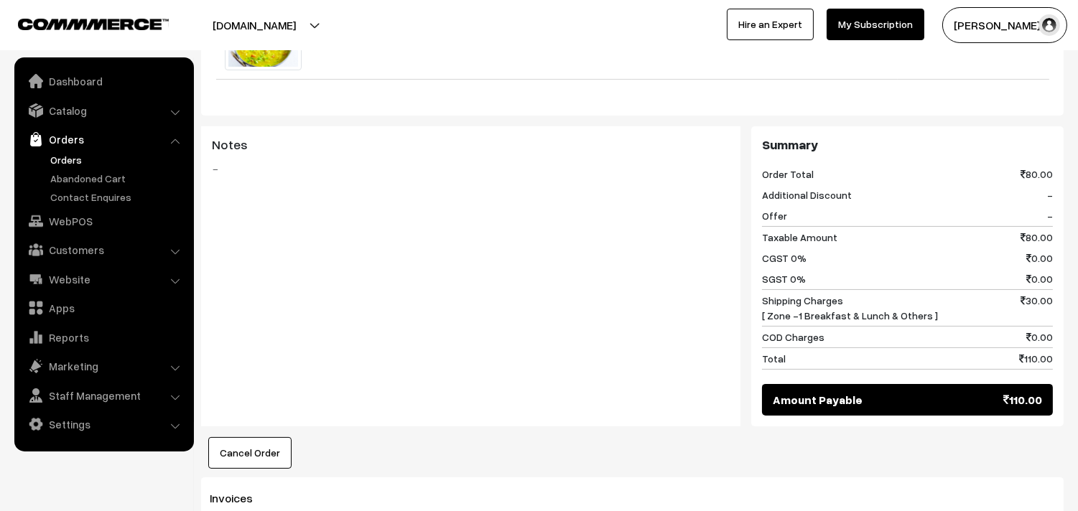
scroll to position [798, 0]
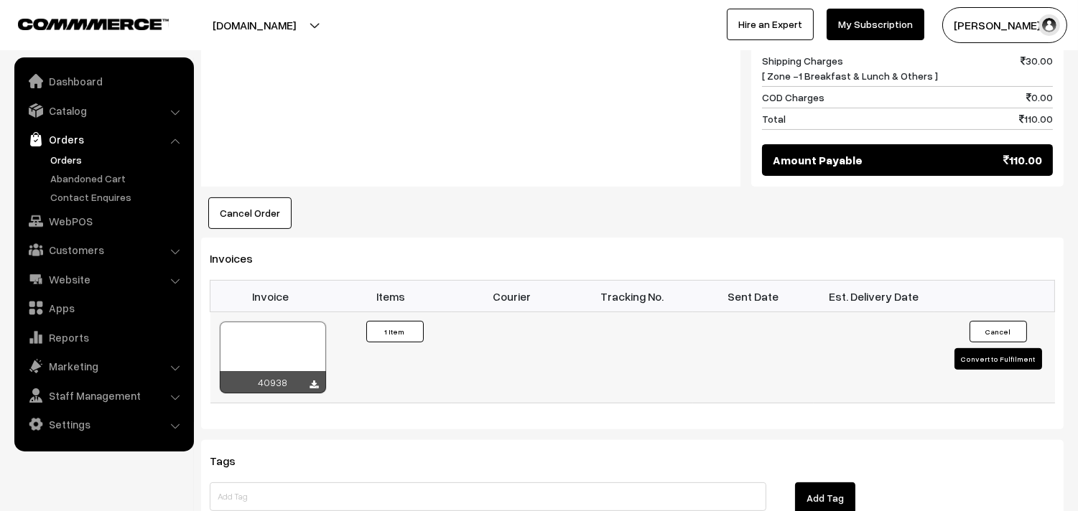
click at [302, 312] on td "40938" at bounding box center [270, 357] width 121 height 91
click at [290, 332] on div at bounding box center [273, 358] width 106 height 72
click at [90, 226] on link "WebPOS" at bounding box center [103, 221] width 171 height 26
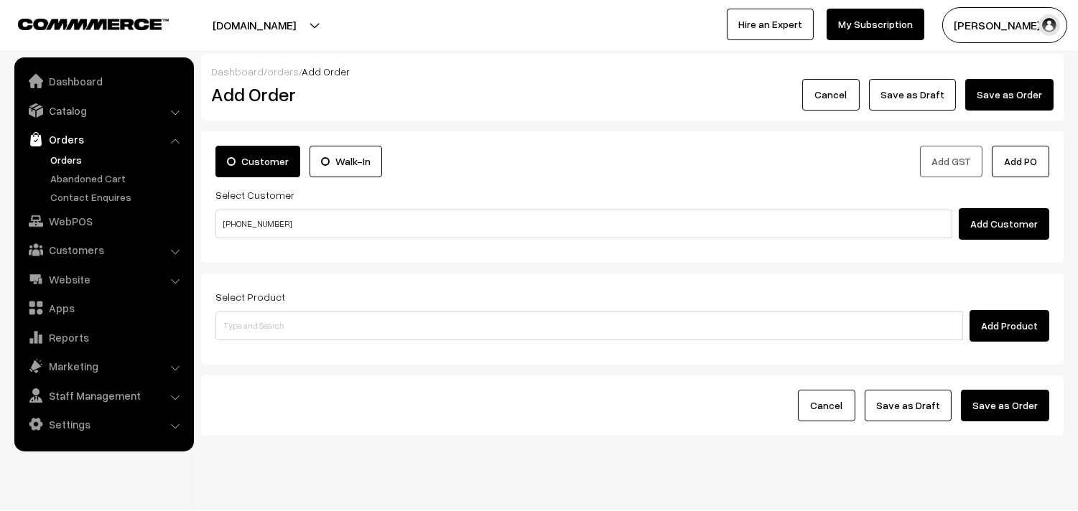
click at [260, 225] on input "[PHONE_NUMBER]" at bounding box center [583, 224] width 737 height 29
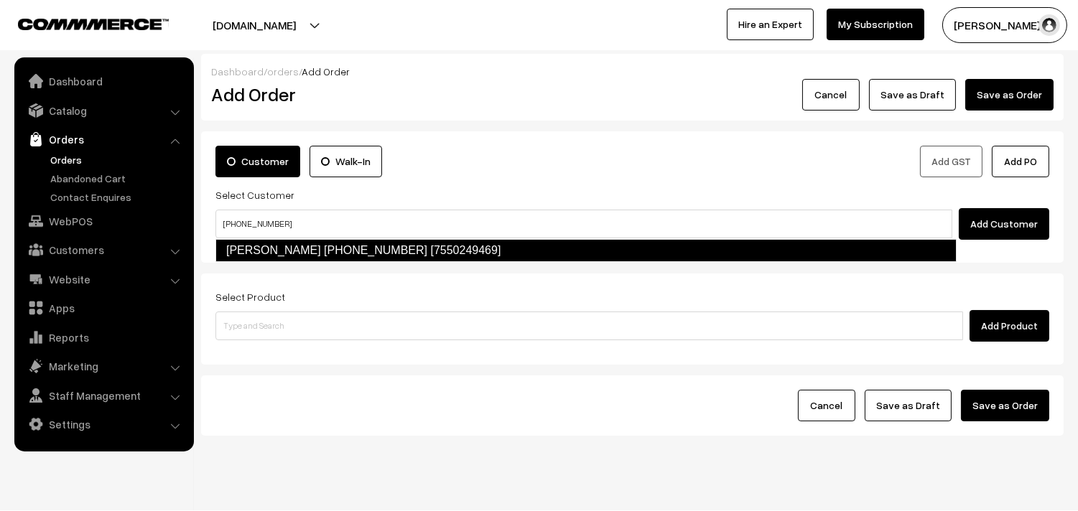
type input "[PHONE_NUMBER]"
click at [293, 263] on div "Customer Walk-In Add GST Add PO Select Customer Add Customer" at bounding box center [632, 196] width 863 height 131
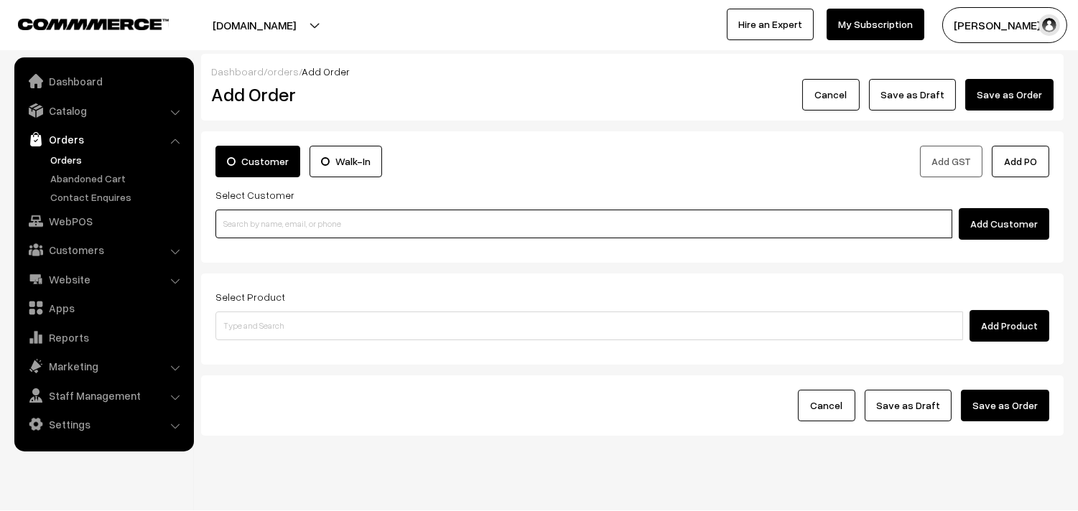
click at [310, 218] on input at bounding box center [583, 224] width 737 height 29
paste input "[PHONE_NUMBER]"
type input "[PHONE_NUMBER]"
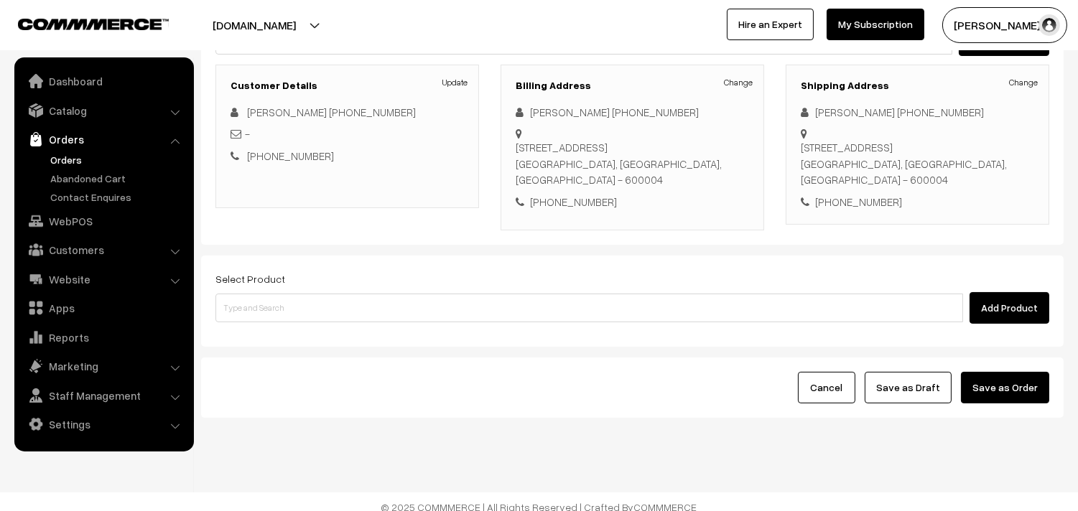
scroll to position [195, 0]
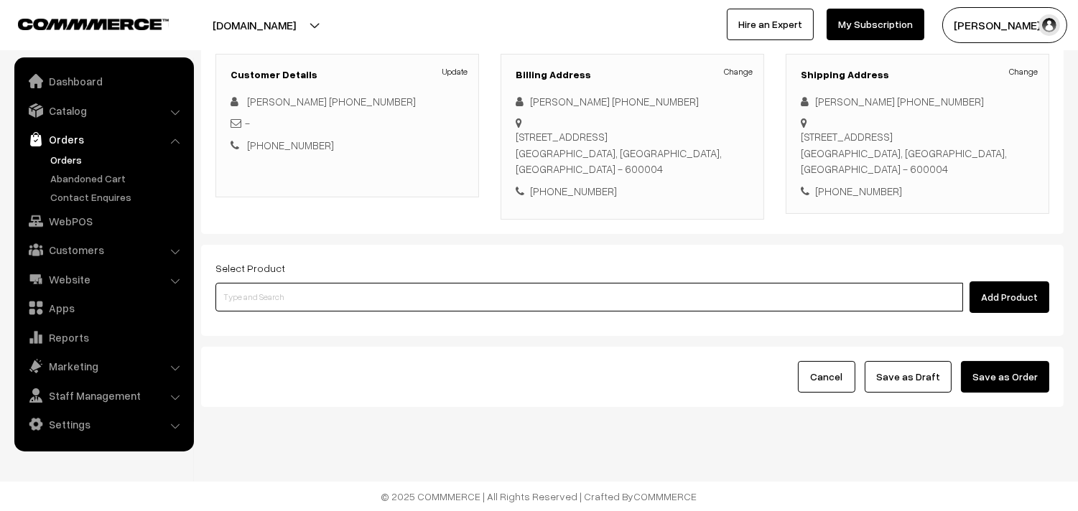
click at [388, 302] on input at bounding box center [589, 297] width 748 height 29
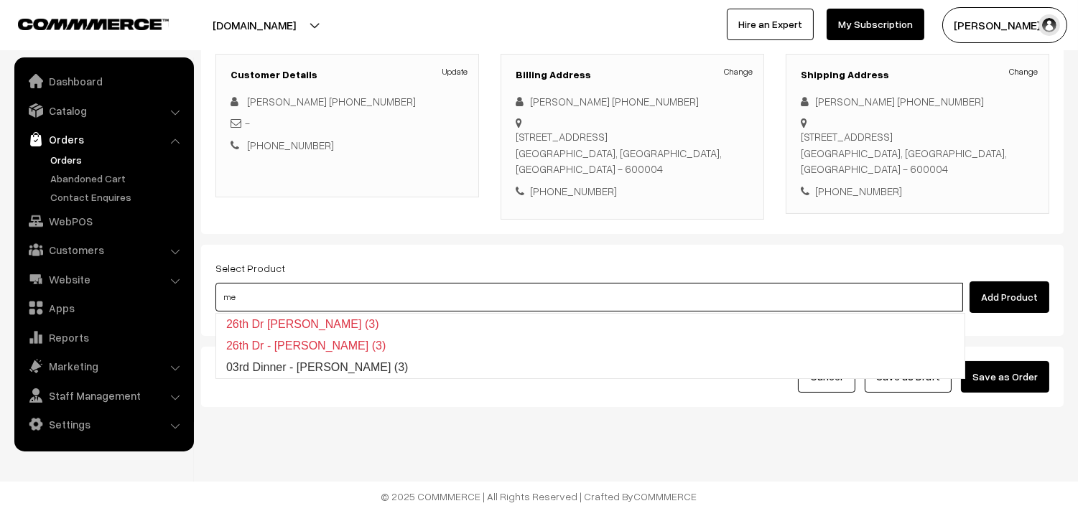
type input "m"
type input "03rd Dinner - [PERSON_NAME] (3)"
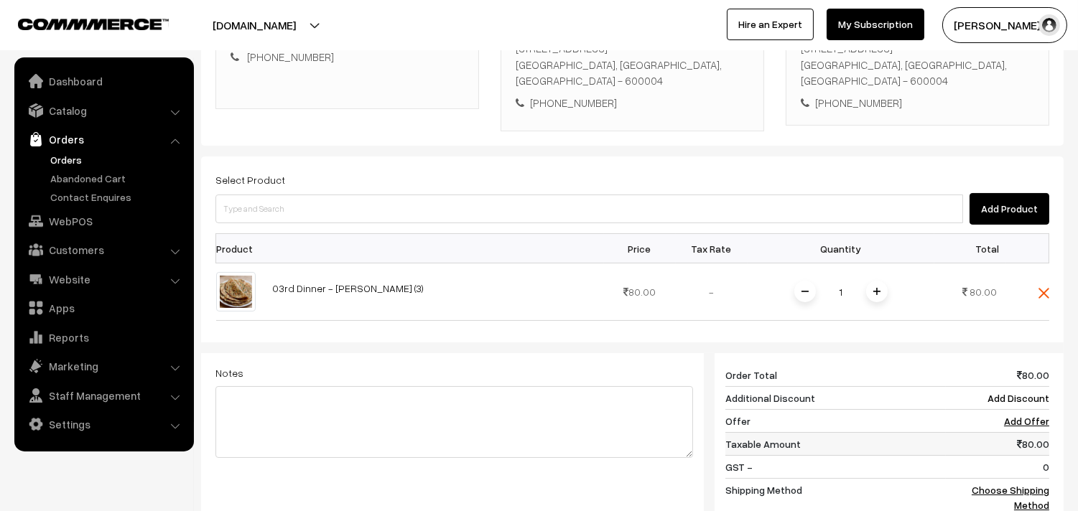
scroll to position [435, 0]
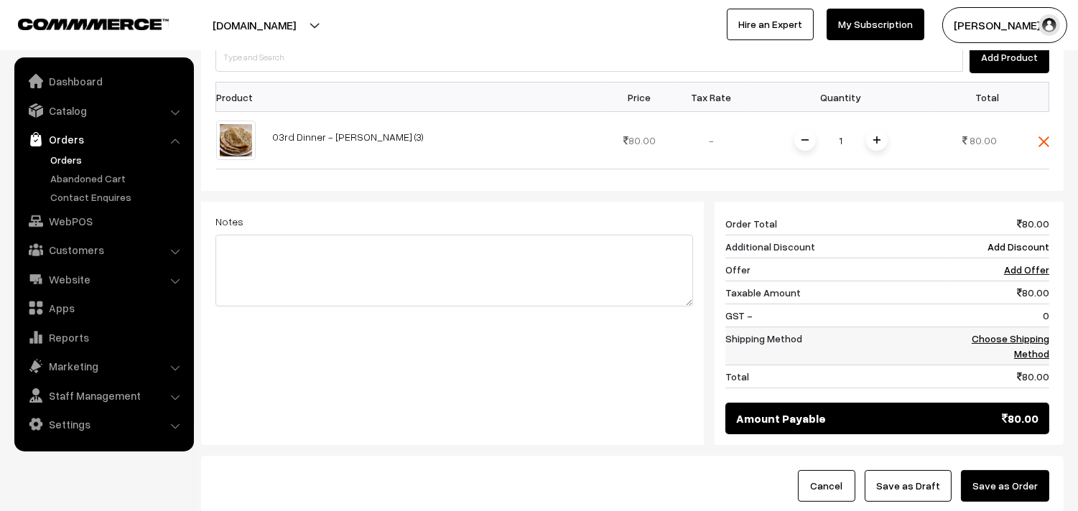
click at [1031, 330] on td "Choose Shipping Method" at bounding box center [997, 347] width 103 height 38
click at [1039, 342] on link "Choose Shipping Method" at bounding box center [1011, 346] width 78 height 27
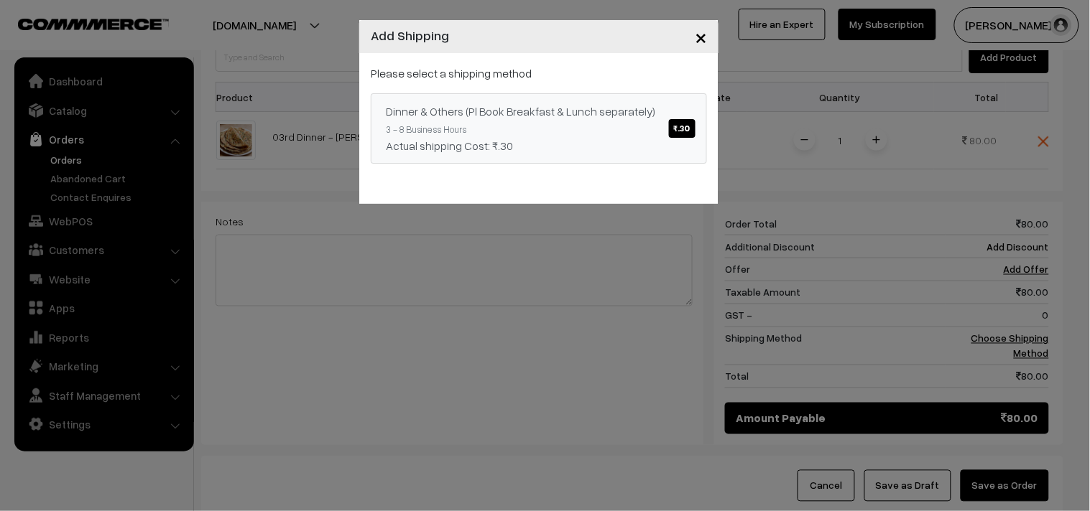
click at [606, 142] on div "Actual shipping Cost: ₹.30" at bounding box center [539, 145] width 306 height 17
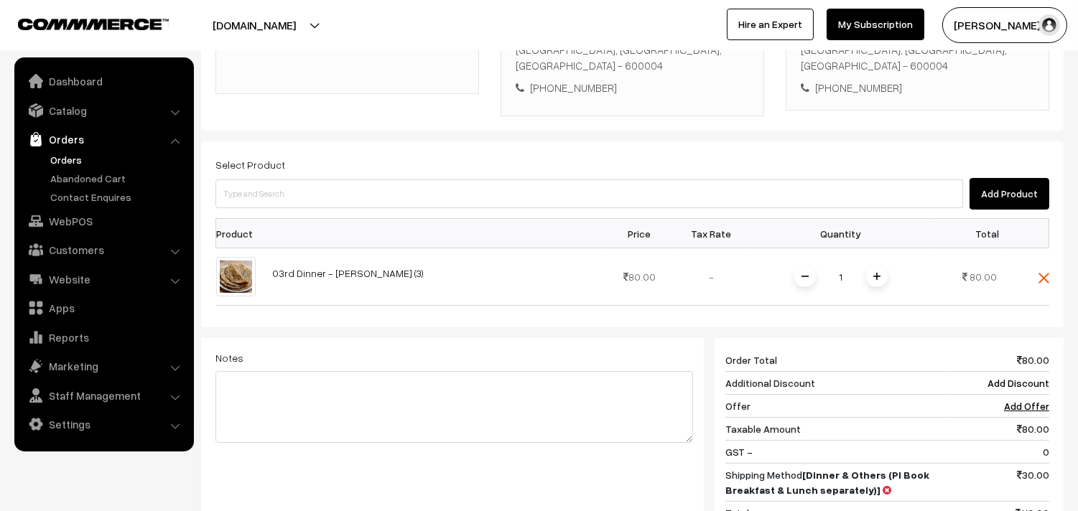
scroll to position [147, 0]
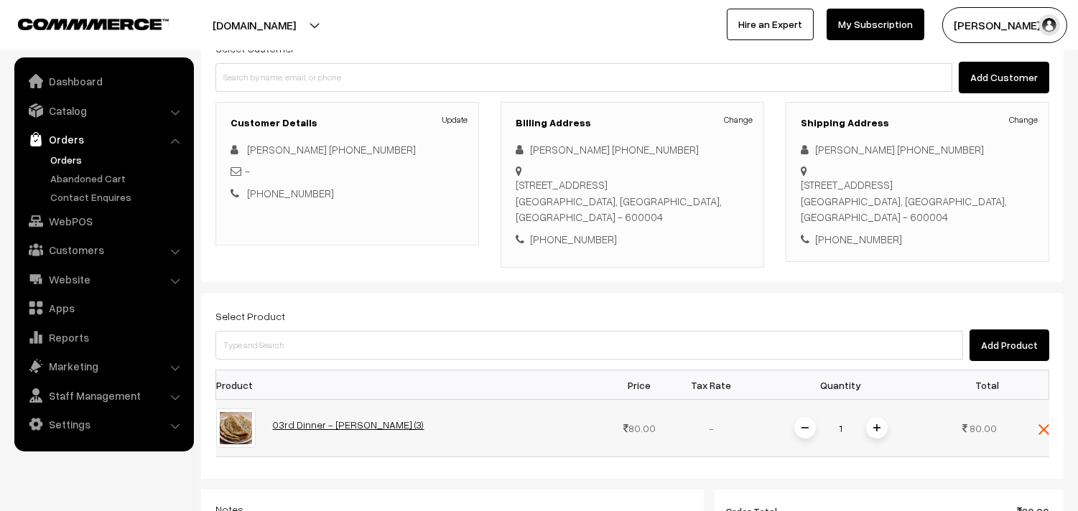
click at [352, 431] on link "03rd Dinner - [PERSON_NAME] (3)" at bounding box center [349, 425] width 152 height 12
click at [70, 154] on link "Orders" at bounding box center [118, 159] width 142 height 15
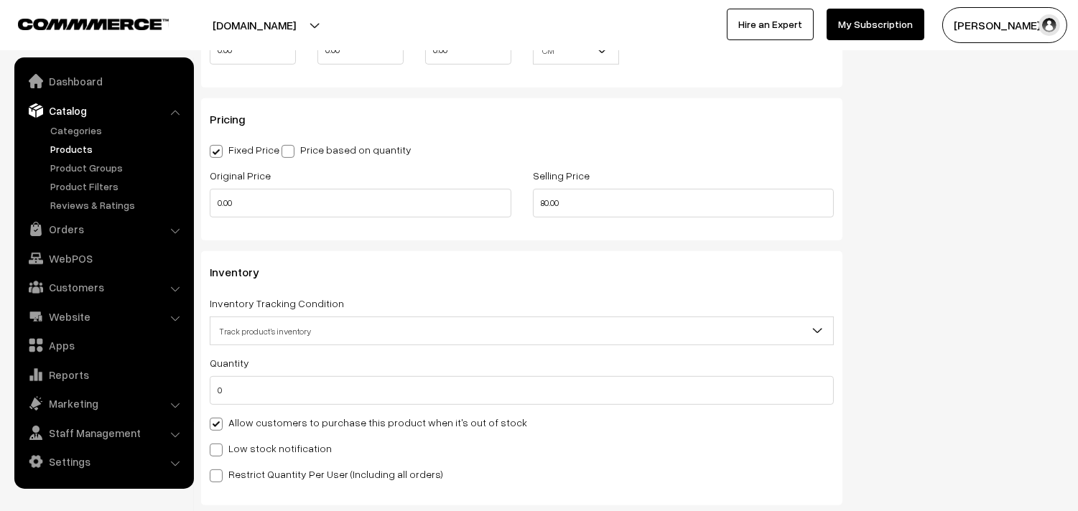
scroll to position [1276, 0]
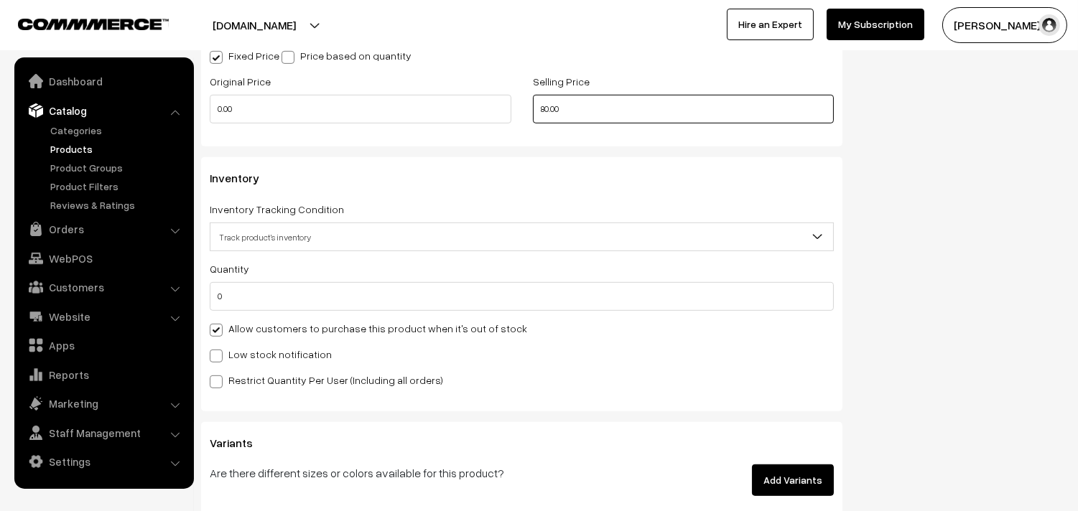
click at [618, 112] on input "80.00" at bounding box center [684, 109] width 302 height 29
drag, startPoint x: 622, startPoint y: 115, endPoint x: 527, endPoint y: 108, distance: 95.8
click at [527, 108] on div "Selling Price 80.00" at bounding box center [683, 103] width 323 height 60
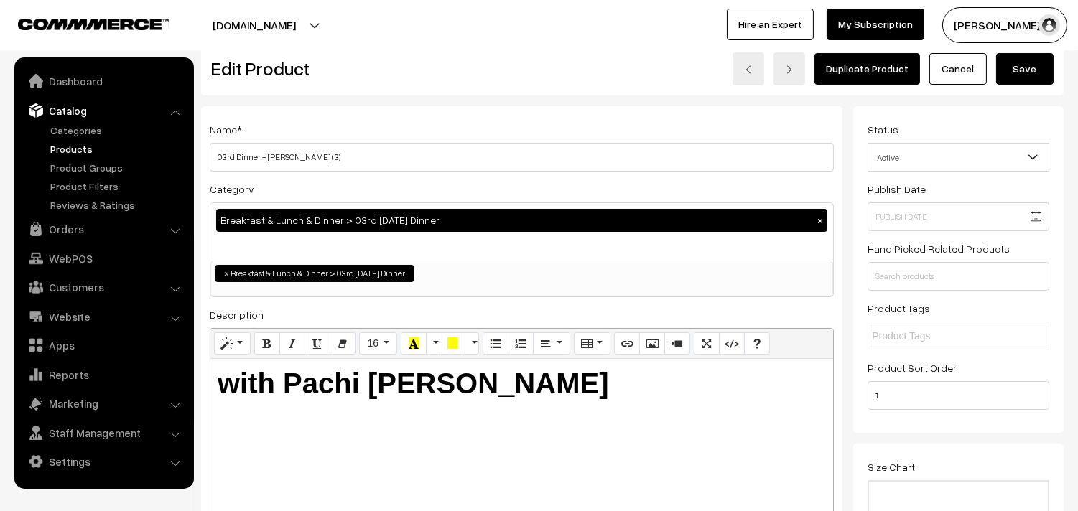
scroll to position [0, 0]
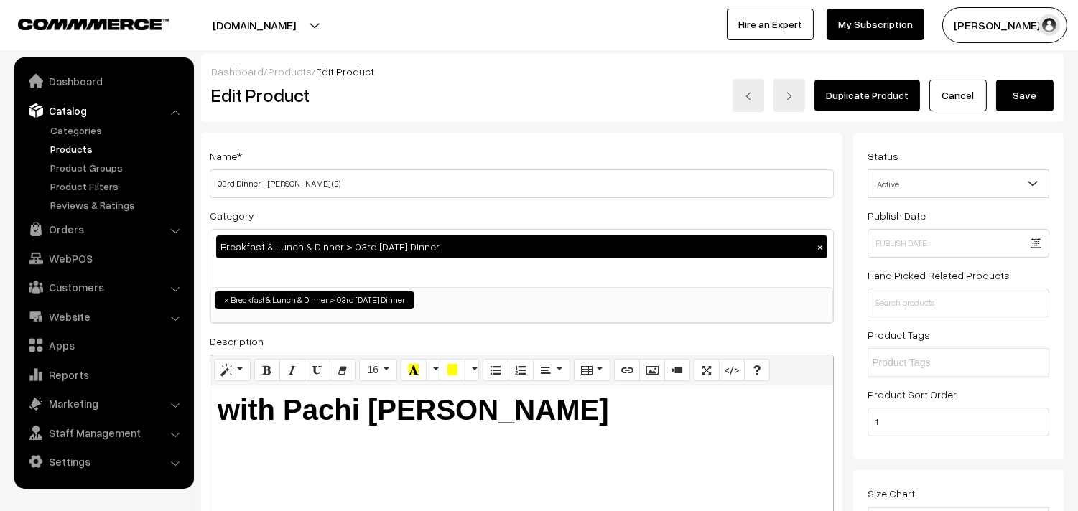
type input "100.00"
click at [1044, 88] on button "Save" at bounding box center [1024, 96] width 57 height 32
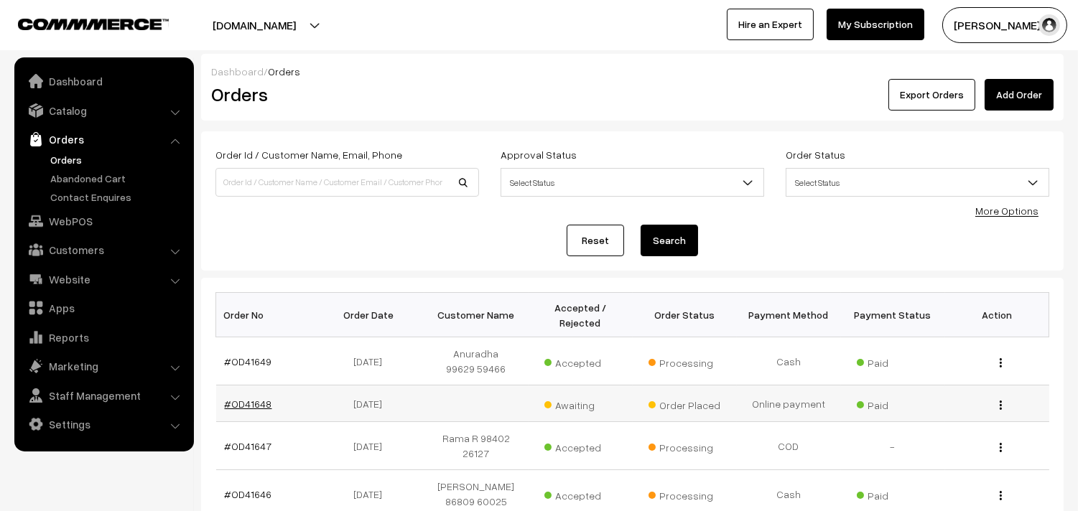
click at [249, 408] on link "#OD41648" at bounding box center [248, 404] width 47 height 12
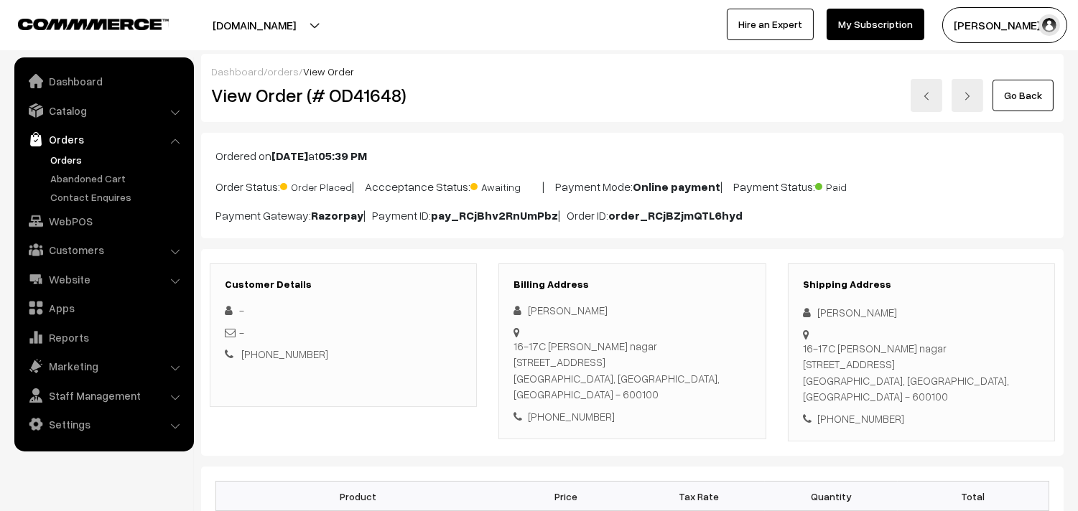
click at [570, 409] on div "+91 9940194447" at bounding box center [632, 417] width 237 height 17
copy div "9940194447"
drag, startPoint x: 248, startPoint y: 94, endPoint x: 398, endPoint y: 118, distance: 152.0
click at [384, 103] on h2 "View Order (# OD41648)" at bounding box center [344, 95] width 266 height 22
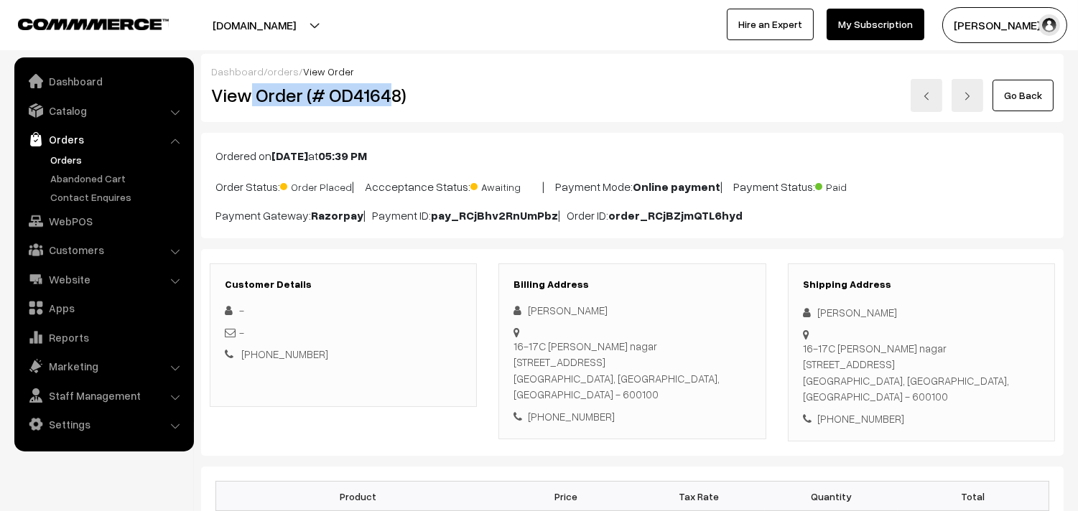
copy h2 "Order (# OD4164"
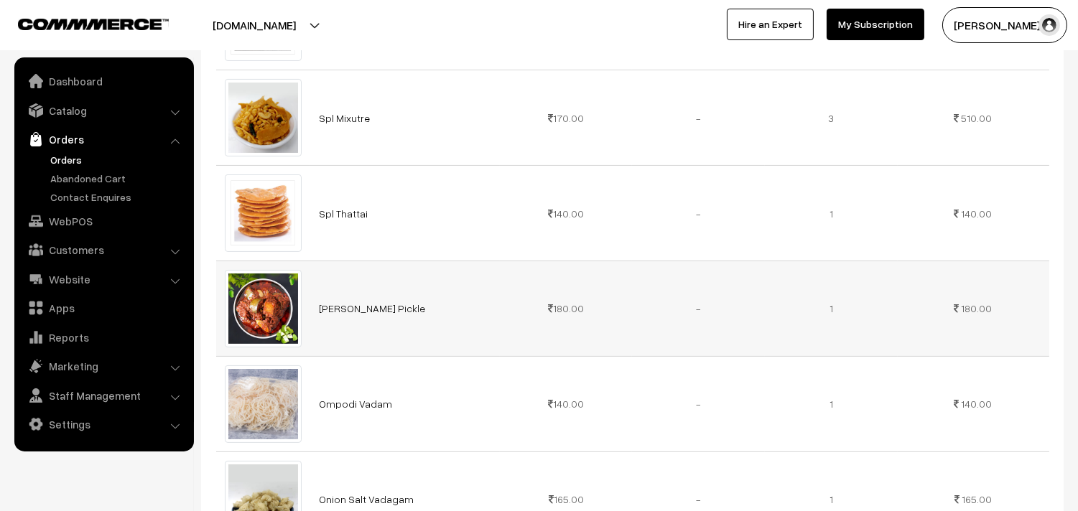
scroll to position [638, 0]
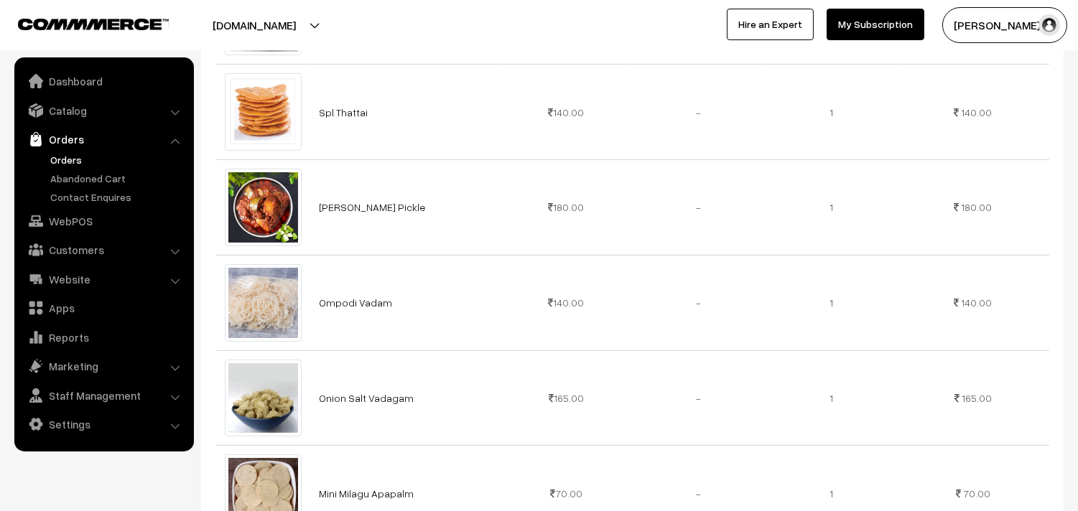
click at [63, 159] on link "Orders" at bounding box center [118, 159] width 142 height 15
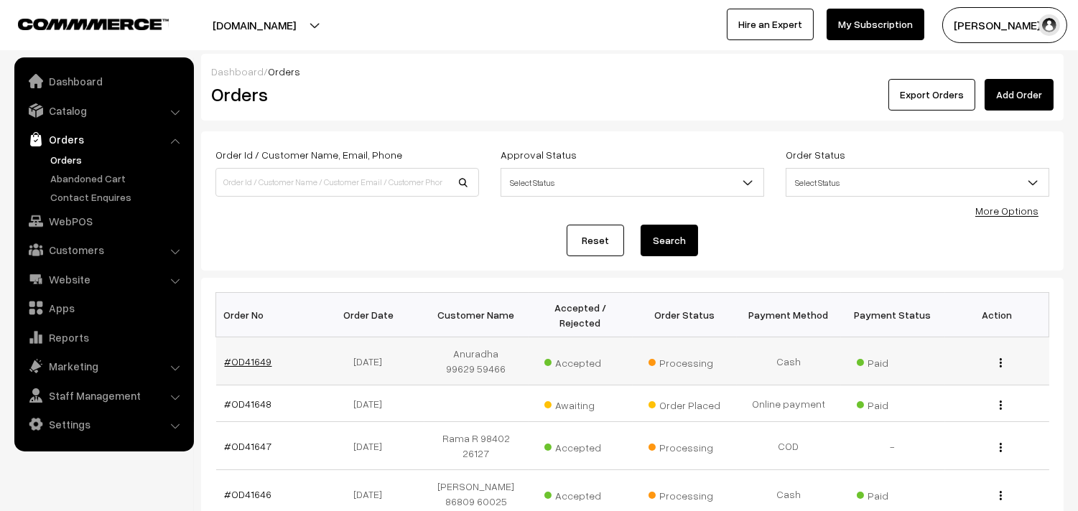
click at [256, 360] on link "#OD41649" at bounding box center [248, 362] width 47 height 12
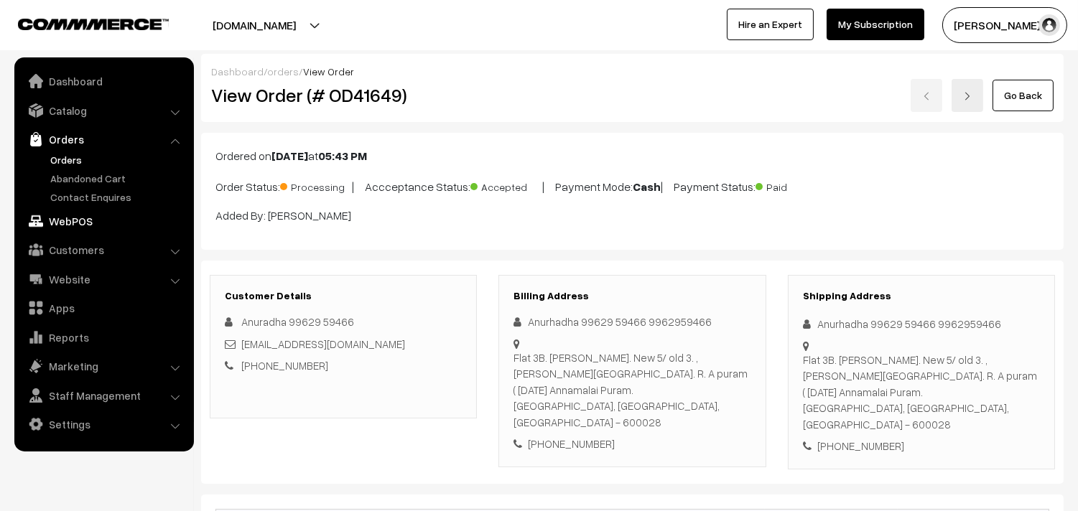
click at [86, 208] on link "WebPOS" at bounding box center [103, 221] width 171 height 26
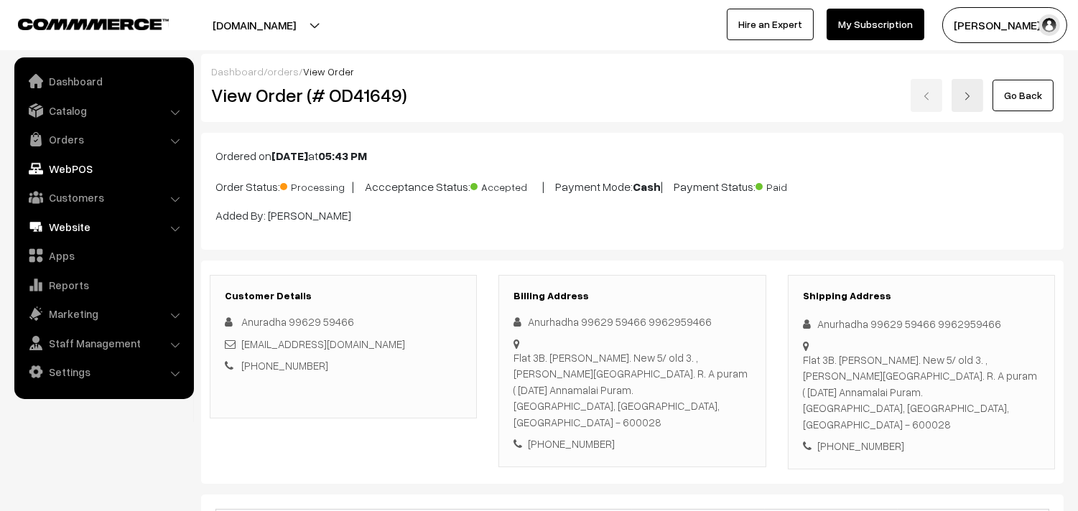
click at [83, 220] on link "Website" at bounding box center [103, 227] width 171 height 26
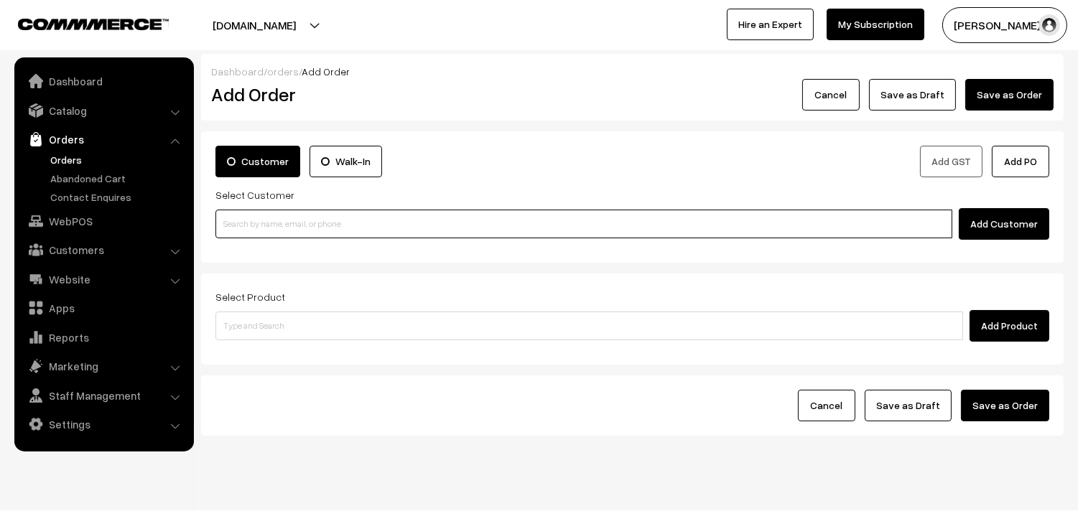
click at [231, 221] on input at bounding box center [583, 224] width 737 height 29
paste input "[PHONE_NUMBER]"
click at [264, 259] on link "[PERSON_NAME] [PHONE_NUMBER] [7550249469]" at bounding box center [586, 251] width 740 height 22
type input "[PHONE_NUMBER]"
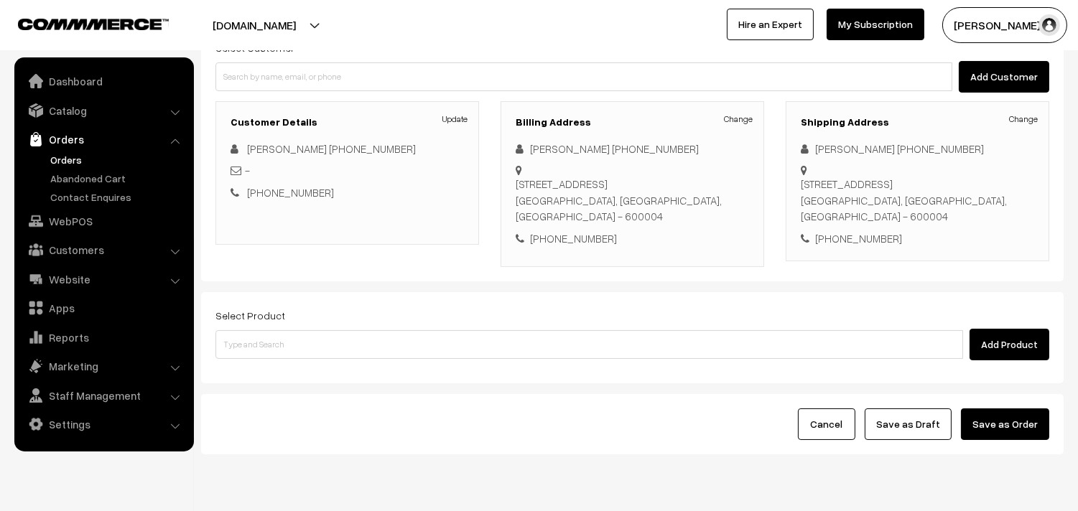
scroll to position [159, 0]
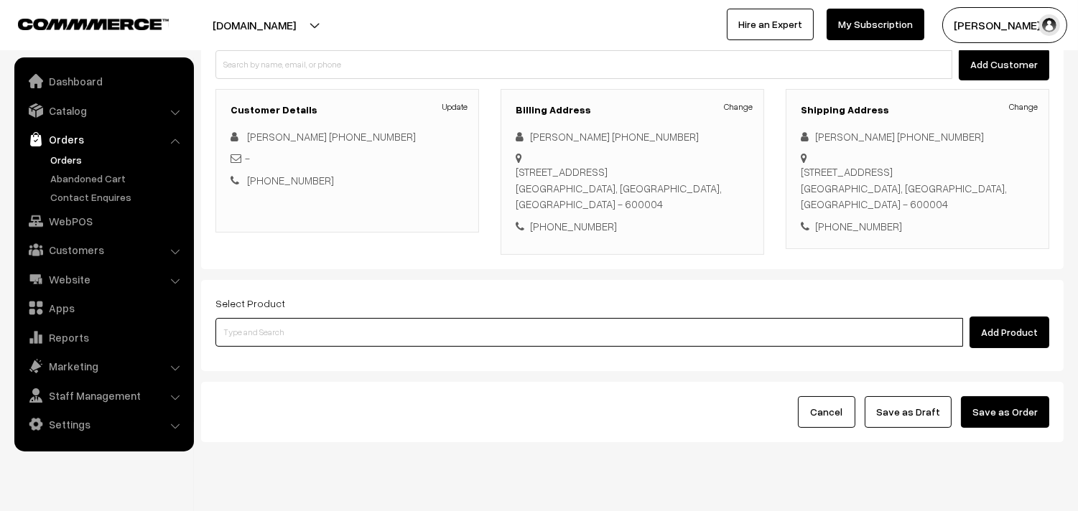
click at [450, 338] on input at bounding box center [589, 332] width 748 height 29
type input "03rd - c"
paste input "Bf - Chapapth (3)"
type input "Bf - Chapapth (3)"
click at [277, 361] on link "Bf - Chapapth (3)" at bounding box center [590, 360] width 748 height 22
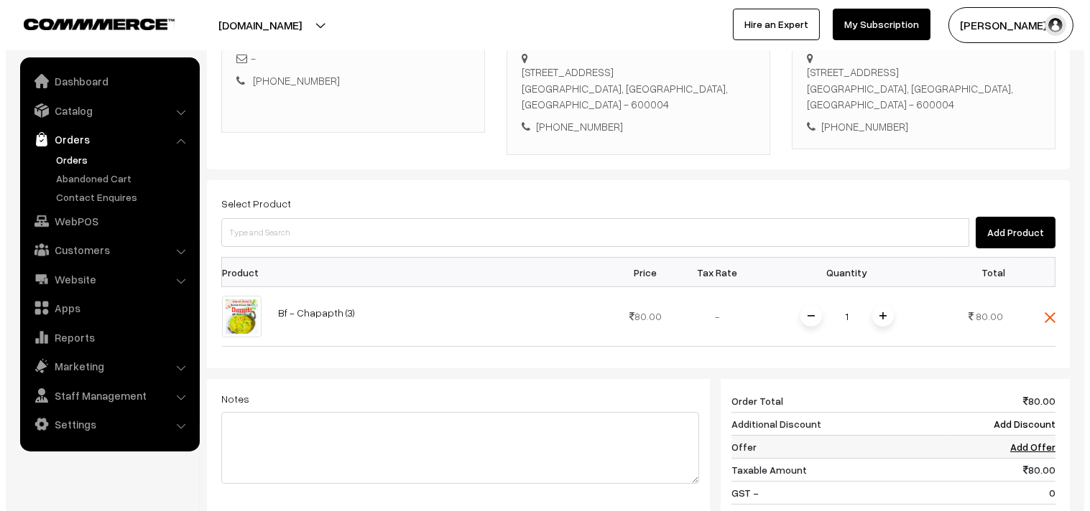
scroll to position [468, 0]
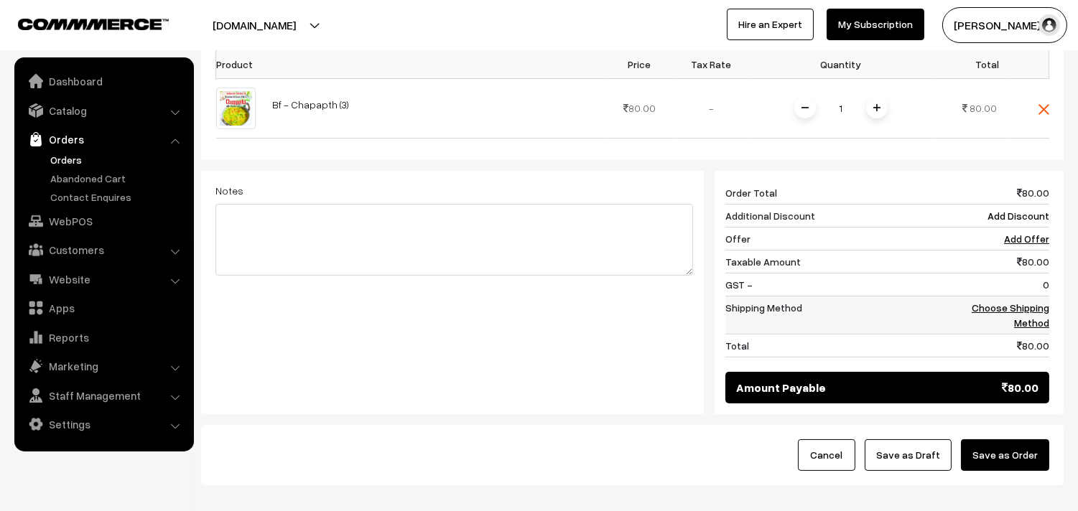
click at [1039, 305] on link "Choose Shipping Method" at bounding box center [1011, 315] width 78 height 27
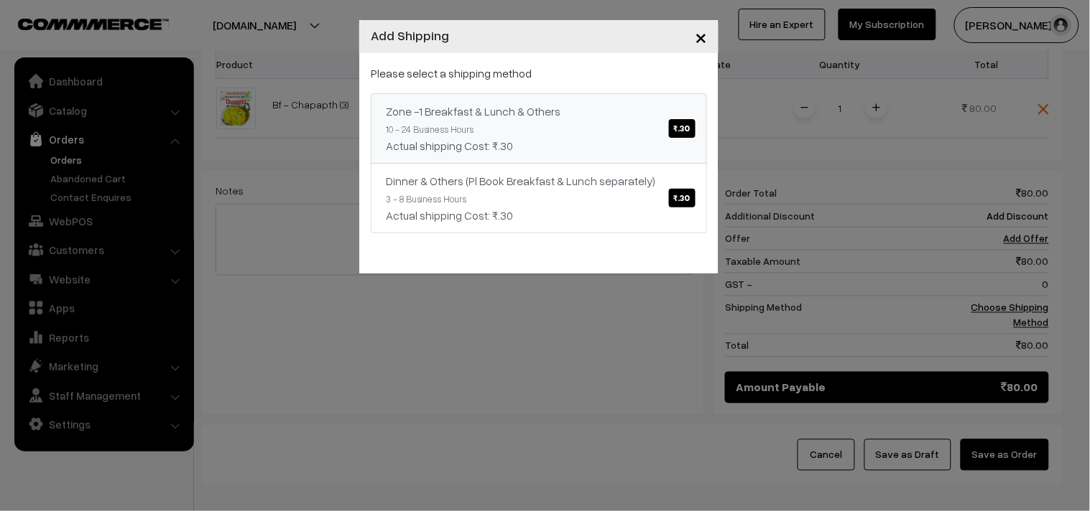
click at [665, 139] on div "Actual shipping Cost: ₹.30" at bounding box center [539, 145] width 306 height 17
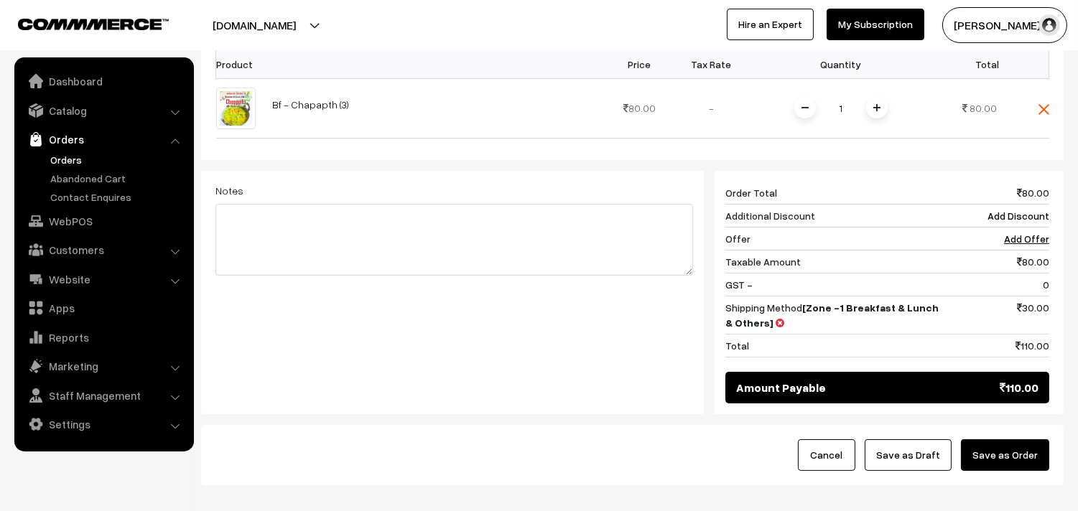
click at [1001, 455] on button "Save as Order" at bounding box center [1005, 456] width 88 height 32
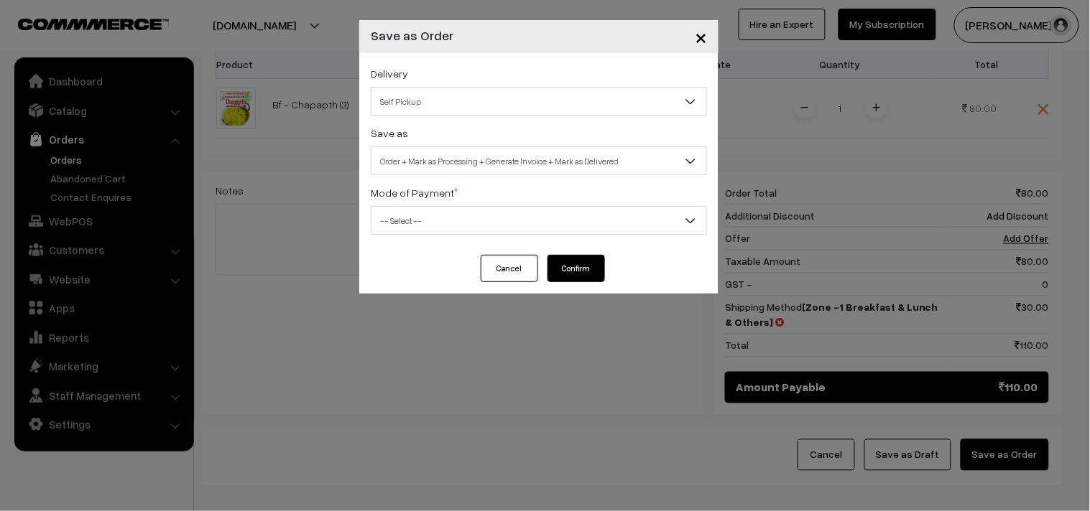
click at [493, 169] on span "Order + Mark as Processing + Generate Invoice + Mark as Delivered" at bounding box center [538, 161] width 335 height 25
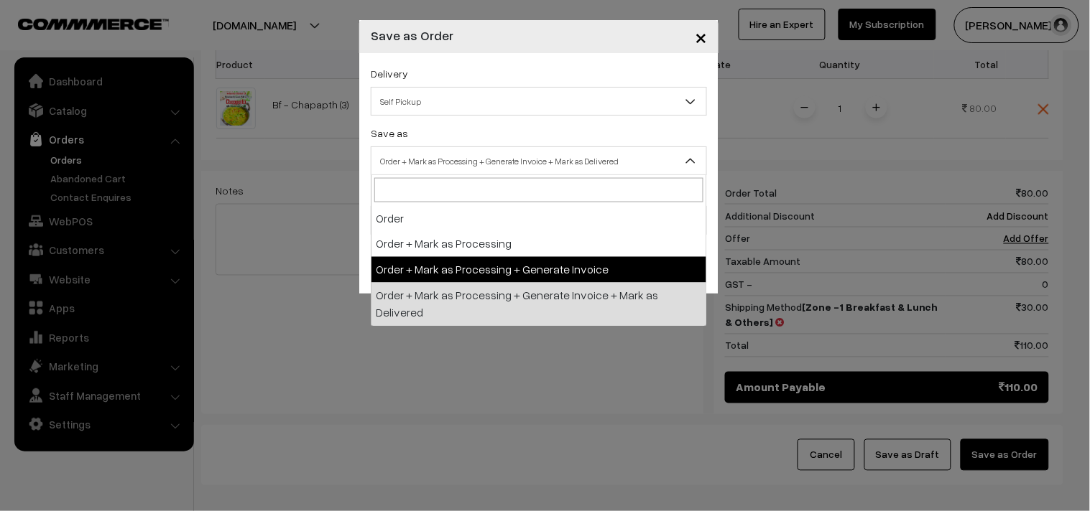
select select "3"
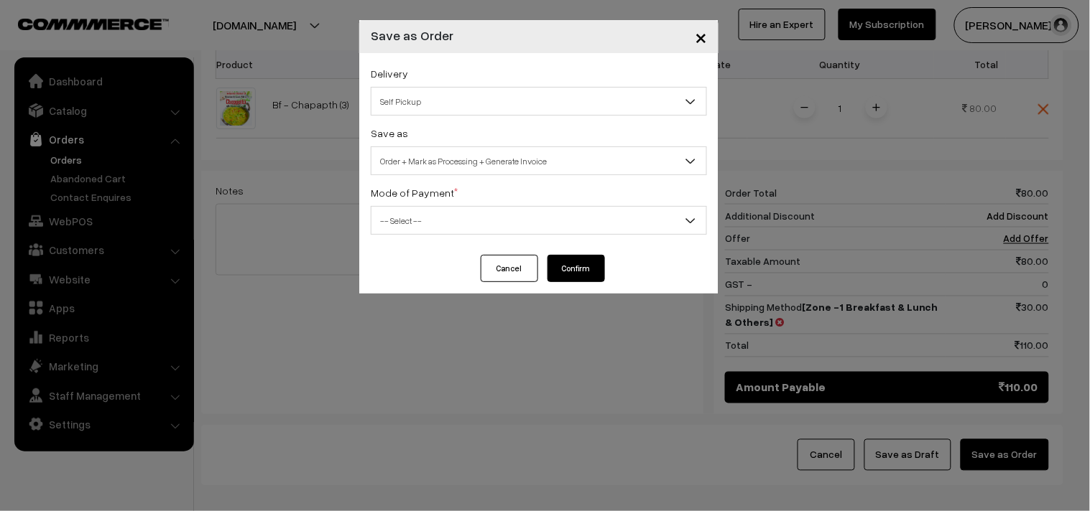
click at [437, 241] on div "Delivery Self Pickup Zone -1 Breakfast & Lunch & Others (₹30) (10 - 24 Business…" at bounding box center [538, 154] width 359 height 202
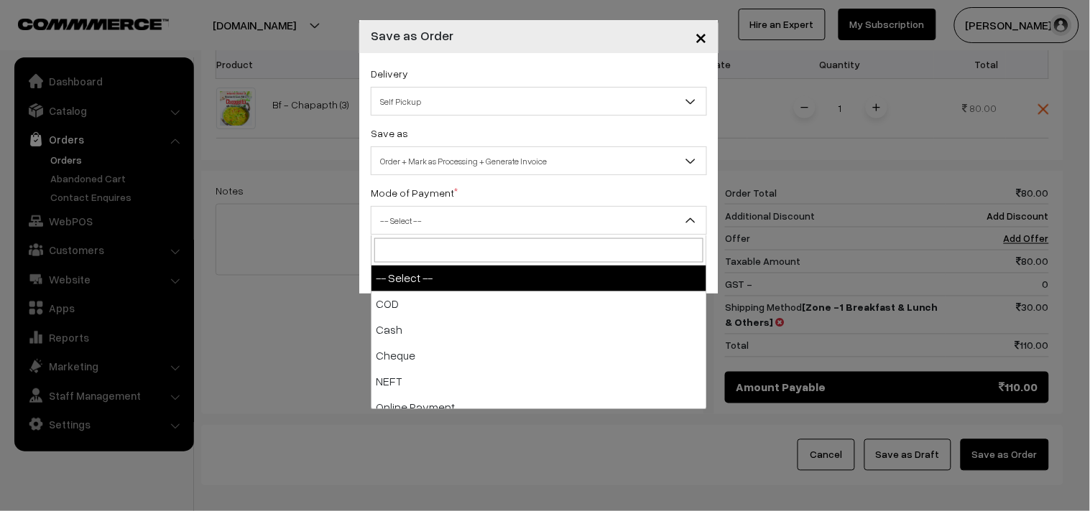
click at [442, 224] on span "-- Select --" at bounding box center [538, 220] width 335 height 25
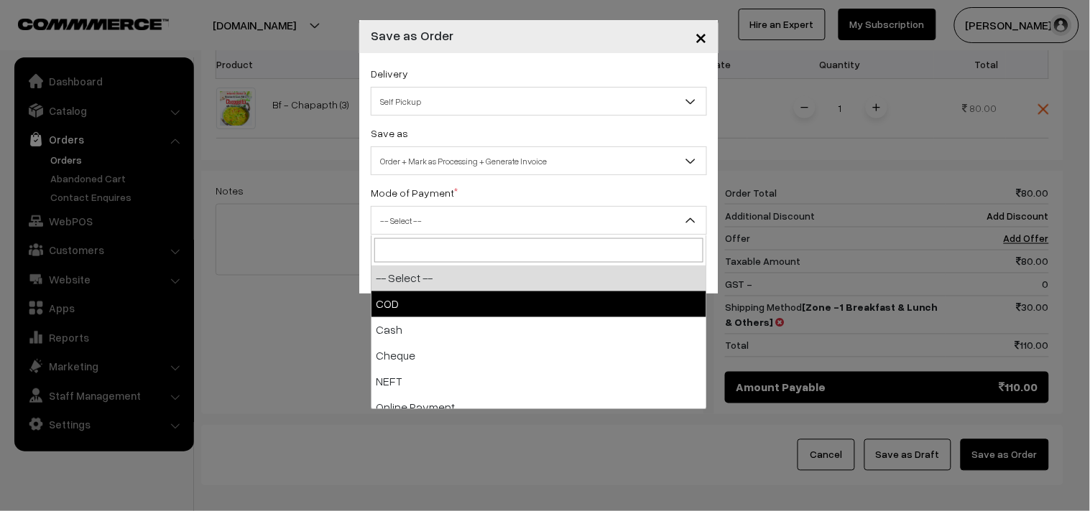
select select "1"
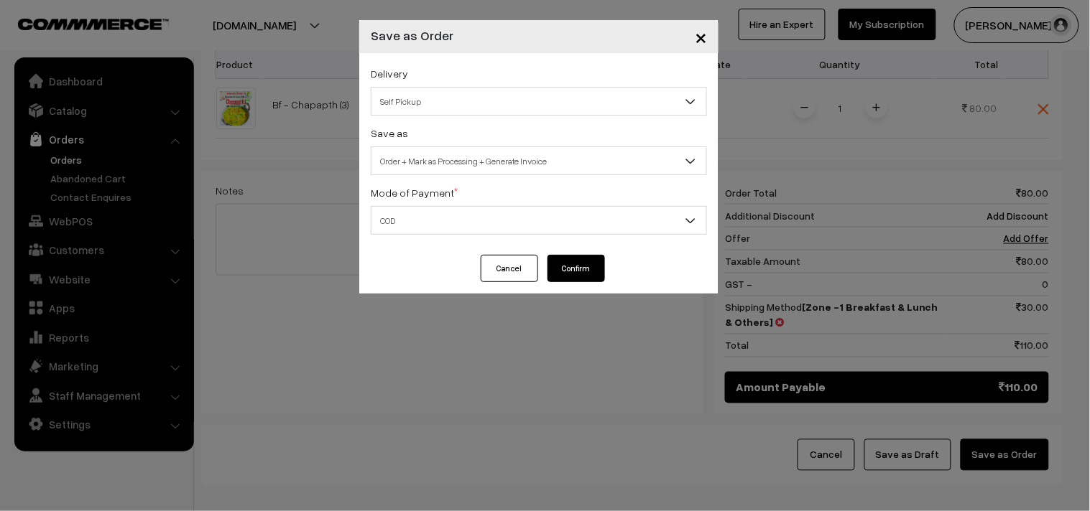
click at [569, 269] on button "Confirm" at bounding box center [575, 268] width 57 height 27
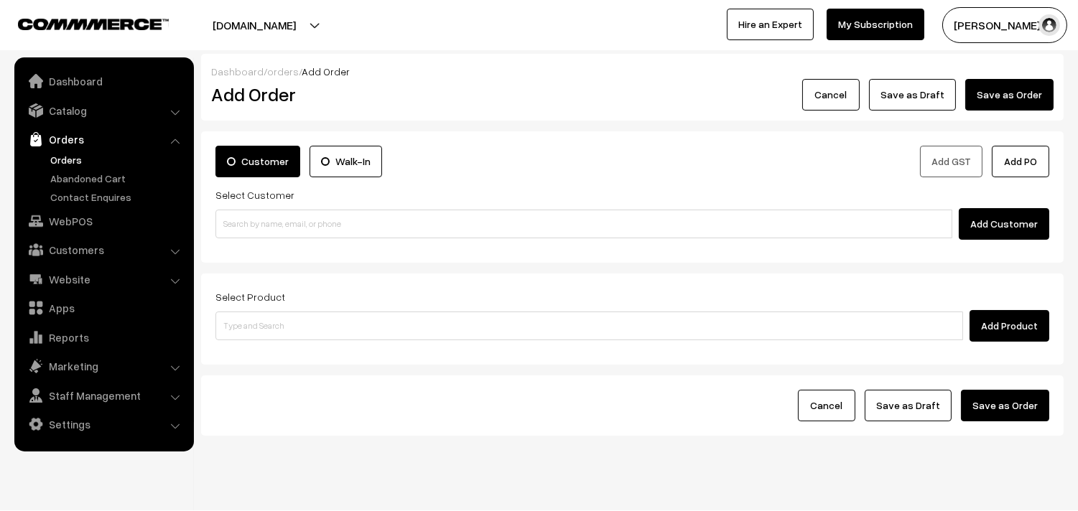
click at [93, 165] on link "Orders" at bounding box center [118, 159] width 142 height 15
click at [78, 162] on link "Orders" at bounding box center [118, 159] width 142 height 15
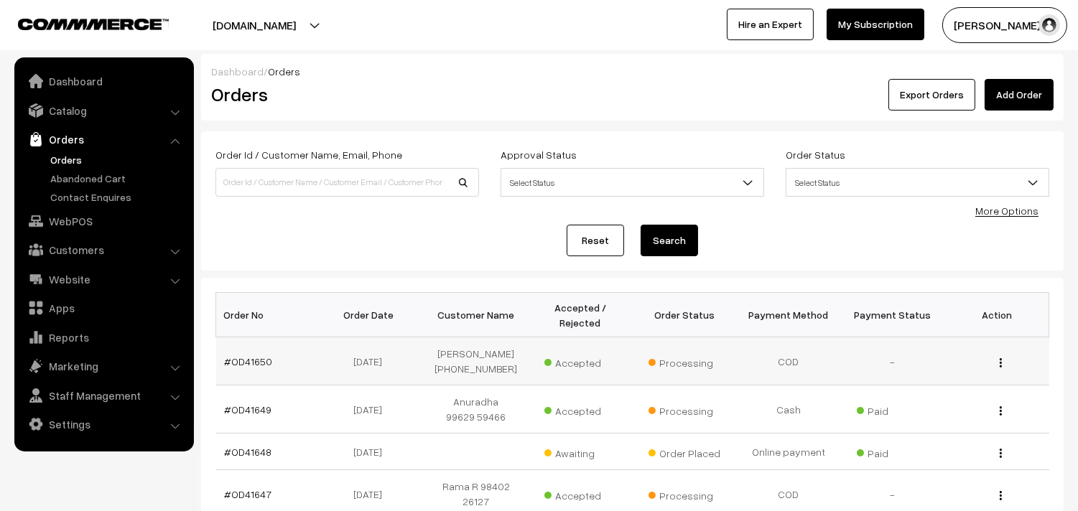
click at [269, 361] on td "#OD41650" at bounding box center [268, 362] width 104 height 48
click at [254, 366] on link "#OD41650" at bounding box center [249, 362] width 48 height 12
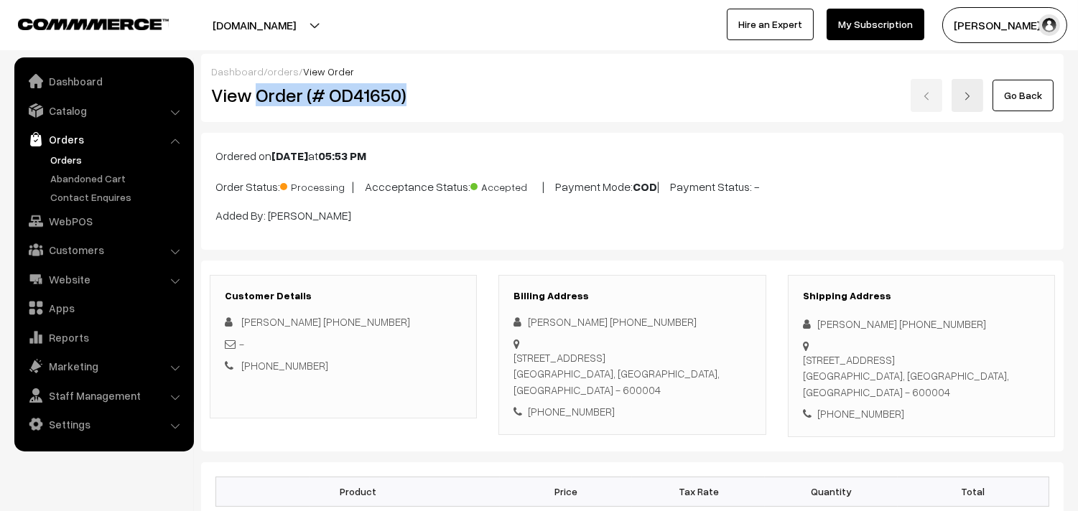
drag, startPoint x: 259, startPoint y: 99, endPoint x: 455, endPoint y: 108, distance: 195.6
click at [454, 110] on div "View Order (# OD41650)" at bounding box center [344, 95] width 288 height 33
copy h2 "Order (# OD41650)"
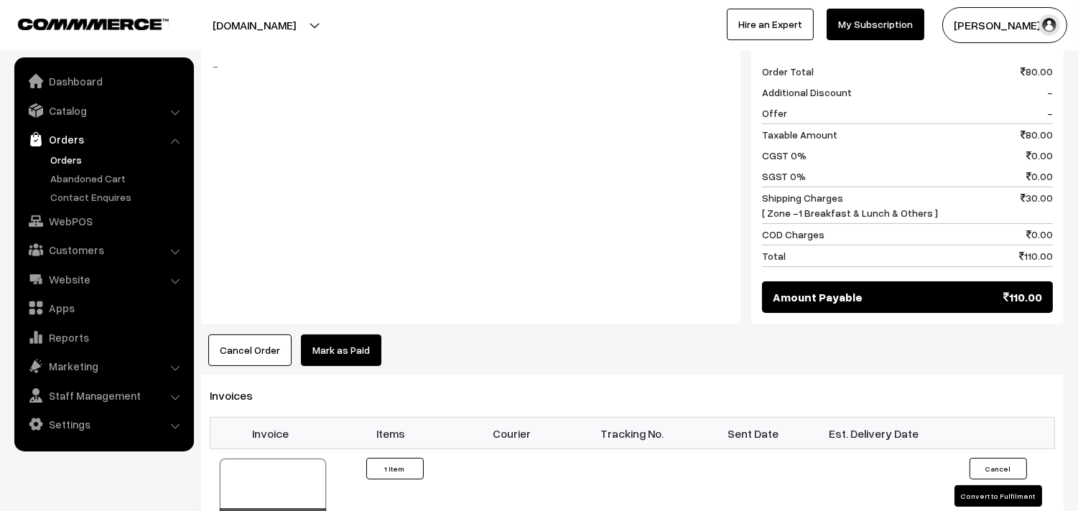
scroll to position [638, 0]
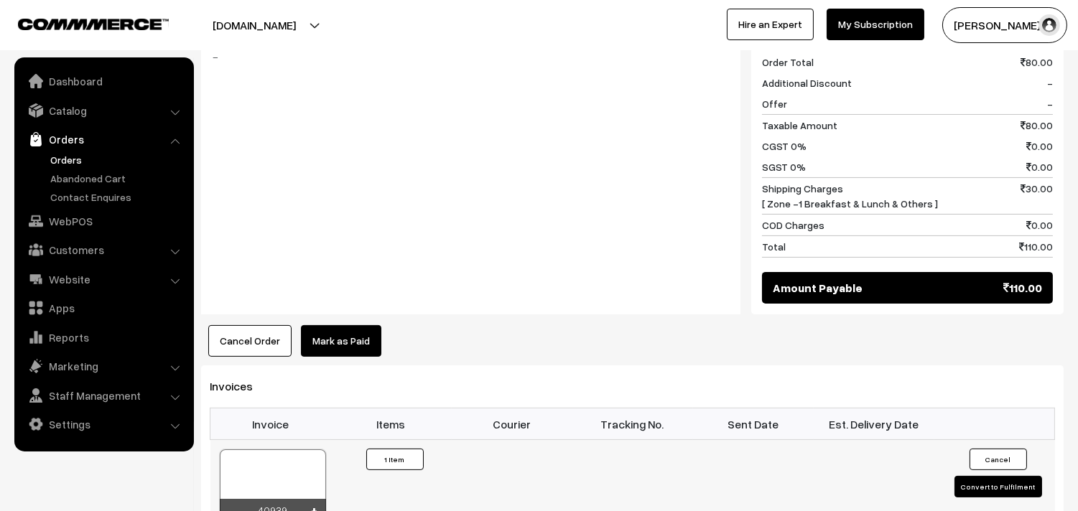
click at [275, 470] on div at bounding box center [273, 486] width 106 height 72
click at [93, 218] on link "WebPOS" at bounding box center [103, 221] width 171 height 26
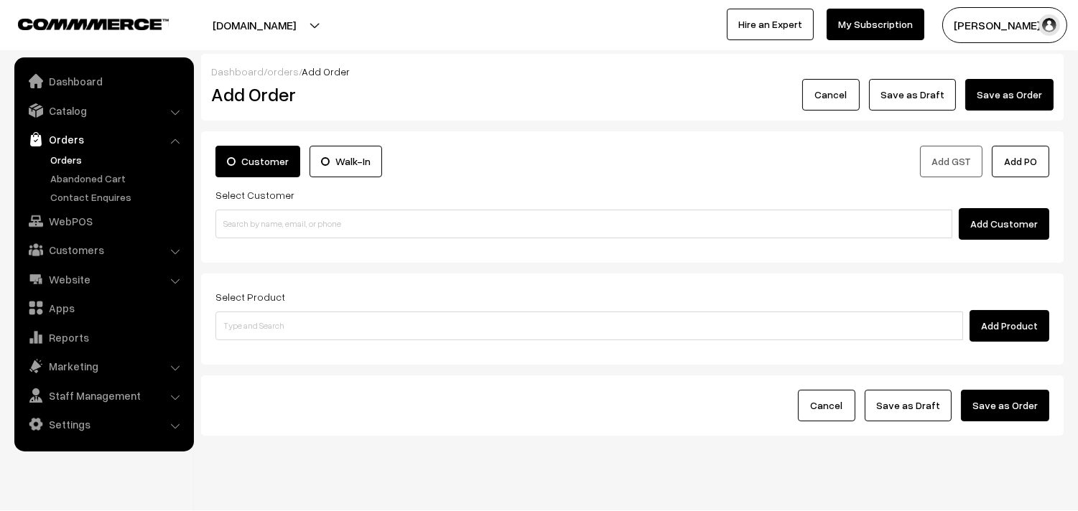
click at [297, 238] on input at bounding box center [583, 224] width 737 height 29
click at [256, 221] on input "98402 26127" at bounding box center [583, 224] width 737 height 29
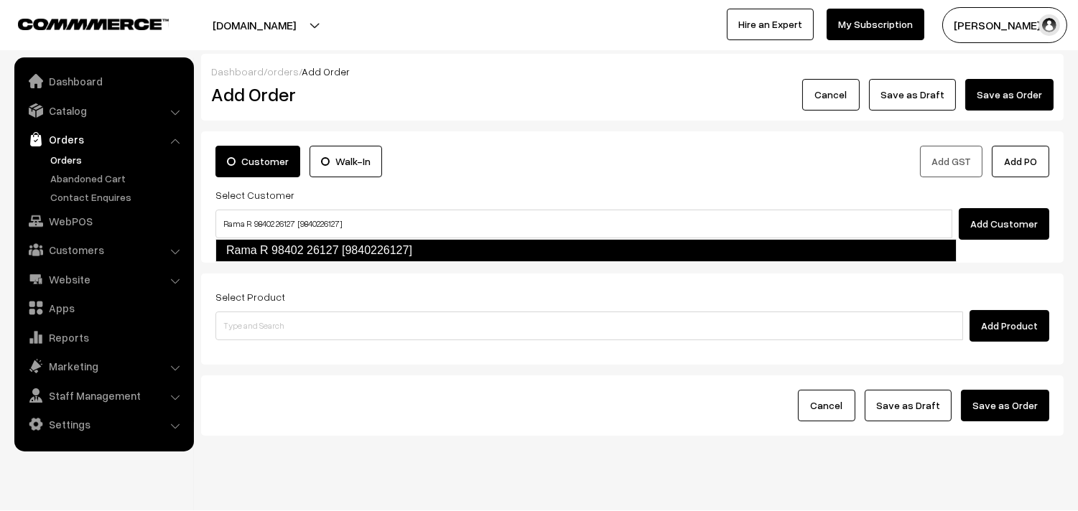
type input "Rama R 98402 26127 [9840226127]"
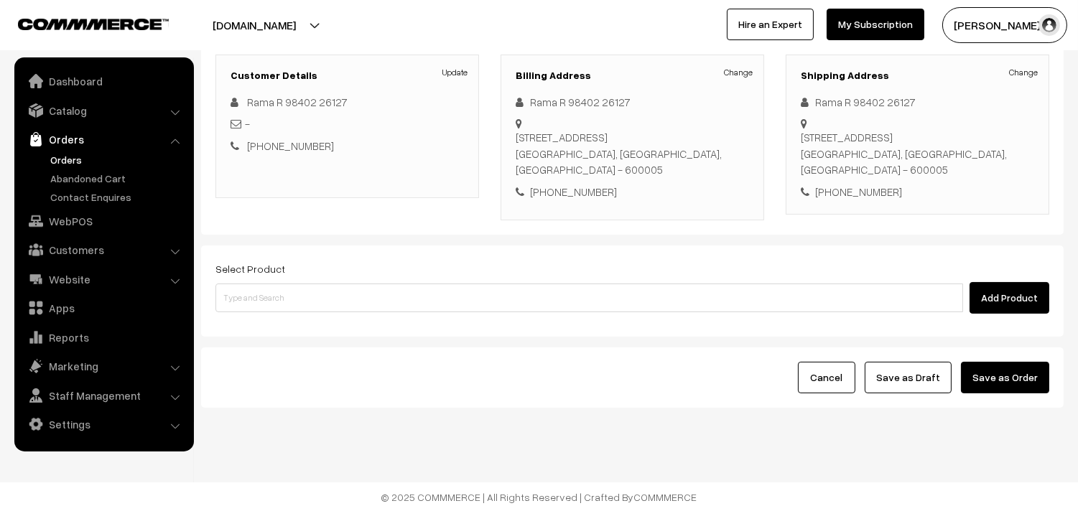
scroll to position [195, 0]
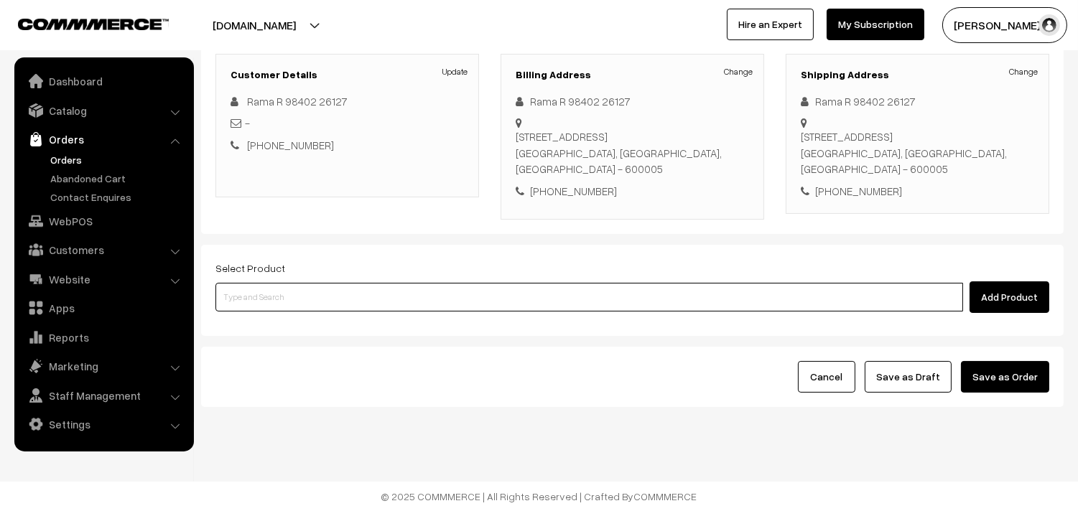
click at [379, 298] on input at bounding box center [589, 297] width 748 height 29
type input "03rd Dinner - Methi Chapapthi (3)]"
type input ","
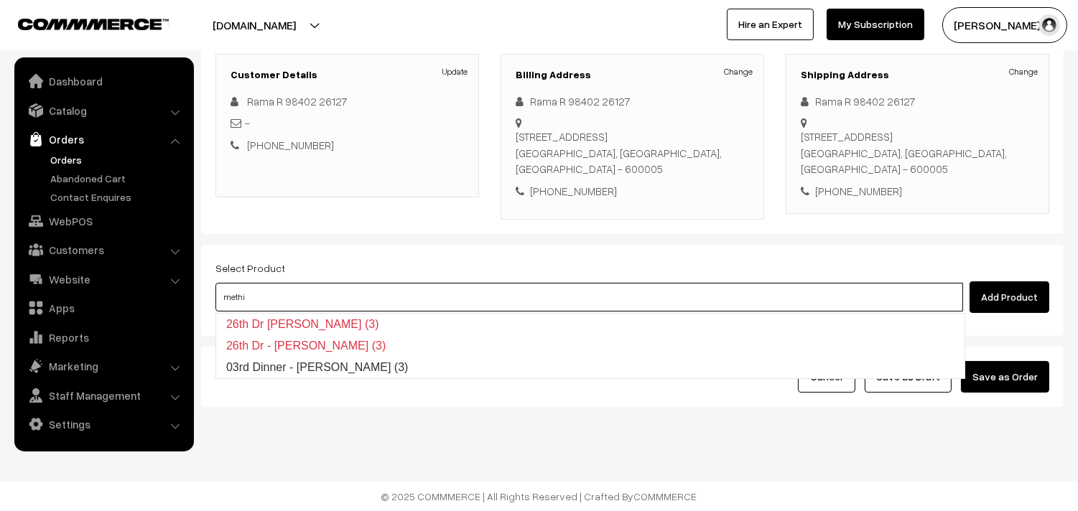
type input "03rd Dinner - Methi Chapapthi (3)"
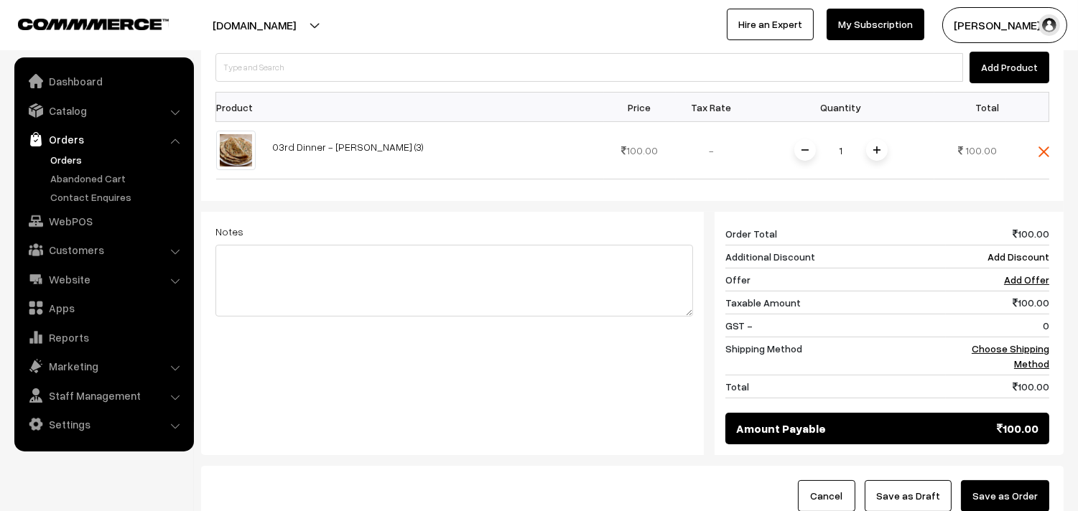
scroll to position [435, 0]
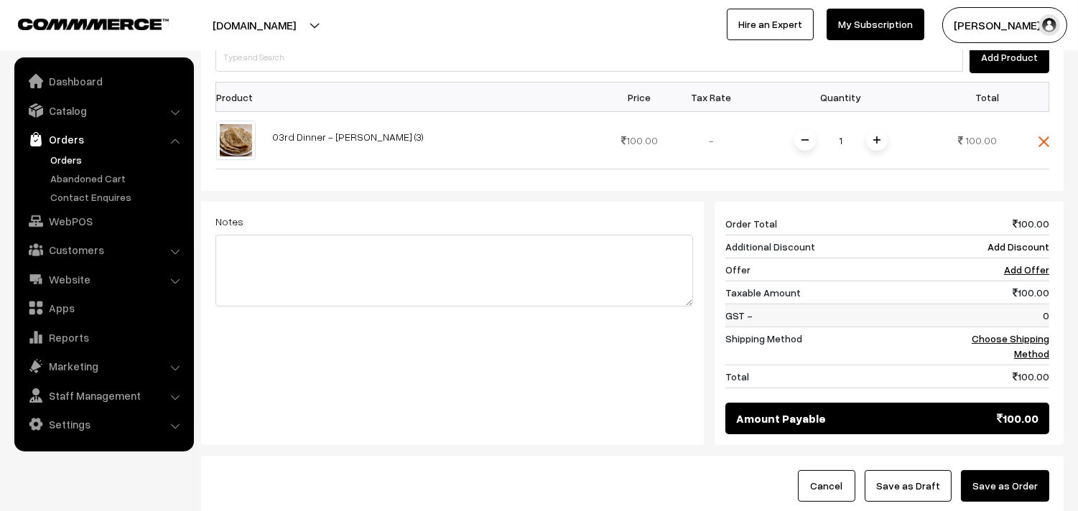
drag, startPoint x: 1035, startPoint y: 348, endPoint x: 1010, endPoint y: 326, distance: 33.1
click at [1035, 347] on td "Choose Shipping Method" at bounding box center [997, 347] width 103 height 38
click at [1037, 330] on td "Choose Shipping Method" at bounding box center [997, 347] width 103 height 38
click at [1044, 335] on link "Choose Shipping Method" at bounding box center [1011, 346] width 78 height 27
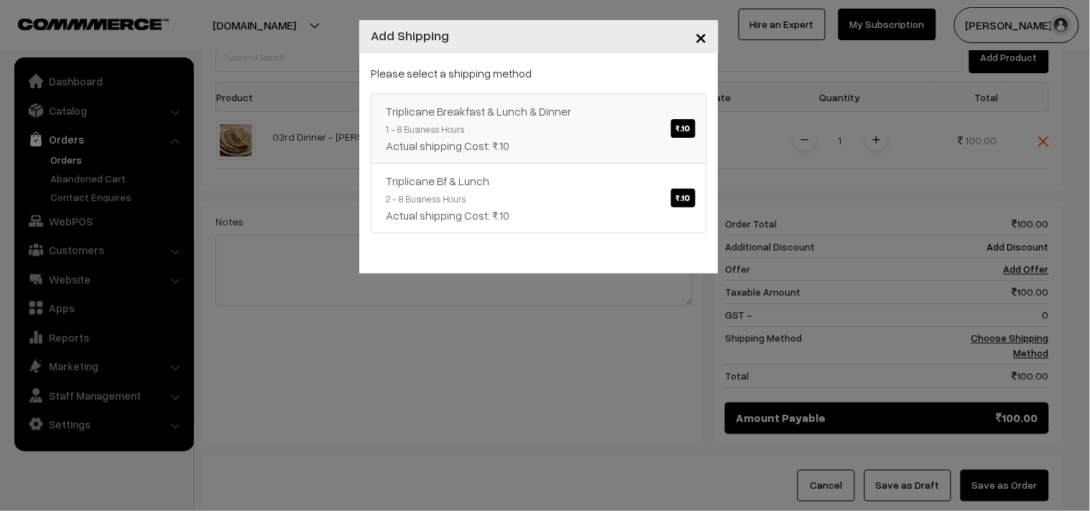
click at [539, 137] on div "Actual shipping Cost: ₹.10" at bounding box center [539, 145] width 306 height 17
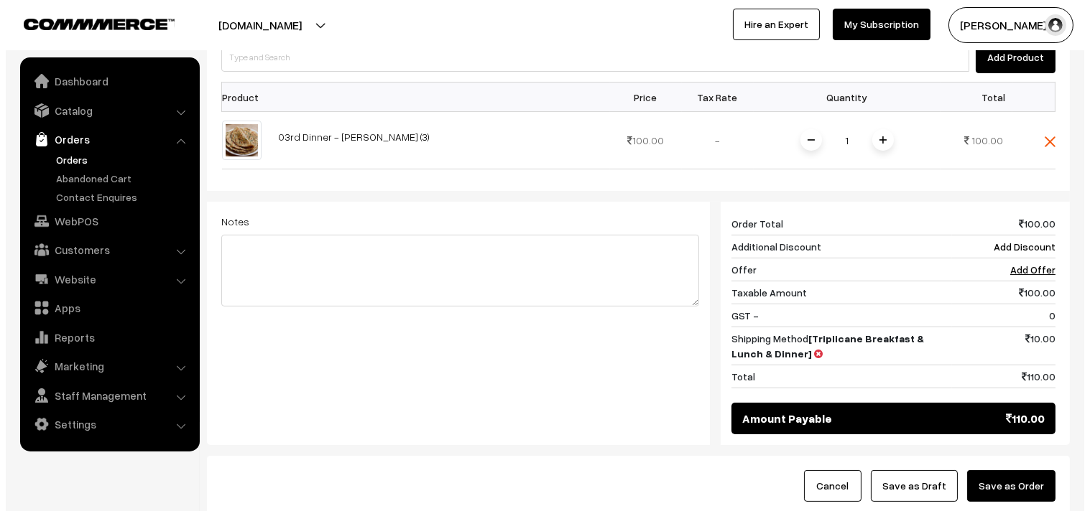
scroll to position [546, 0]
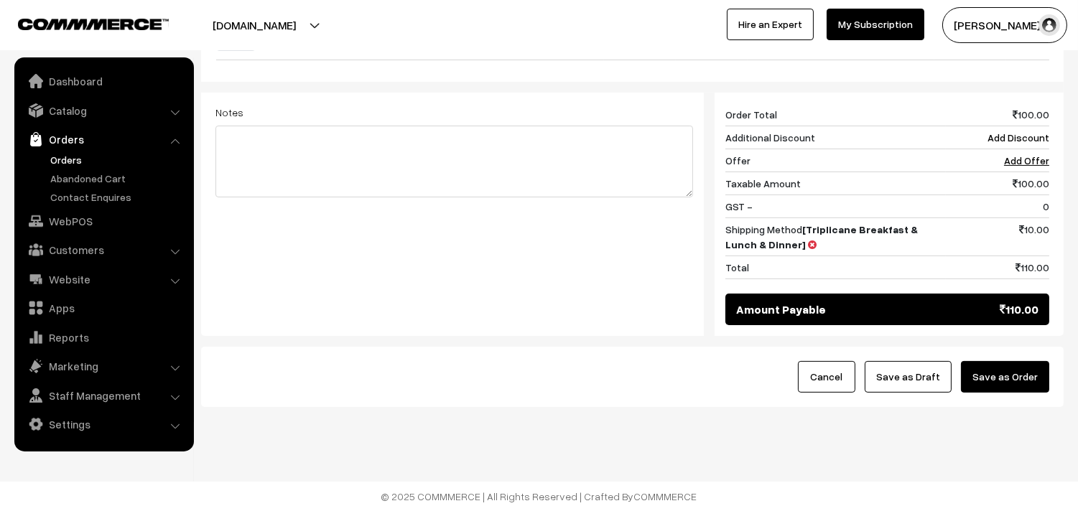
click at [1003, 381] on button "Save as Order" at bounding box center [1005, 377] width 88 height 32
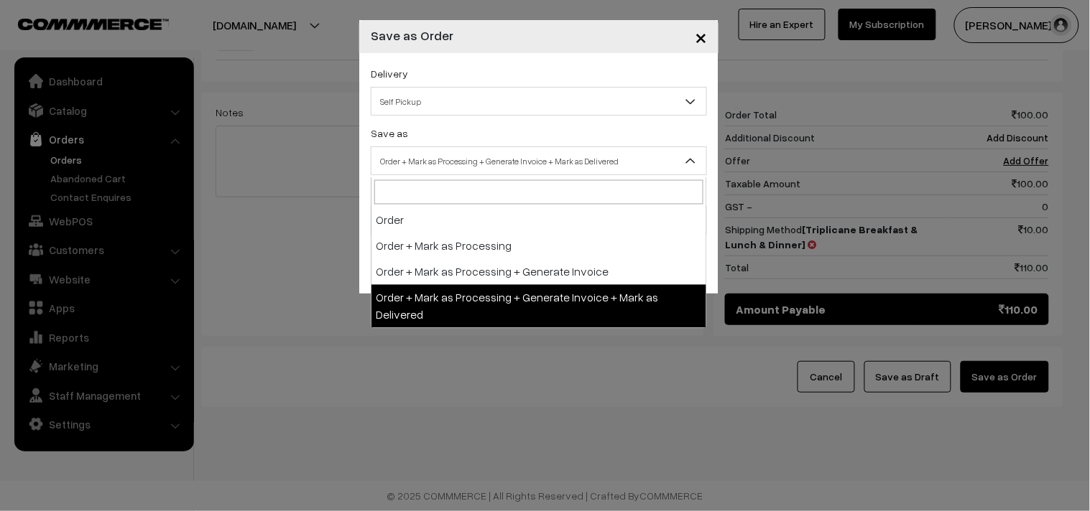
click at [572, 149] on span "Order + Mark as Processing + Generate Invoice + Mark as Delivered" at bounding box center [538, 161] width 335 height 25
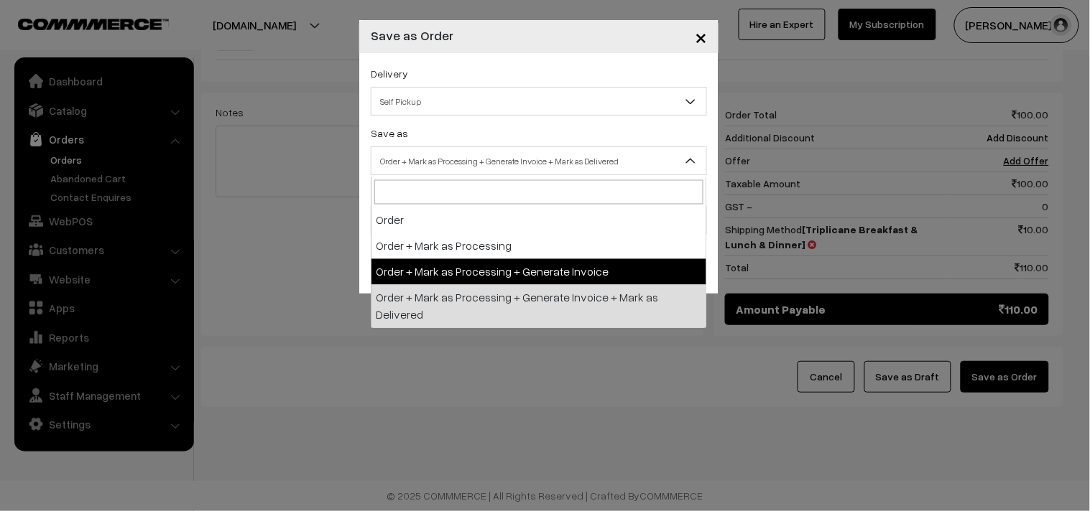
select select "3"
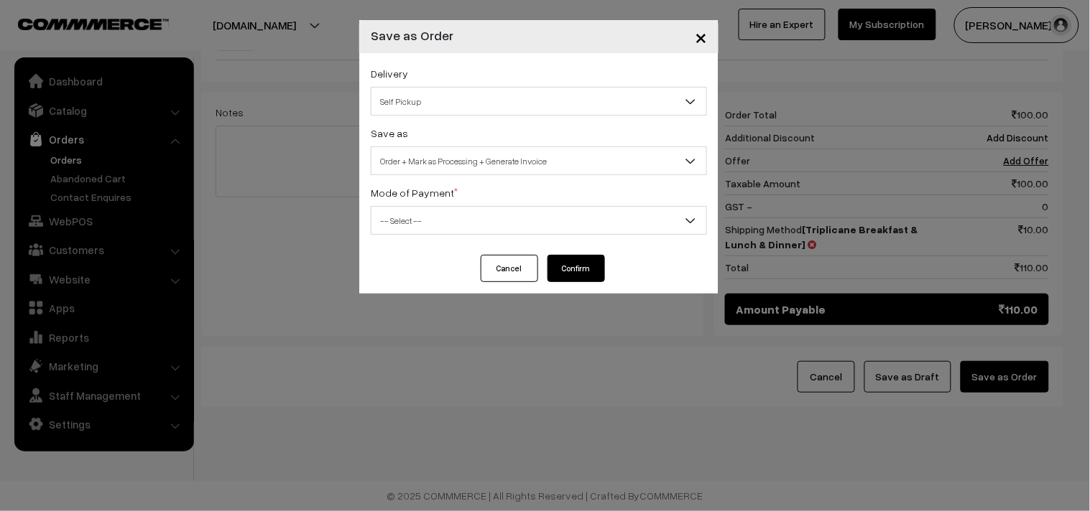
click at [417, 237] on div "Delivery Self Pickup Triplicane Breakfast & Lunch & Dinner (₹10) (1 - 8 Busines…" at bounding box center [538, 154] width 359 height 202
click at [422, 239] on div "Delivery Self Pickup Triplicane Breakfast & Lunch & Dinner (₹10) (1 - 8 Busines…" at bounding box center [538, 154] width 359 height 202
click at [432, 223] on span "-- Select --" at bounding box center [538, 220] width 335 height 25
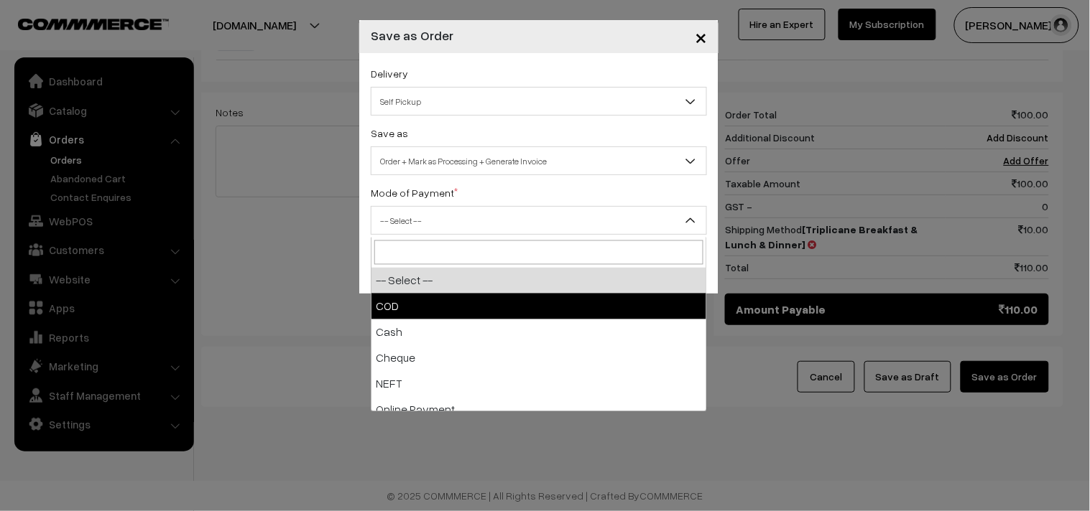
select select "1"
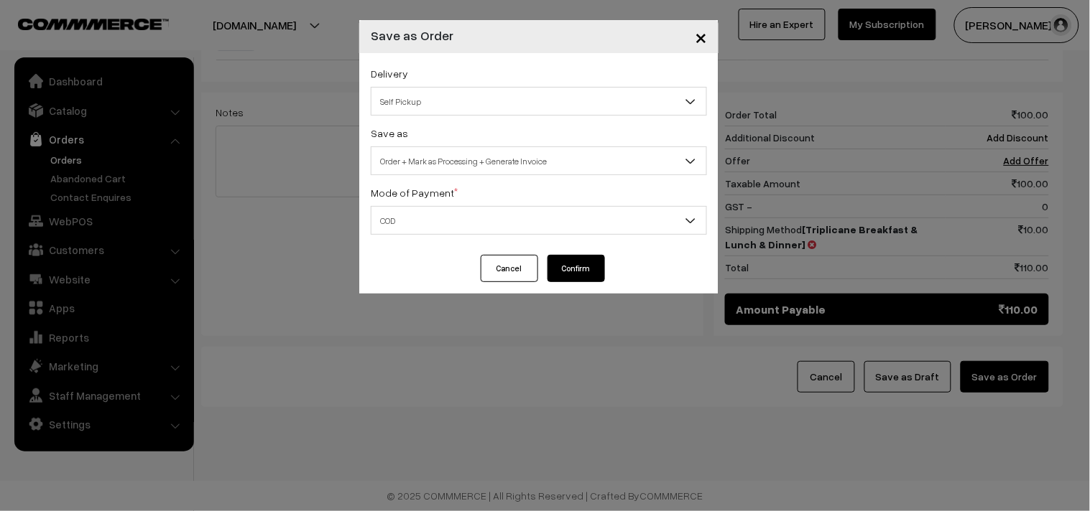
click at [575, 266] on button "Confirm" at bounding box center [575, 268] width 57 height 27
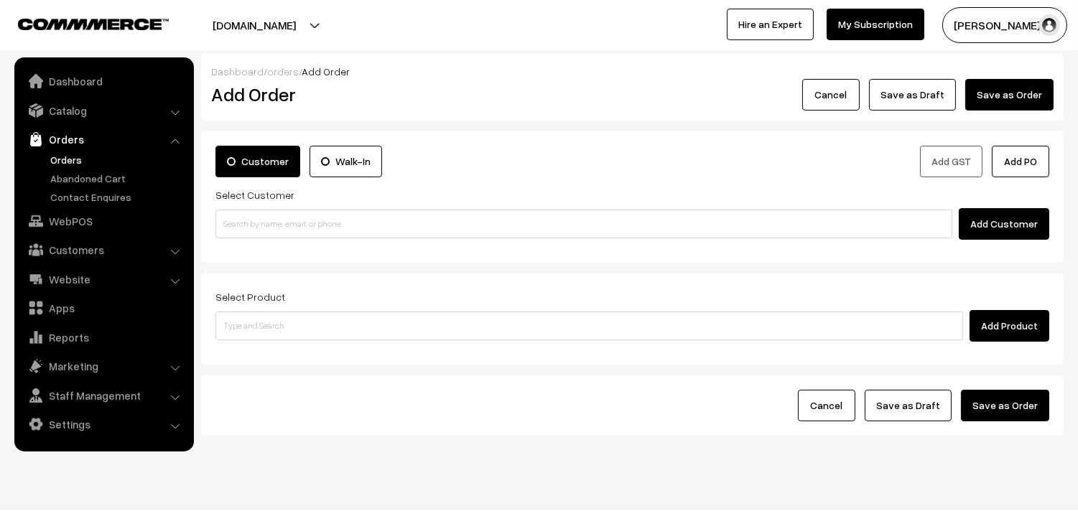
click at [74, 158] on link "Orders" at bounding box center [118, 159] width 142 height 15
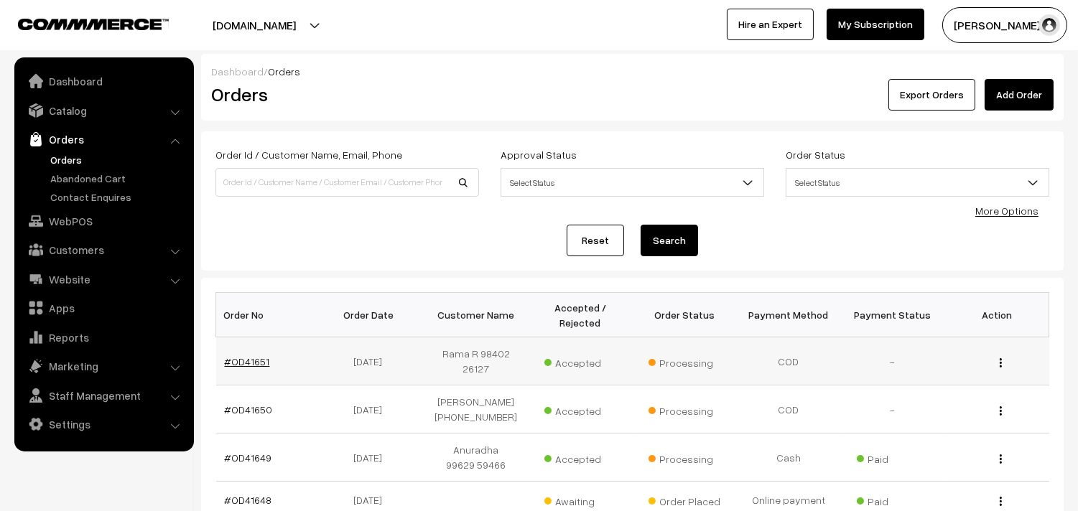
click at [246, 356] on link "#OD41651" at bounding box center [247, 362] width 45 height 12
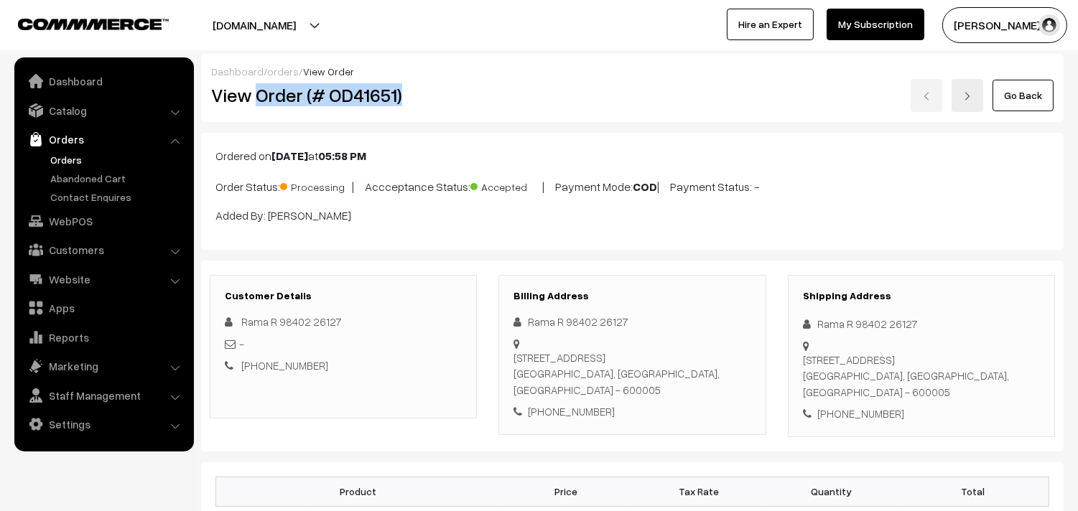
drag, startPoint x: 254, startPoint y: 101, endPoint x: 476, endPoint y: 98, distance: 222.7
click at [476, 98] on h2 "View Order (# OD41651)" at bounding box center [344, 95] width 266 height 22
copy h2 "Order (# OD41651)"
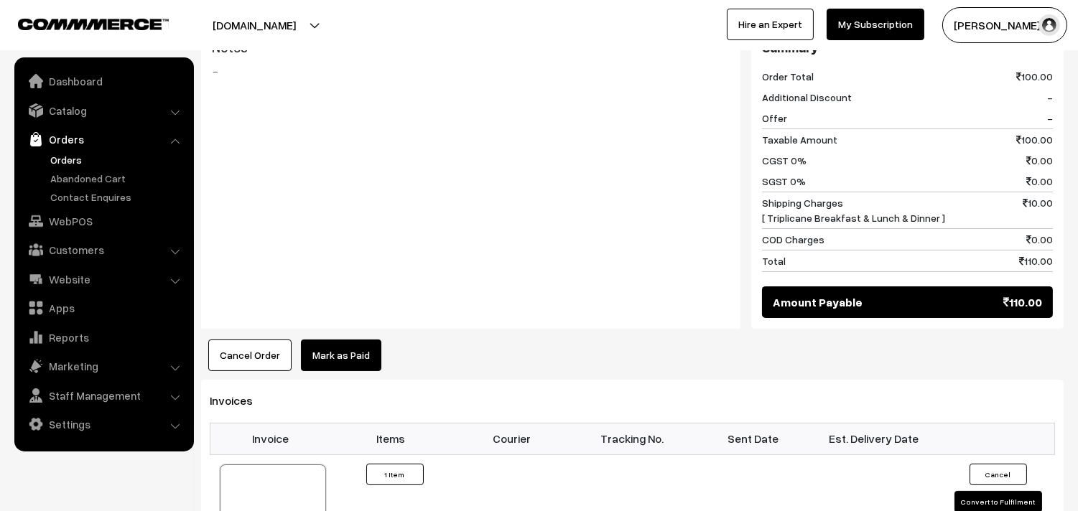
scroll to position [638, 0]
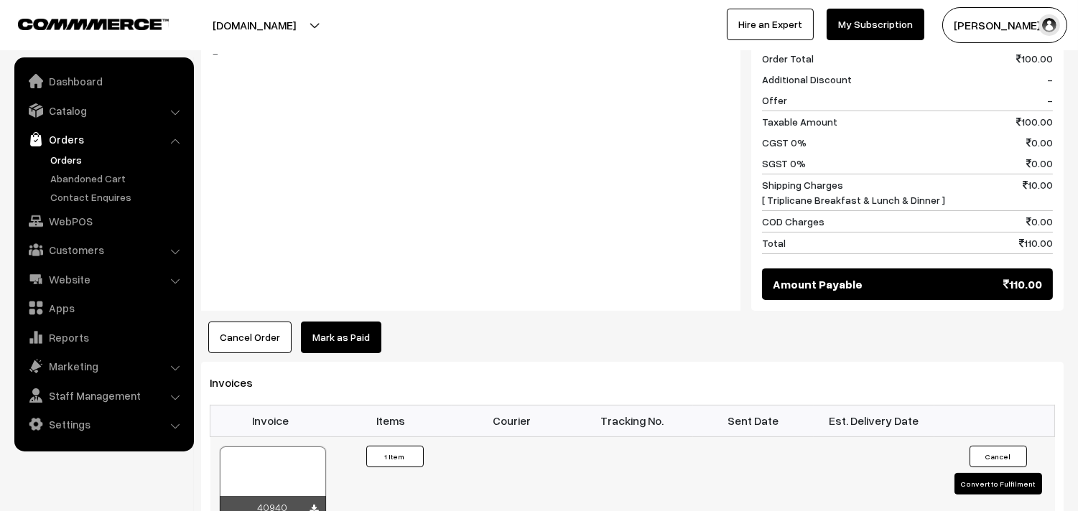
click at [295, 455] on div at bounding box center [273, 483] width 106 height 72
click at [75, 217] on link "WebPOS" at bounding box center [103, 221] width 171 height 26
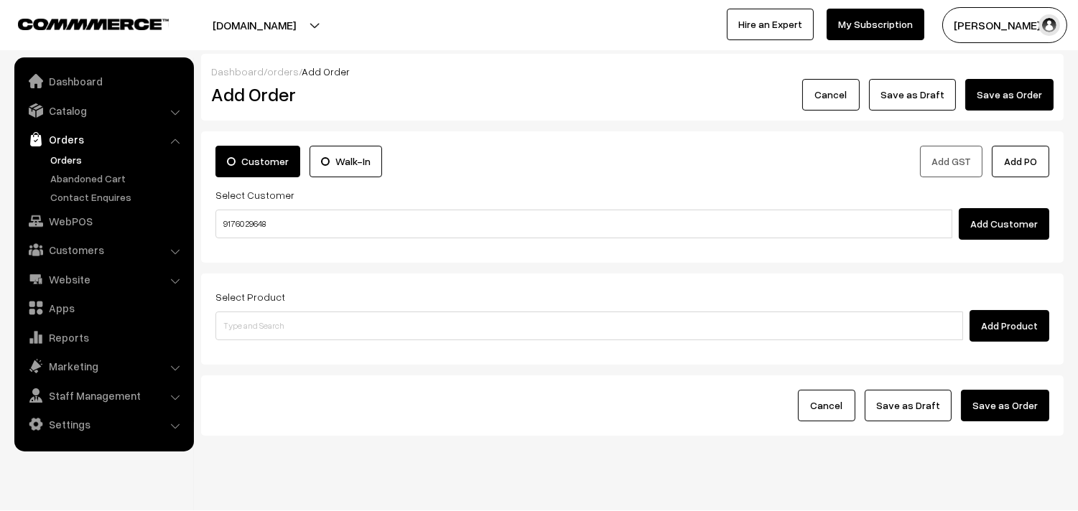
click at [247, 221] on input "91760 29648" at bounding box center [583, 224] width 737 height 29
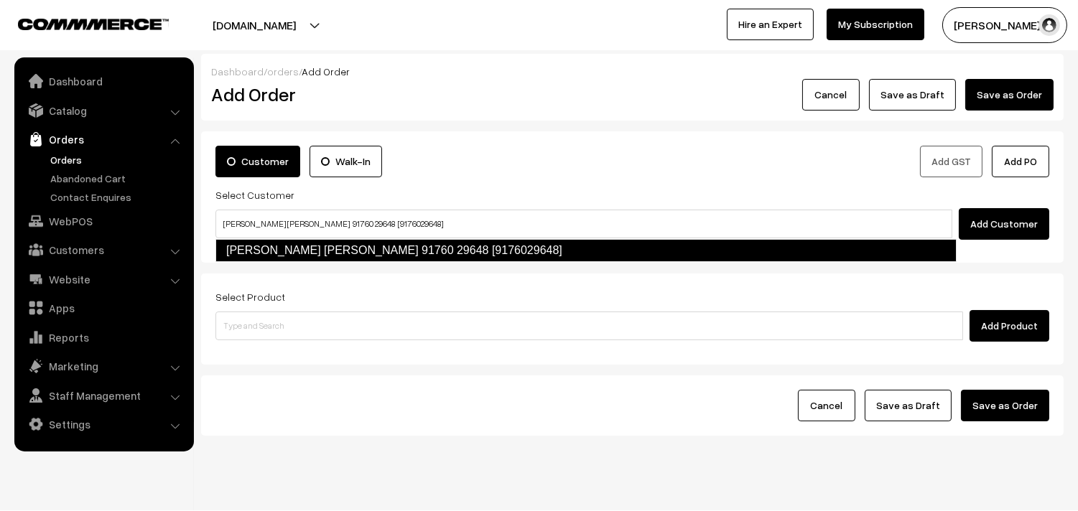
type input "[PERSON_NAME] [PERSON_NAME] 91760 29648 [9176029648]"
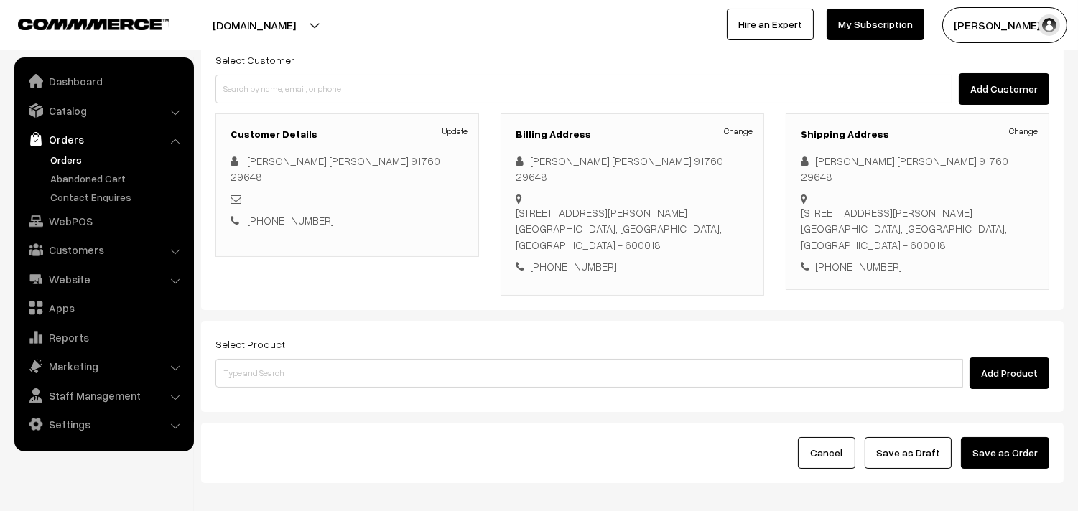
scroll to position [132, 0]
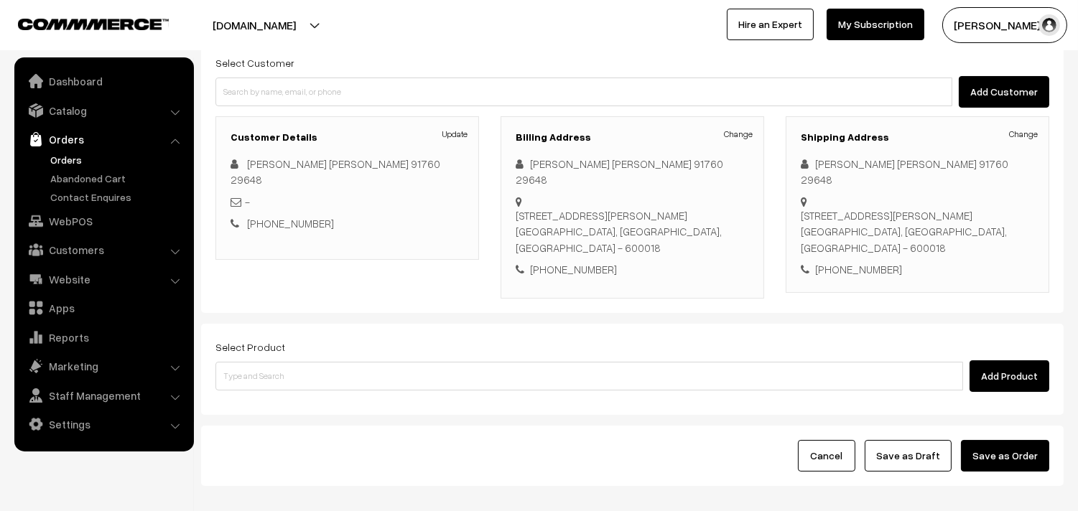
click at [398, 325] on div "Select Product Add Product" at bounding box center [632, 369] width 863 height 91
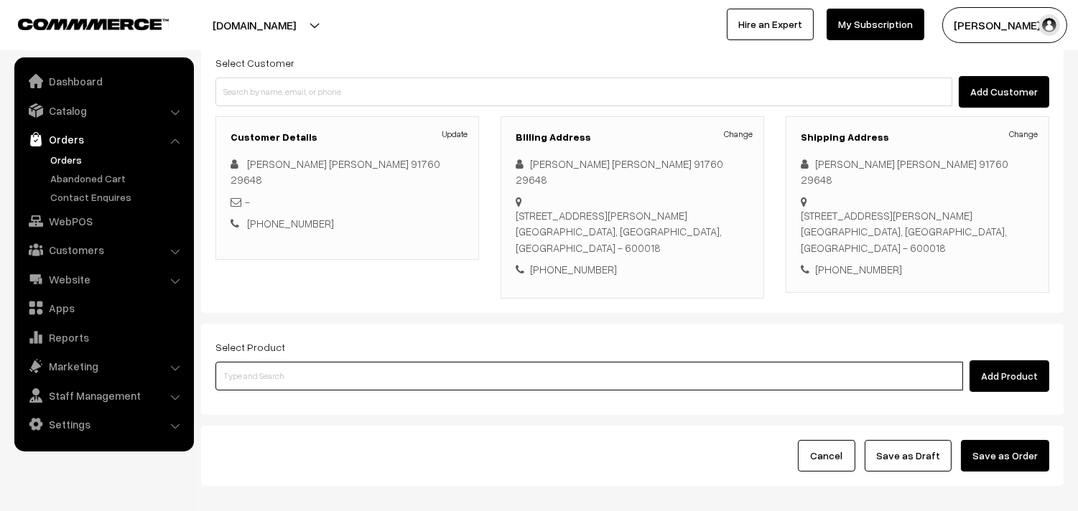
click at [402, 368] on input at bounding box center [589, 376] width 748 height 29
click at [456, 377] on input at bounding box center [589, 376] width 748 height 29
type input "c"
type input "03rd Kudamilagau Sadam"
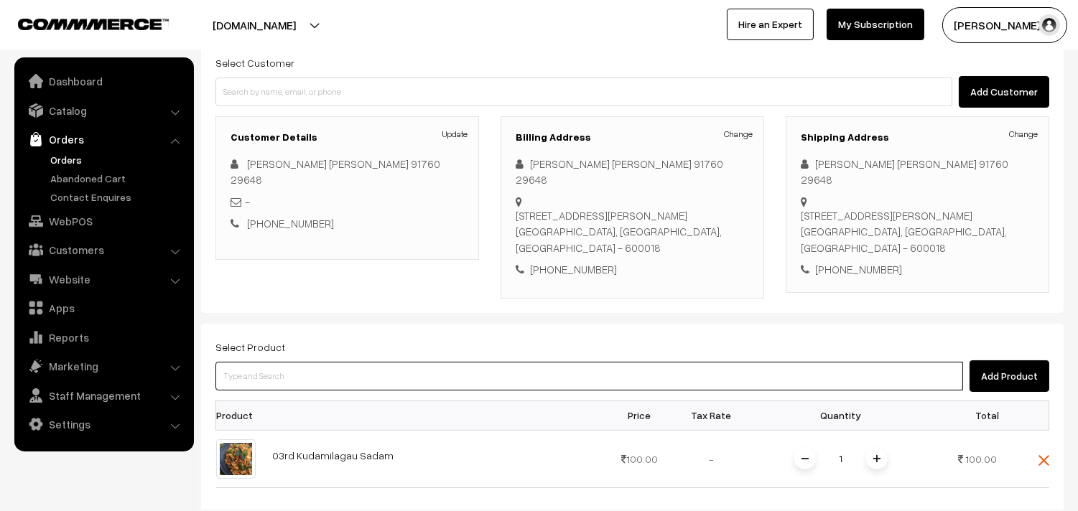
click at [456, 377] on input at bounding box center [589, 376] width 748 height 29
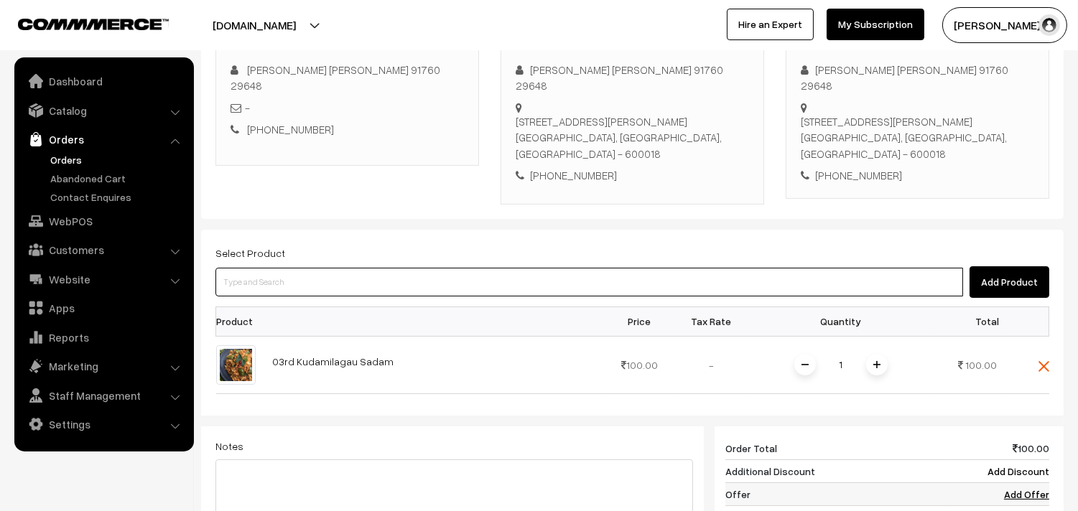
scroll to position [371, 0]
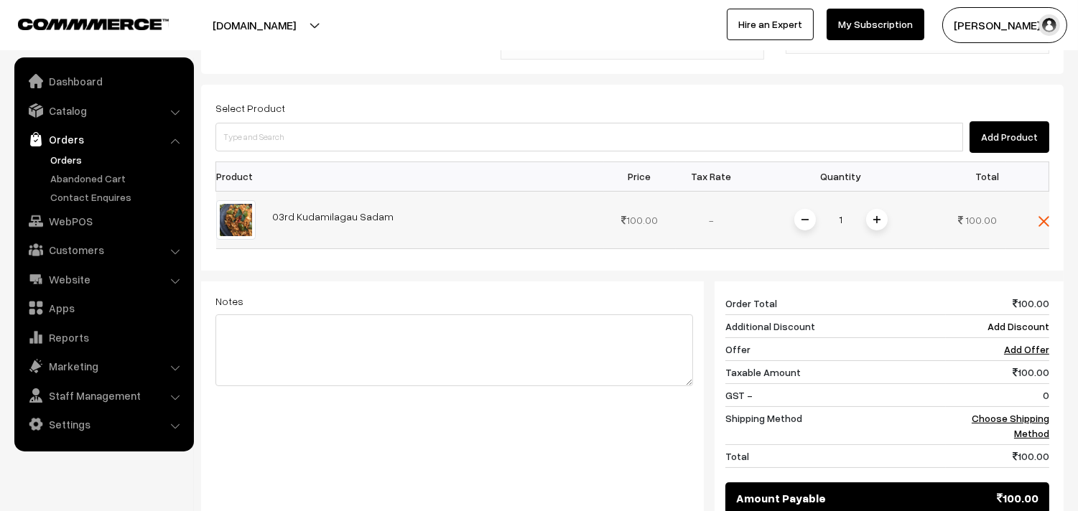
click at [880, 210] on span at bounding box center [877, 220] width 22 height 22
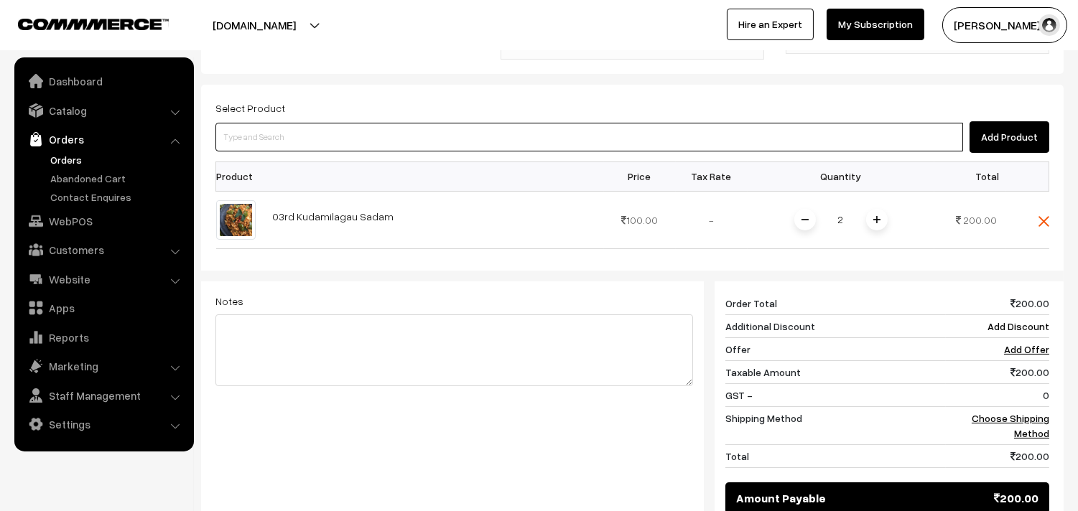
click at [828, 146] on input at bounding box center [589, 137] width 748 height 29
click at [379, 139] on input at bounding box center [589, 137] width 748 height 29
type input "chapathi"
paste input "Bf - Chapapth (3)"
type input "Bf - Chapapth (3)"
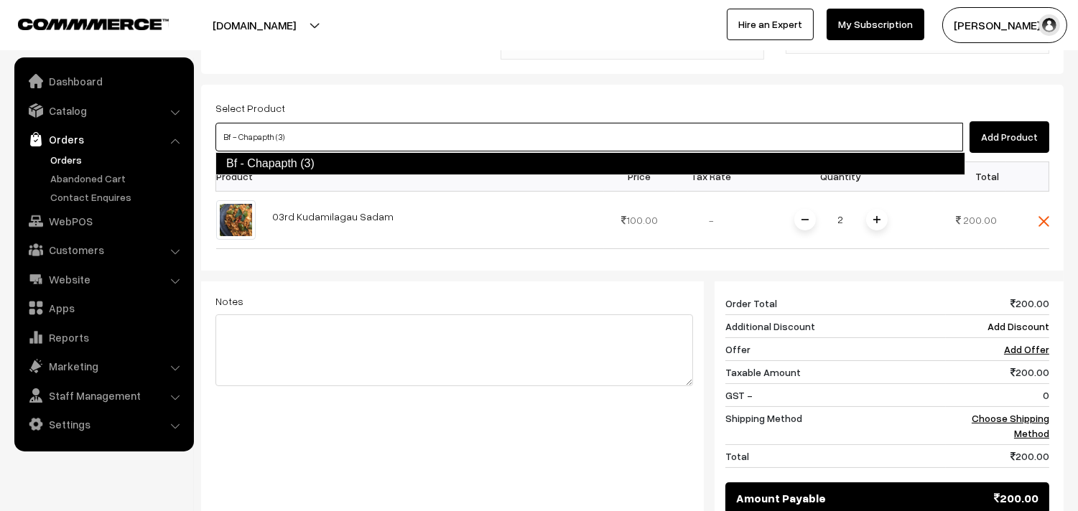
click at [313, 161] on link "Bf - Chapapth (3)" at bounding box center [590, 163] width 750 height 23
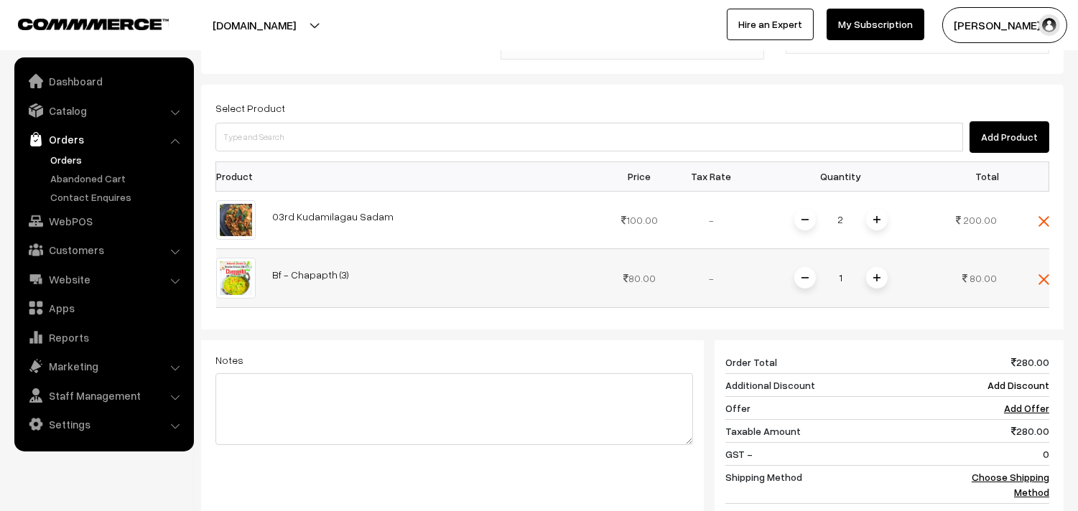
click at [876, 282] on span at bounding box center [877, 278] width 22 height 22
click at [307, 159] on div "Select Product Add Product Product Price Tax Rate Quantity Total 2" at bounding box center [632, 334] width 863 height 499
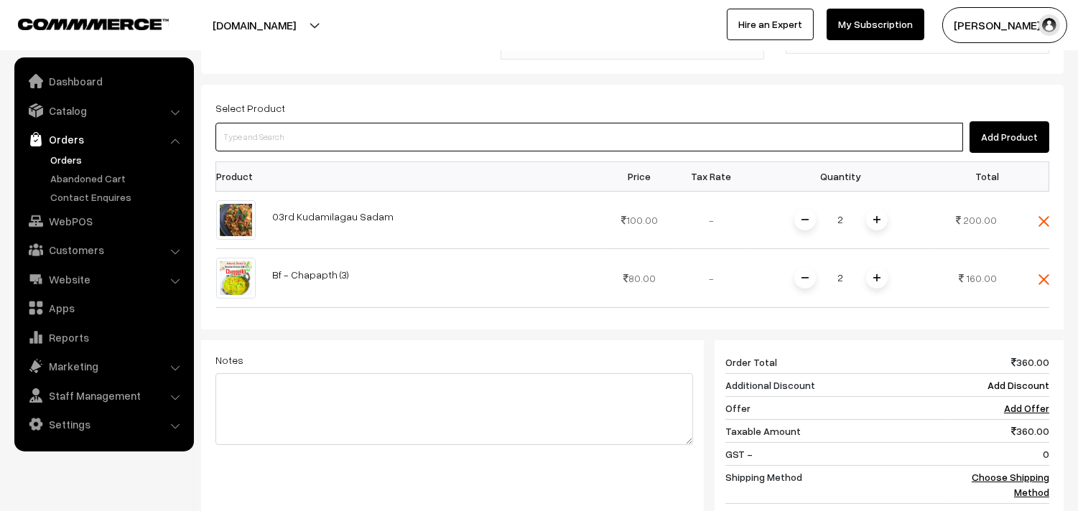
click at [304, 128] on input at bounding box center [589, 137] width 748 height 29
paste input "03rd Without Rice..."
type input "03rd Without Rice..."
click at [295, 161] on link "03rd Without Rice..." at bounding box center [590, 164] width 748 height 22
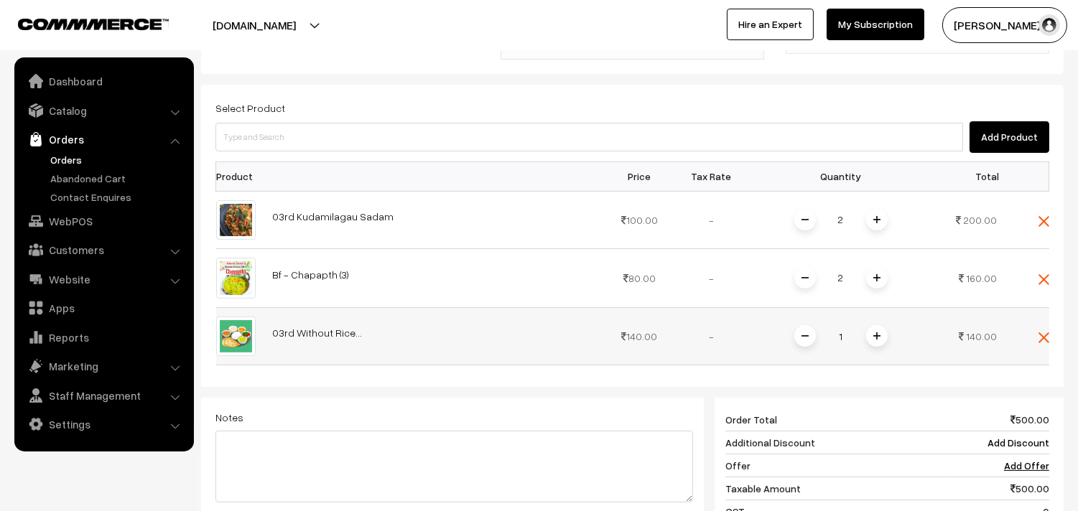
click at [878, 343] on span at bounding box center [877, 336] width 22 height 22
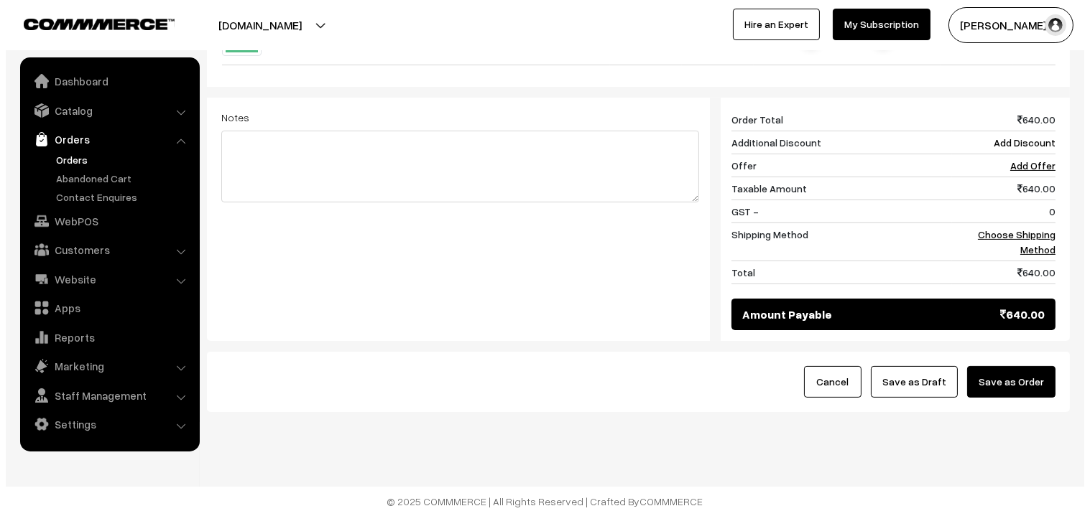
scroll to position [678, 0]
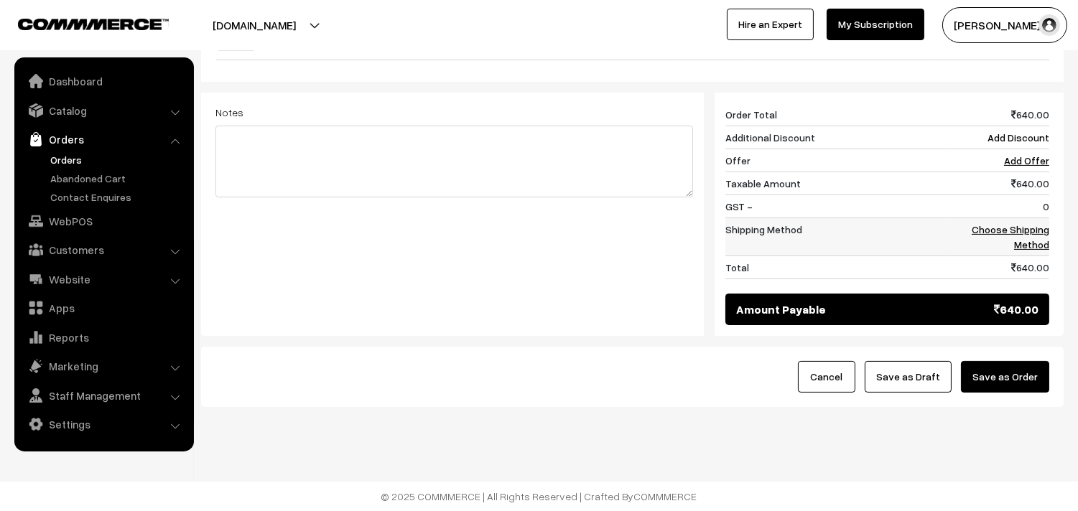
click at [1025, 218] on td "Choose Shipping Method" at bounding box center [997, 237] width 103 height 38
click at [1024, 237] on link "Choose Shipping Method" at bounding box center [1011, 236] width 78 height 27
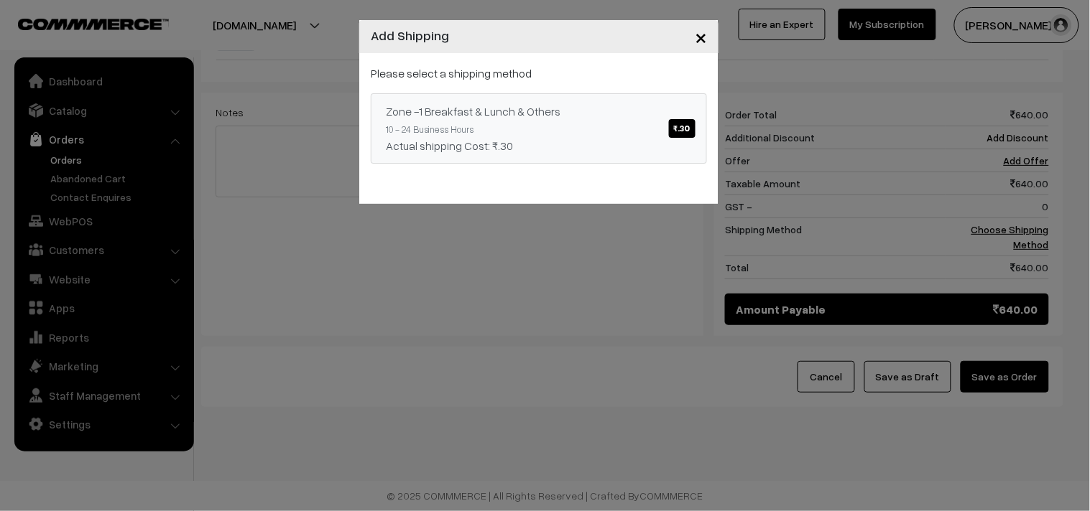
click at [612, 125] on link "Zone -1 Breakfast & Lunch & Others ₹.30 10 - 24 Business Hours Actual shipping …" at bounding box center [539, 128] width 336 height 70
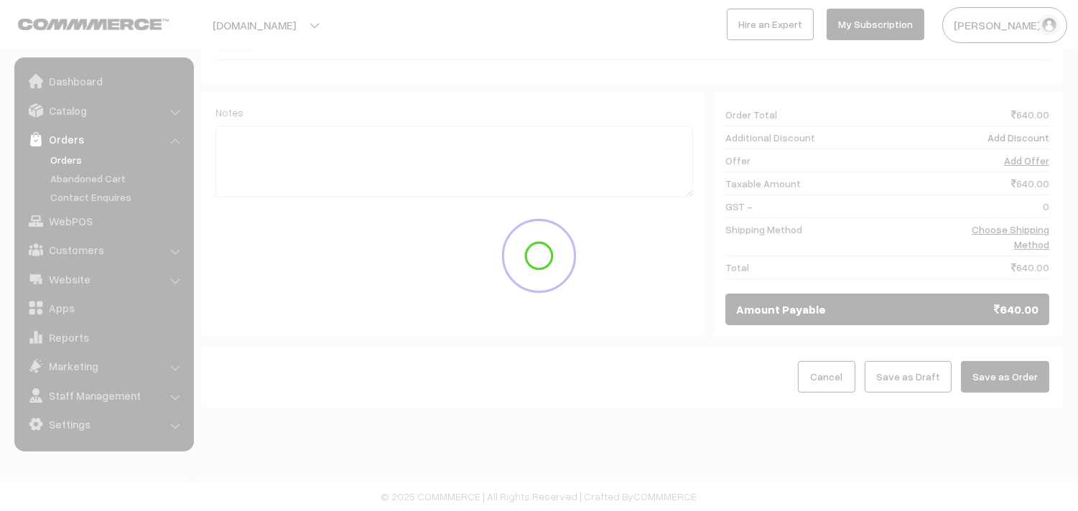
click at [1026, 378] on button "Save as Order" at bounding box center [1005, 377] width 88 height 32
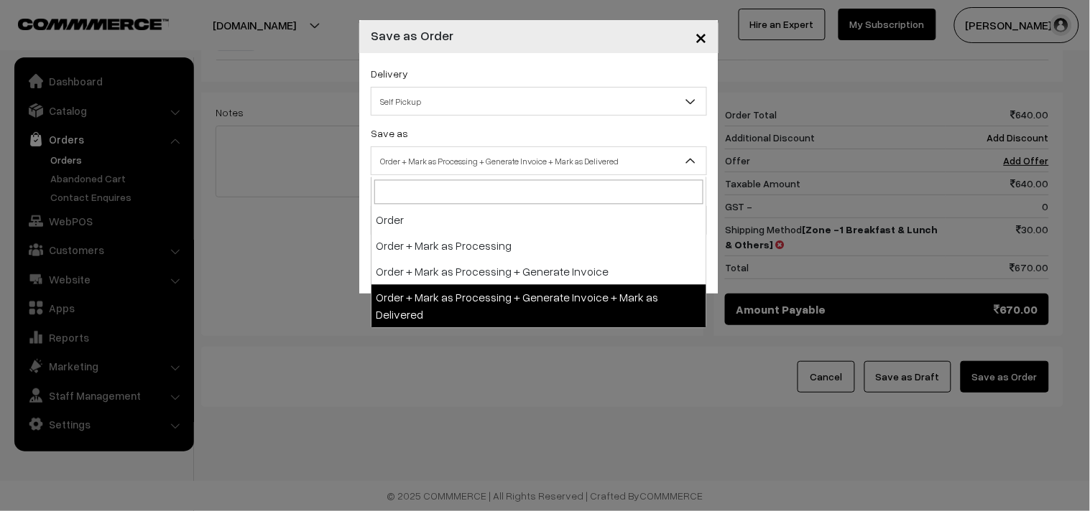
click at [504, 169] on span "Order + Mark as Processing + Generate Invoice + Mark as Delivered" at bounding box center [538, 161] width 335 height 25
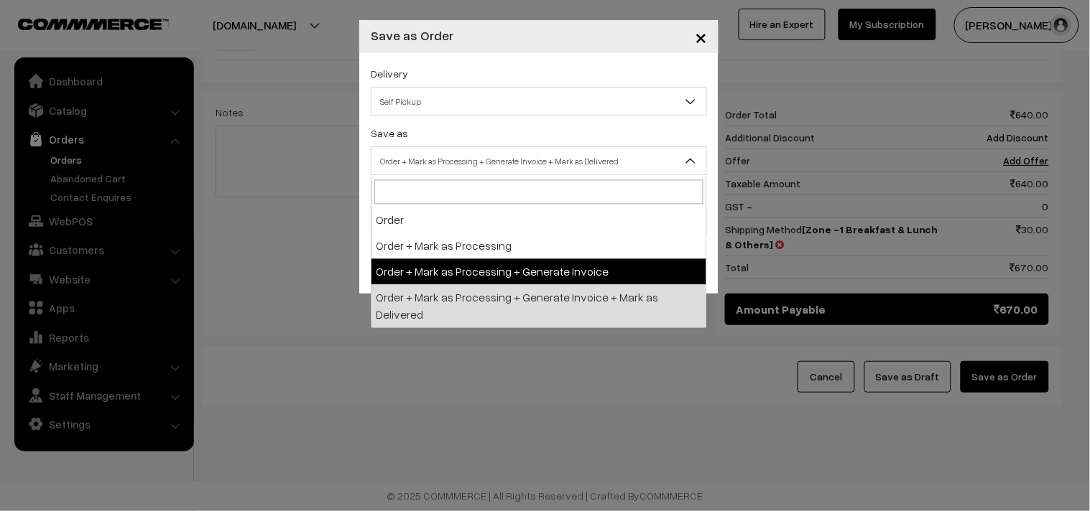
select select "3"
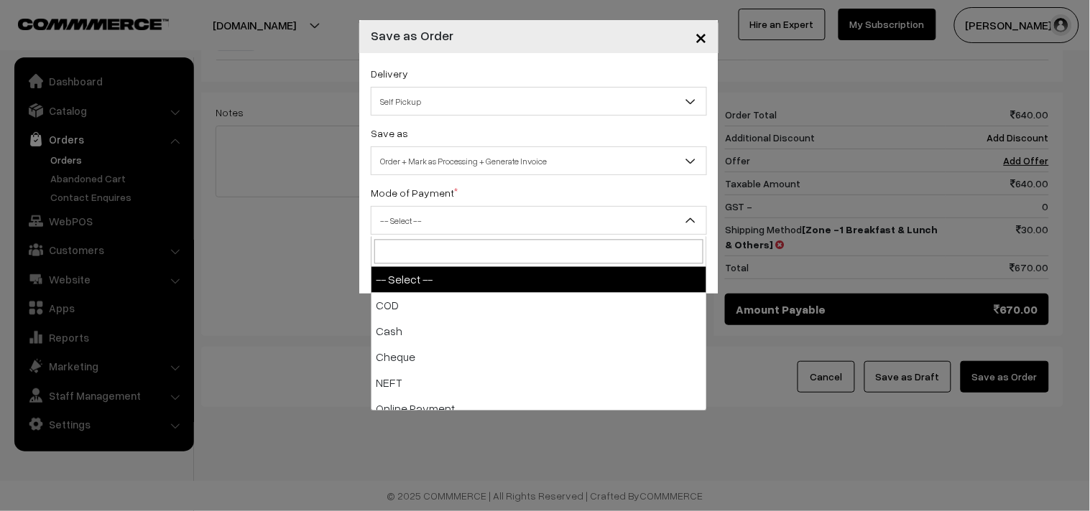
click at [461, 227] on span "-- Select --" at bounding box center [538, 220] width 335 height 25
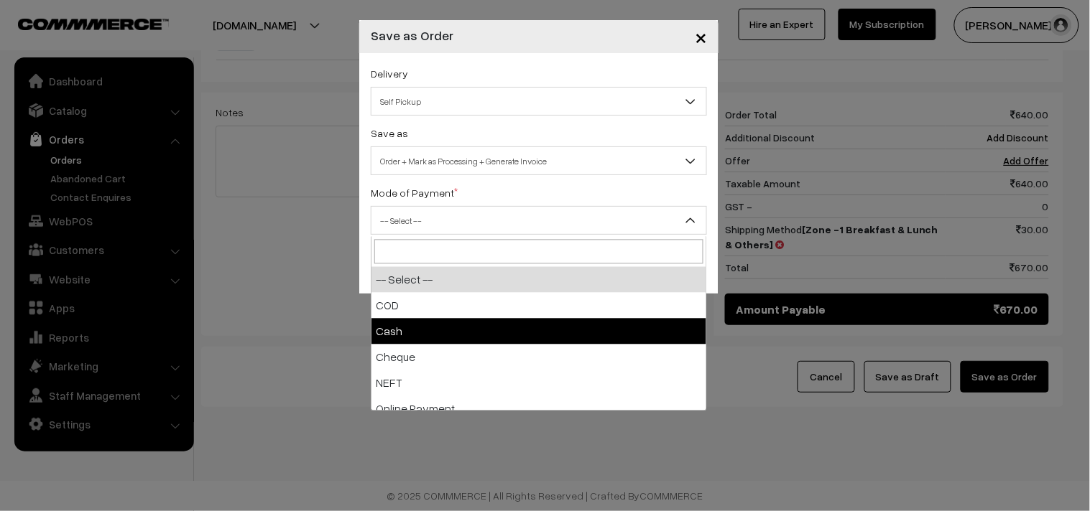
select select "2"
checkbox input "true"
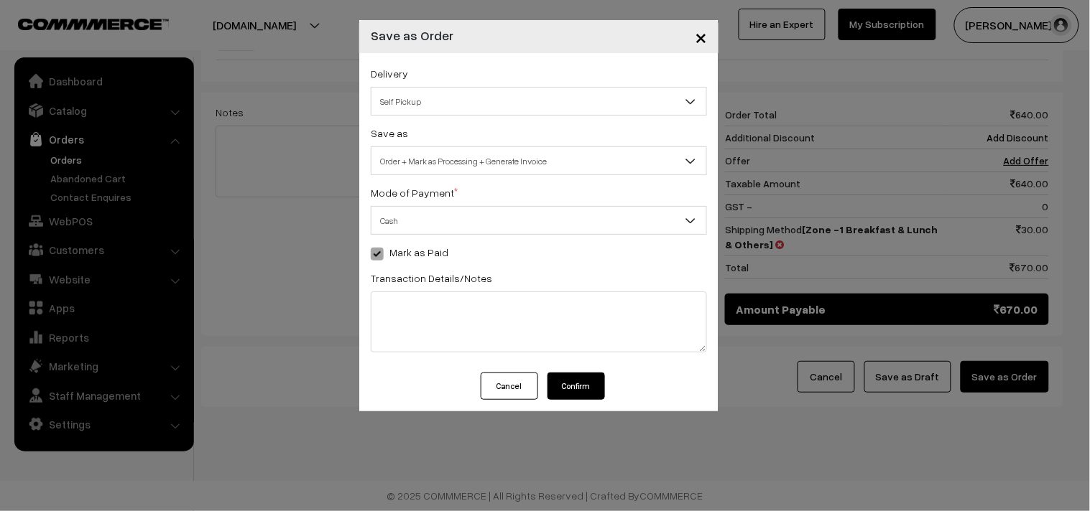
click at [575, 393] on button "Confirm" at bounding box center [575, 386] width 57 height 27
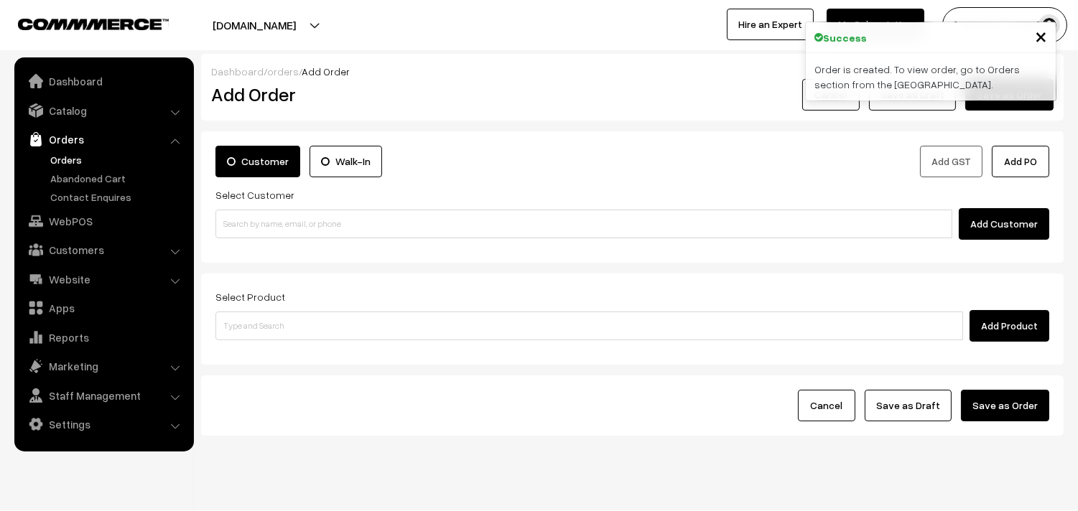
click at [73, 159] on link "Orders" at bounding box center [118, 159] width 142 height 15
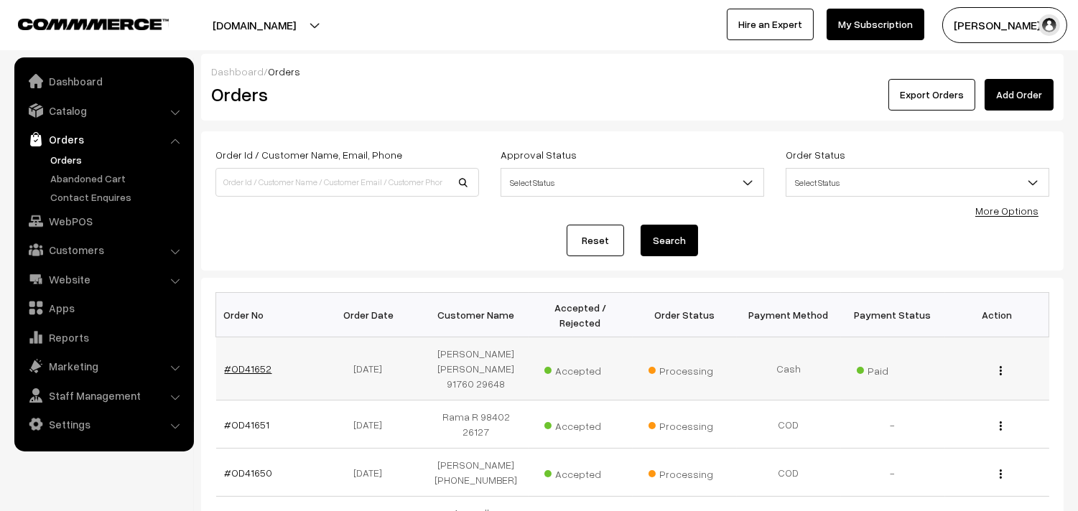
click at [244, 363] on link "#OD41652" at bounding box center [248, 369] width 47 height 12
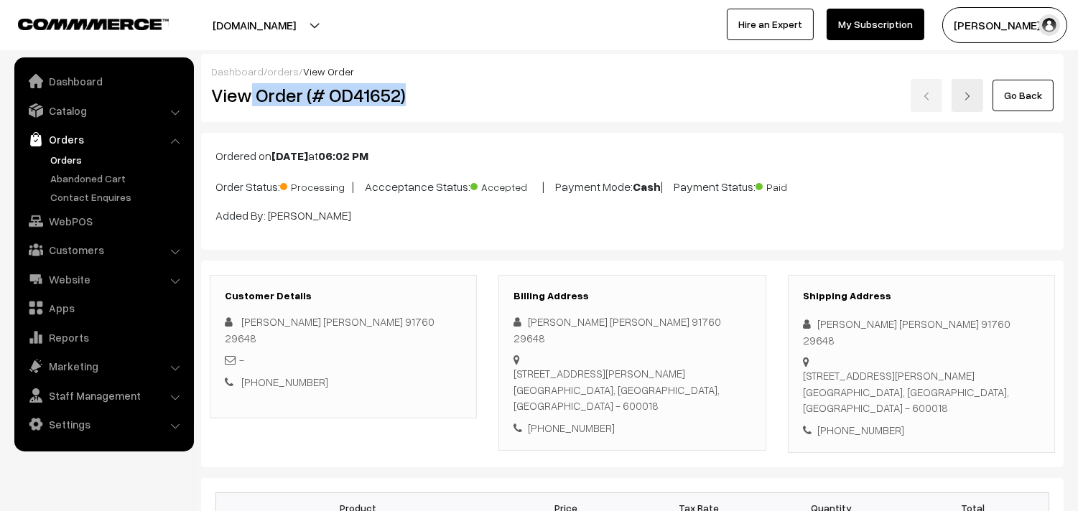
drag, startPoint x: 381, startPoint y: 110, endPoint x: 499, endPoint y: 220, distance: 161.6
click at [468, 111] on div "View Order (# OD41652)" at bounding box center [344, 95] width 288 height 33
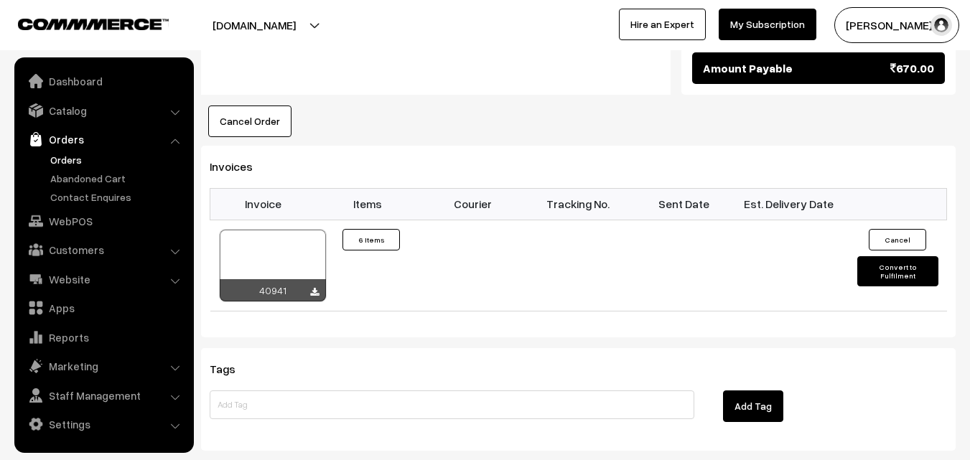
scroll to position [1054, 0]
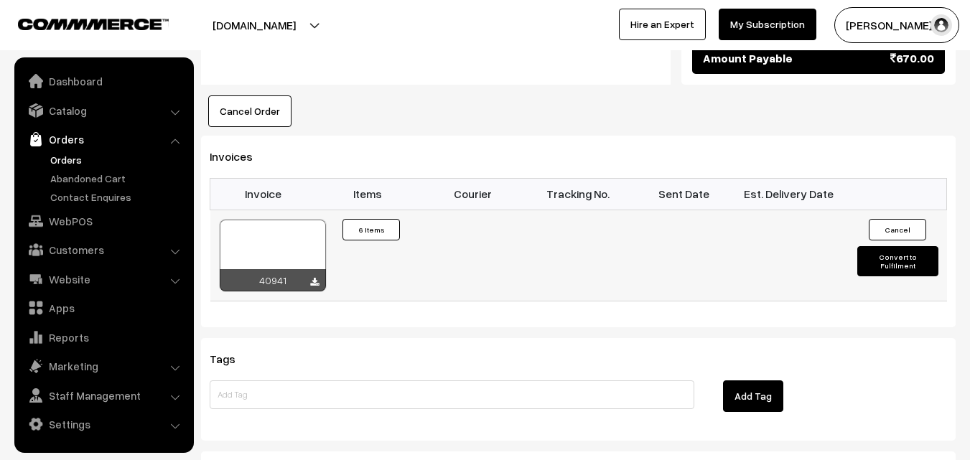
click at [295, 245] on div at bounding box center [273, 256] width 106 height 72
click at [71, 156] on link "Orders" at bounding box center [118, 159] width 142 height 15
